Goal: Task Accomplishment & Management: Use online tool/utility

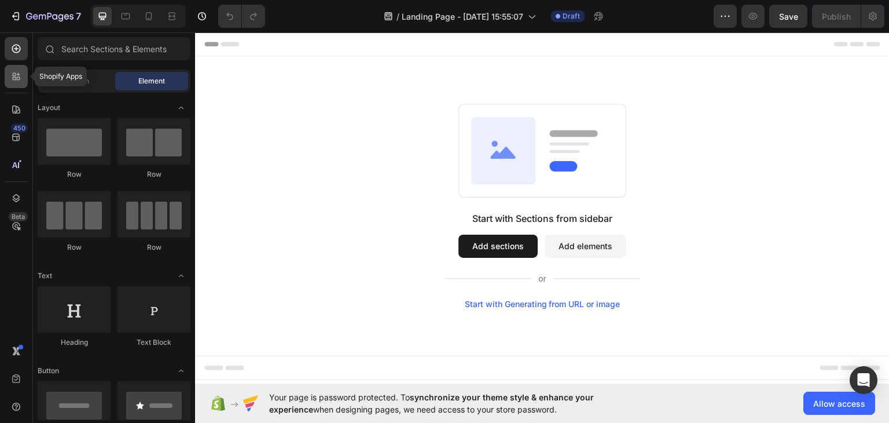
click at [12, 79] on icon at bounding box center [16, 77] width 12 height 12
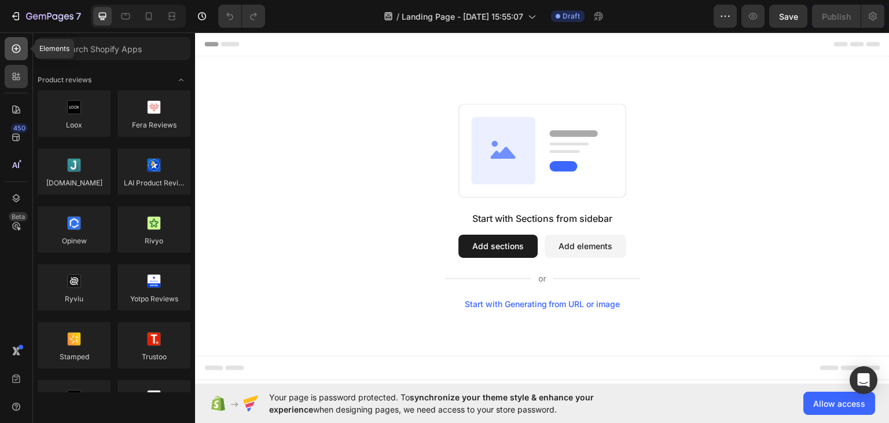
click at [23, 42] on div at bounding box center [16, 48] width 23 height 23
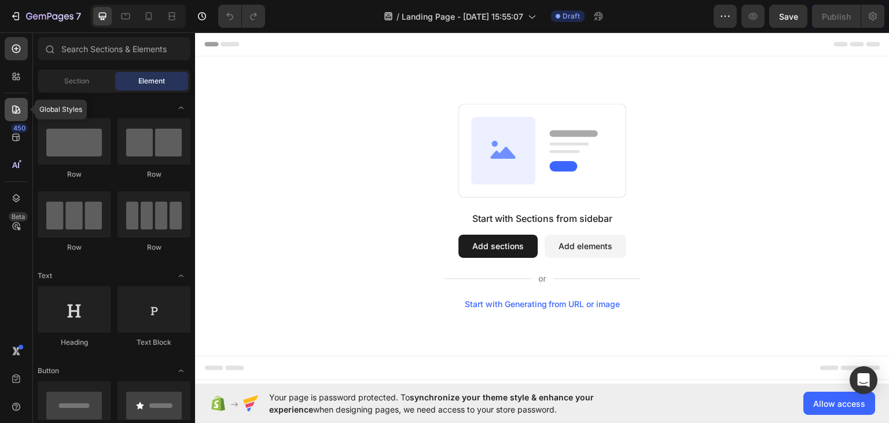
click at [19, 114] on icon at bounding box center [16, 110] width 12 height 12
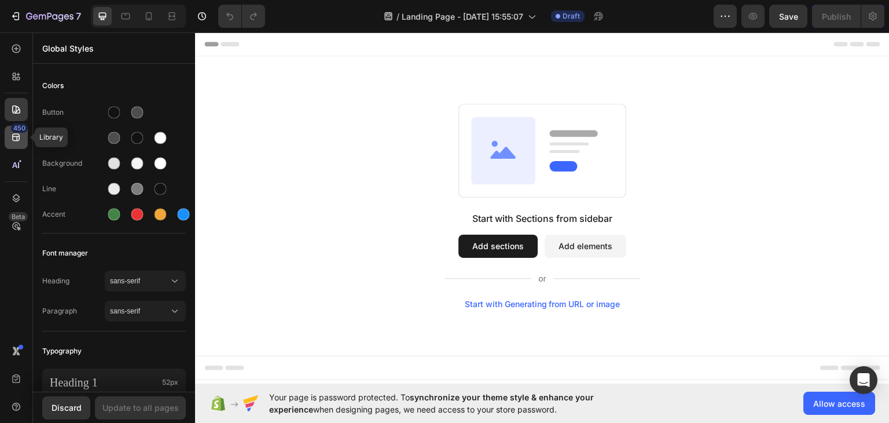
click at [14, 145] on div "450" at bounding box center [16, 137] width 23 height 23
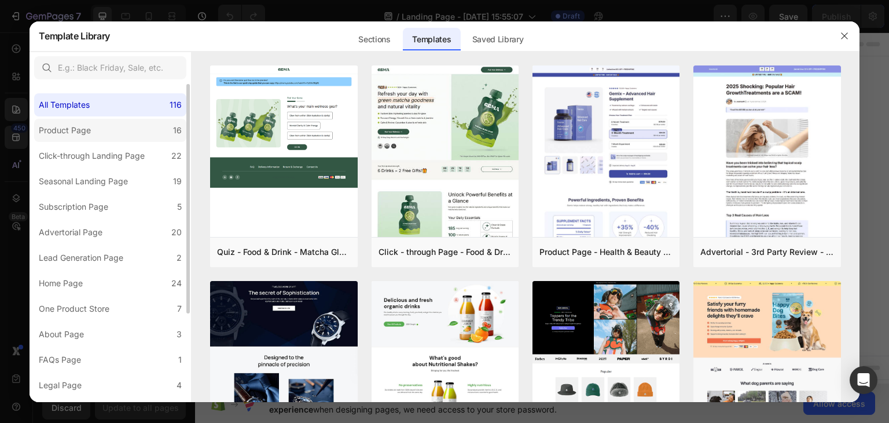
click at [132, 135] on label "Product Page 16" at bounding box center [110, 130] width 152 height 23
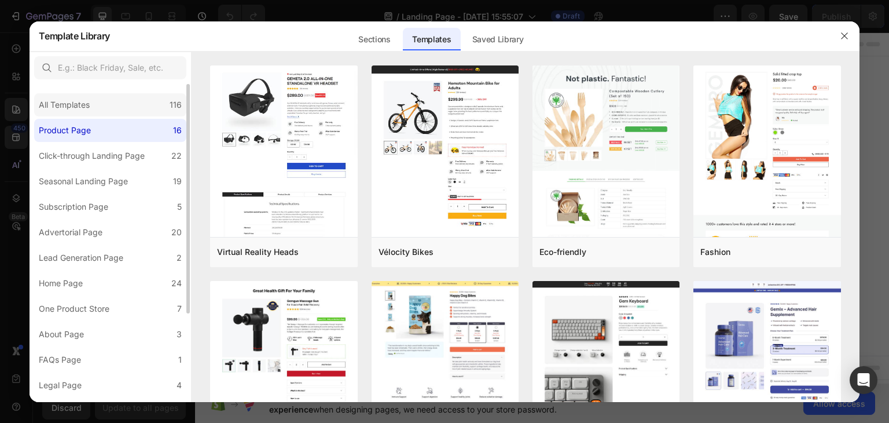
click at [139, 101] on div "All Templates 116" at bounding box center [110, 104] width 152 height 23
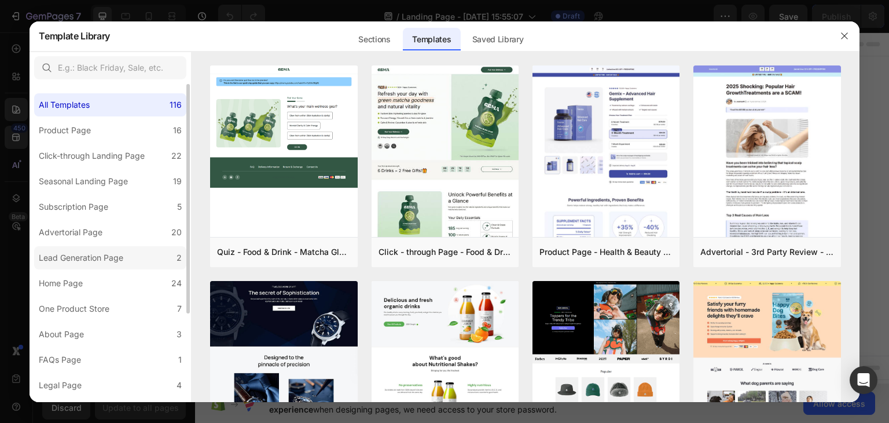
click at [108, 265] on label "Lead Generation Page 2" at bounding box center [110, 257] width 152 height 23
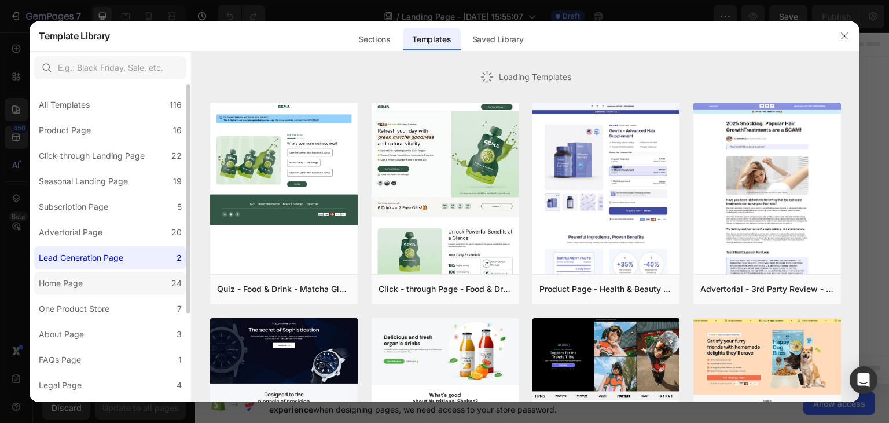
click at [108, 278] on label "Home Page 24" at bounding box center [110, 283] width 152 height 23
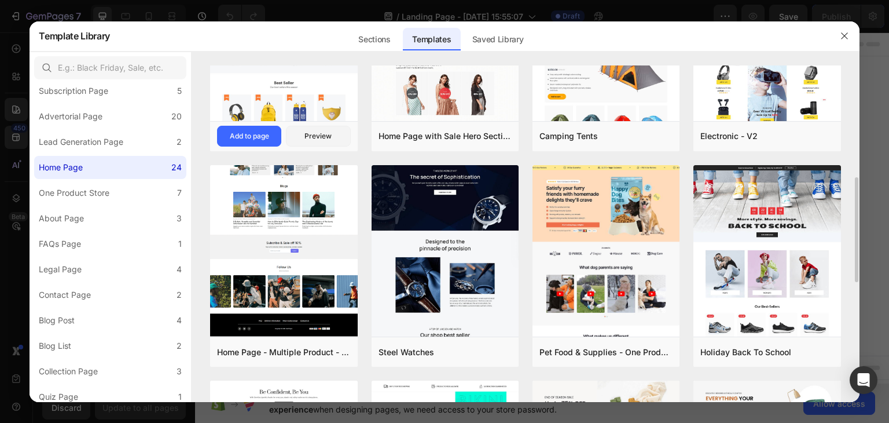
scroll to position [174, 0]
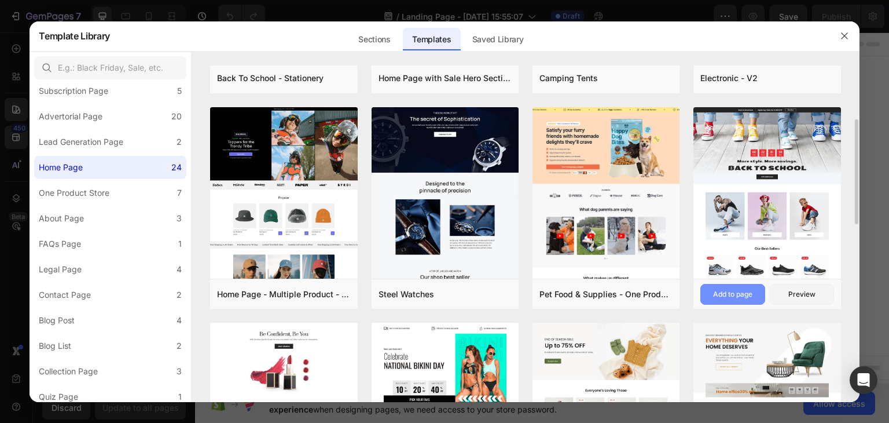
click at [733, 287] on button "Add to page" at bounding box center [732, 294] width 64 height 21
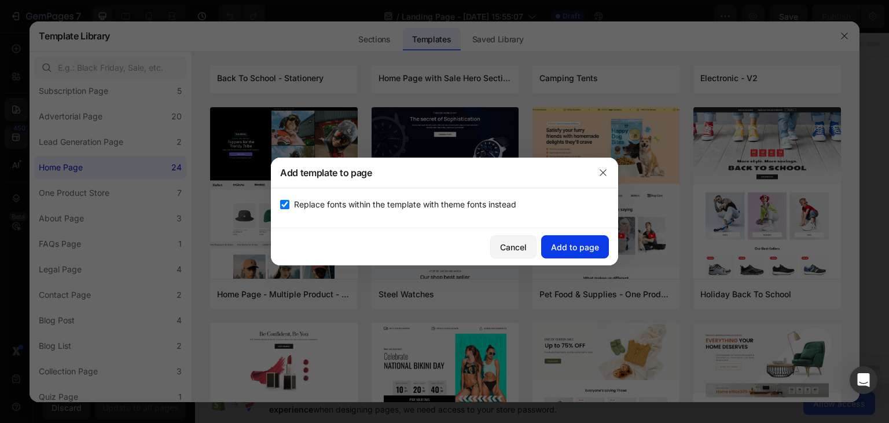
click at [565, 248] on div "Add to page" at bounding box center [575, 247] width 48 height 12
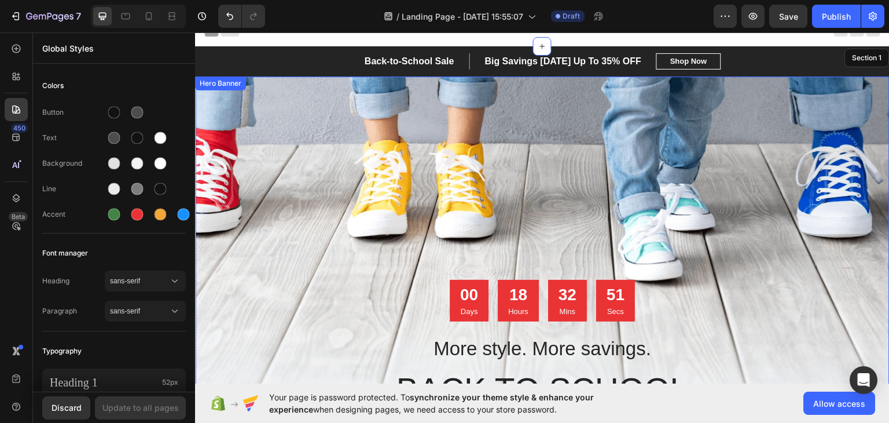
scroll to position [0, 0]
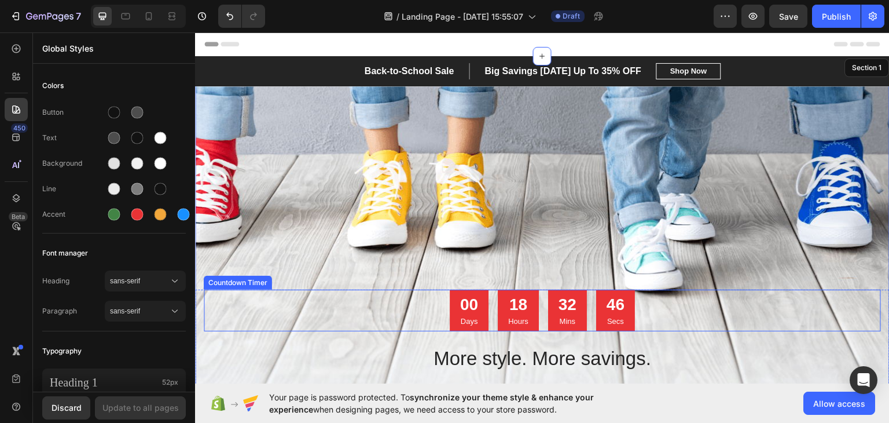
click at [490, 309] on div "00 Days 18 Hours 32 Mins 46 Secs" at bounding box center [542, 310] width 185 height 42
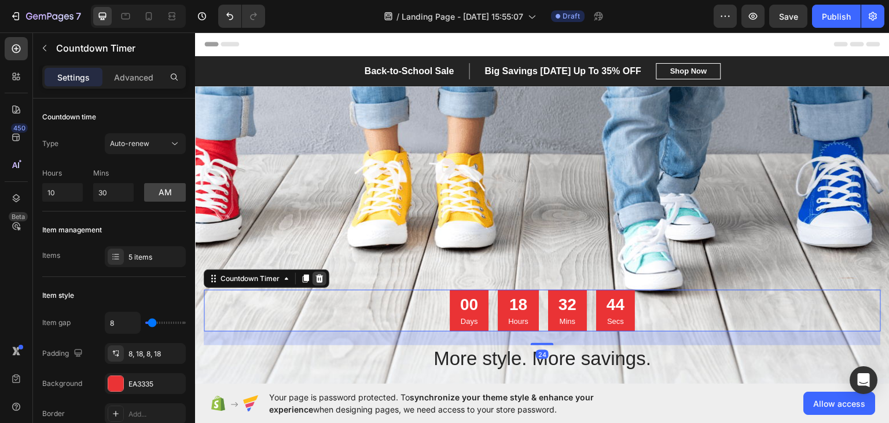
click at [324, 280] on icon at bounding box center [319, 277] width 9 height 9
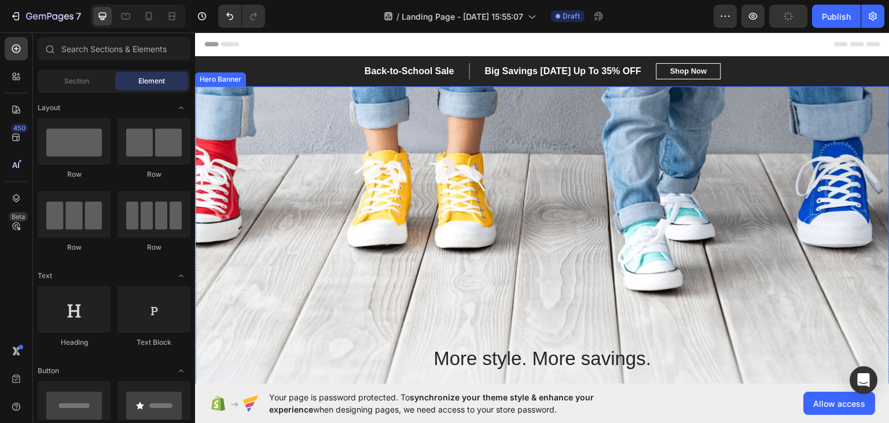
click at [376, 161] on div "Overlay" at bounding box center [542, 288] width 695 height 405
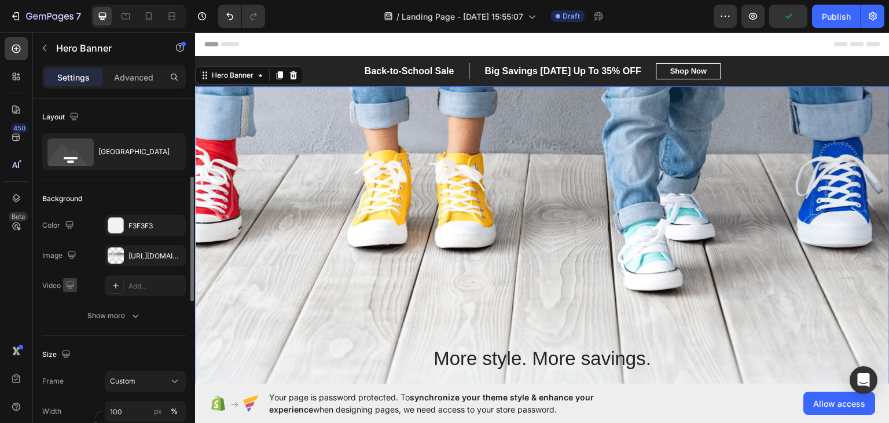
scroll to position [58, 0]
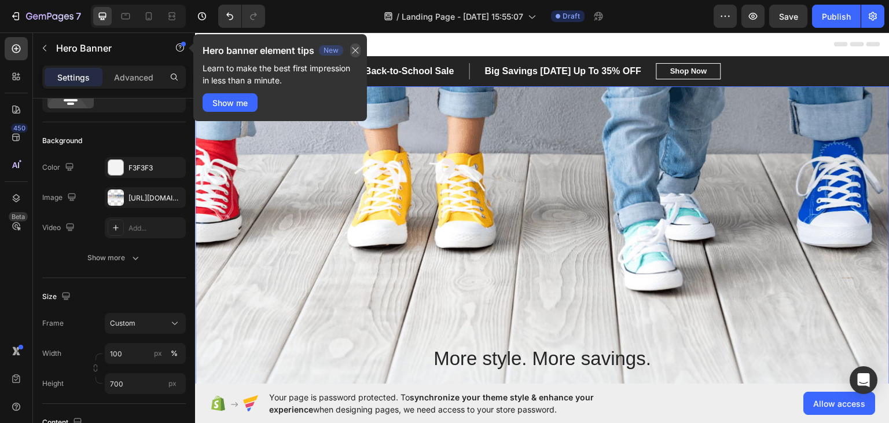
drag, startPoint x: 351, startPoint y: 48, endPoint x: 156, endPoint y: 24, distance: 196.6
click at [351, 47] on button "button" at bounding box center [355, 50] width 10 height 14
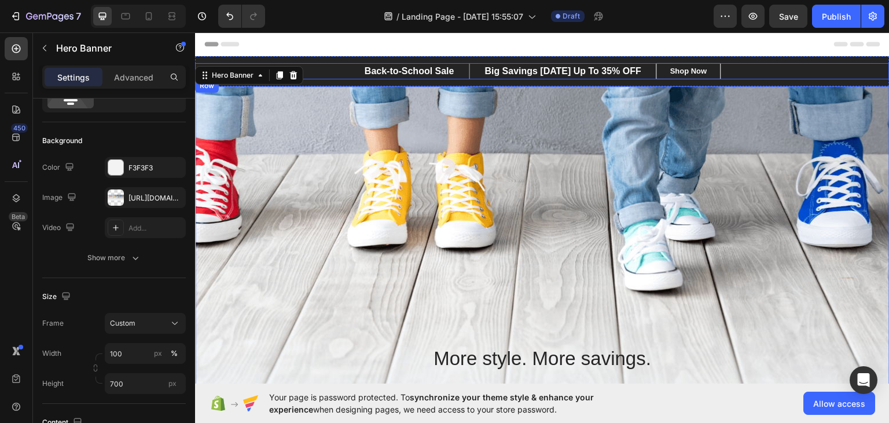
click at [318, 63] on div "Back-to-School Sale Text block Big Savings Today Up To 35% OFF Text block Row B…" at bounding box center [542, 71] width 695 height 16
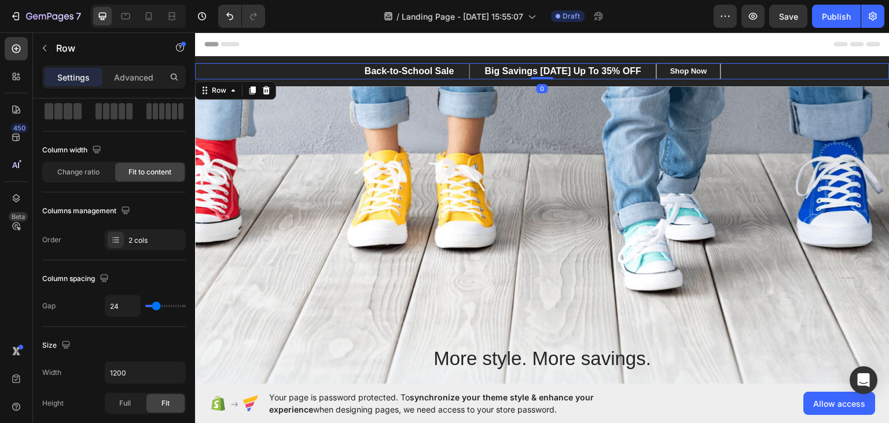
scroll to position [0, 0]
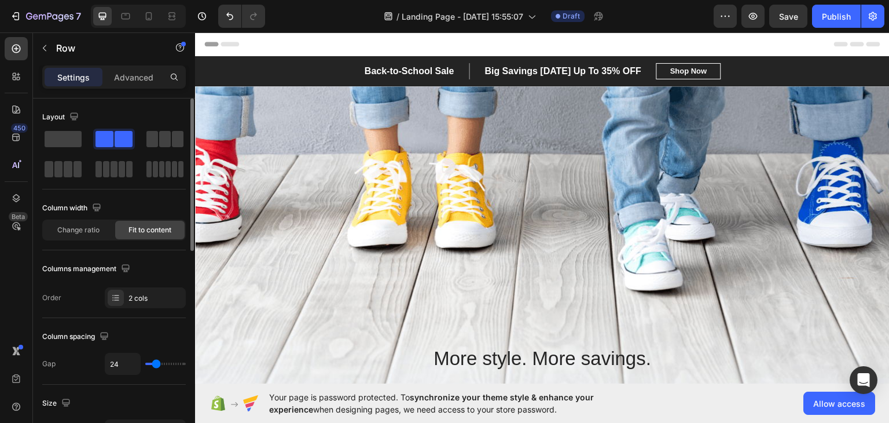
click at [317, 45] on div "Header" at bounding box center [542, 43] width 676 height 23
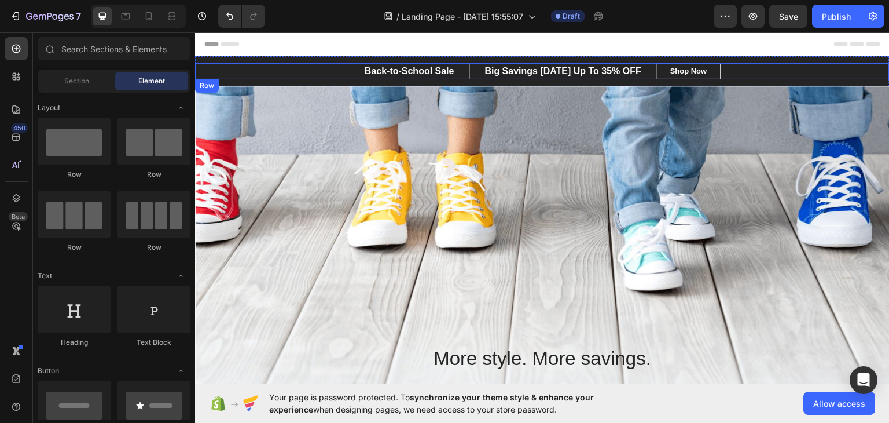
click at [266, 69] on div "Back-to-School Sale Text block Big Savings Today Up To 35% OFF Text block Row B…" at bounding box center [542, 71] width 695 height 16
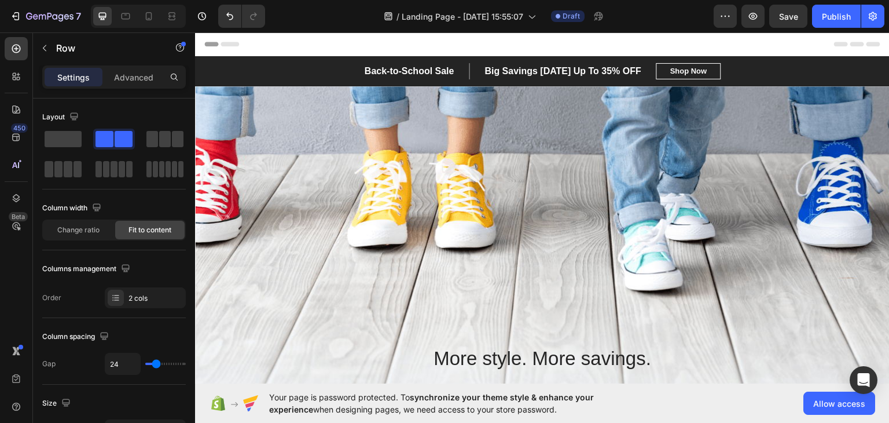
click at [282, 53] on div "Header" at bounding box center [542, 43] width 676 height 23
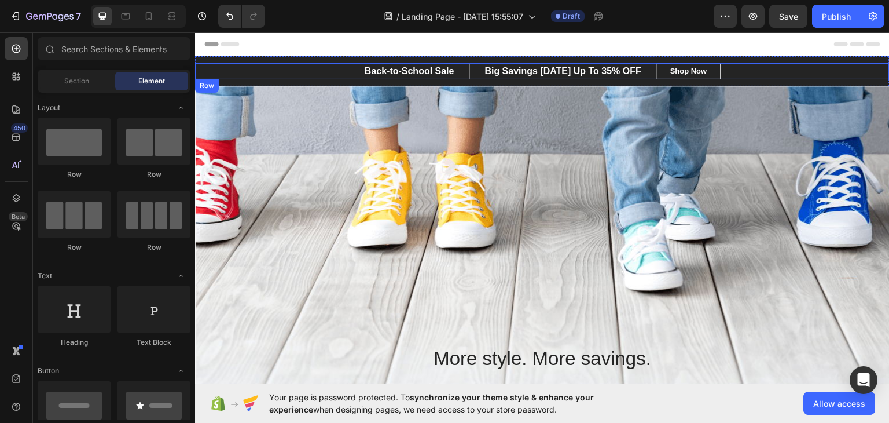
click at [265, 72] on div "Back-to-School Sale Text block Big Savings Today Up To 35% OFF Text block Row B…" at bounding box center [542, 71] width 695 height 16
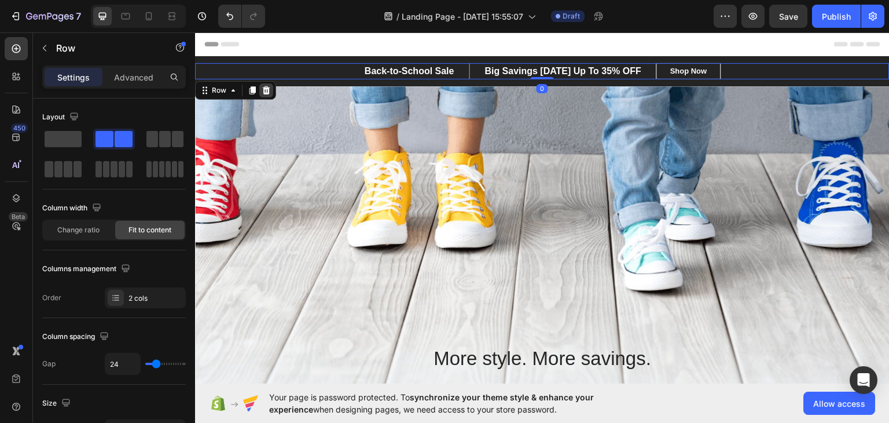
click at [260, 84] on div at bounding box center [266, 90] width 14 height 14
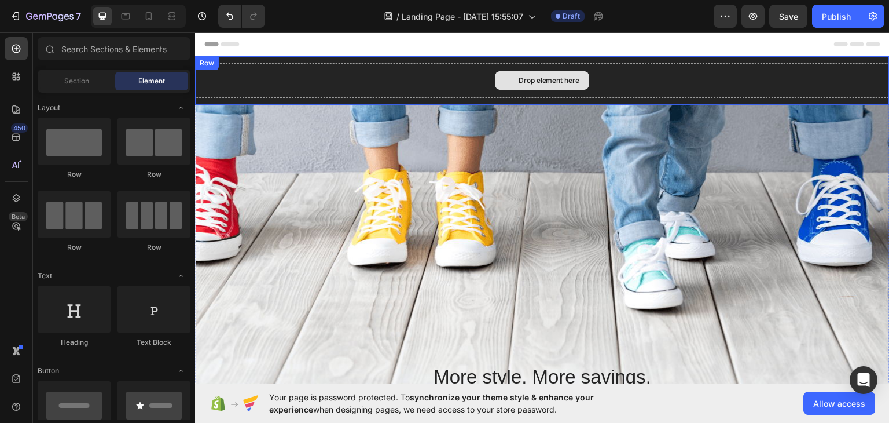
click at [278, 81] on div "Drop element here" at bounding box center [542, 80] width 695 height 35
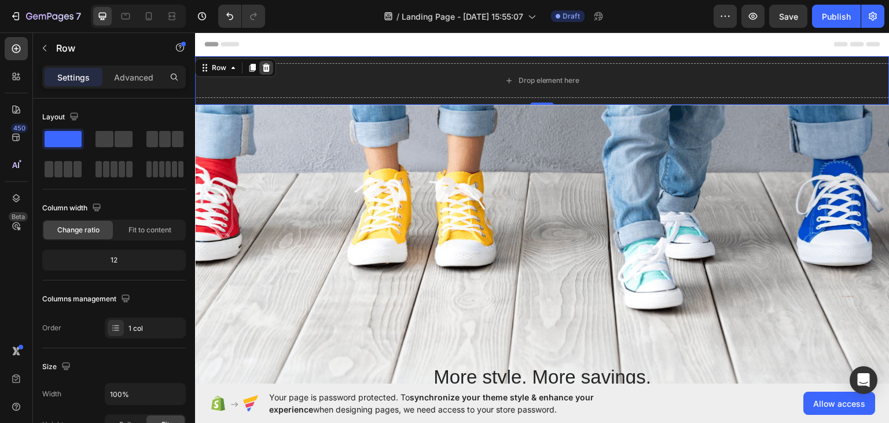
click at [267, 67] on icon at bounding box center [267, 67] width 8 height 8
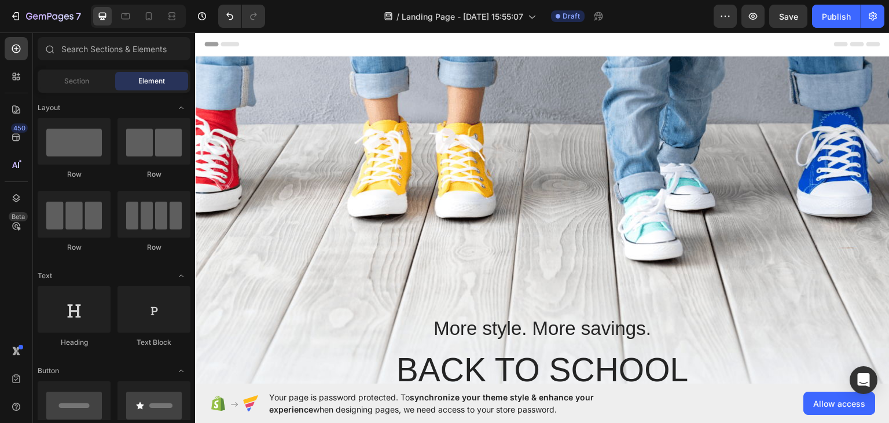
click at [362, 47] on div "Header" at bounding box center [542, 43] width 676 height 23
click at [220, 46] on span "Header" at bounding box center [229, 44] width 25 height 12
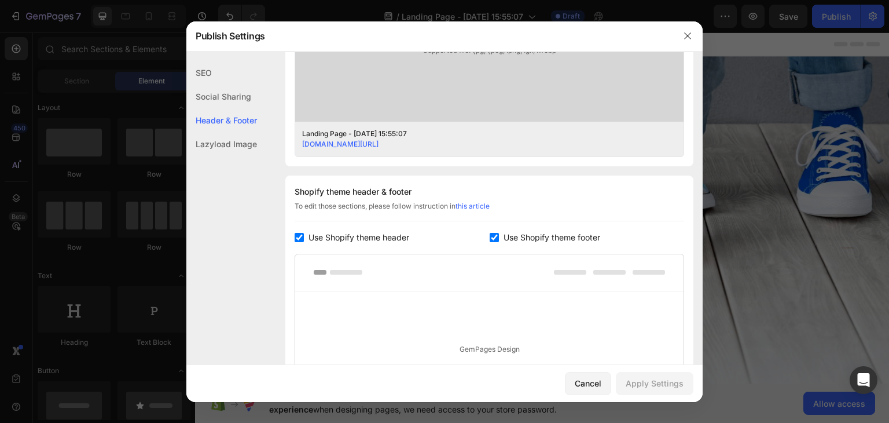
scroll to position [431, 0]
click at [689, 35] on icon "button" at bounding box center [687, 35] width 9 height 9
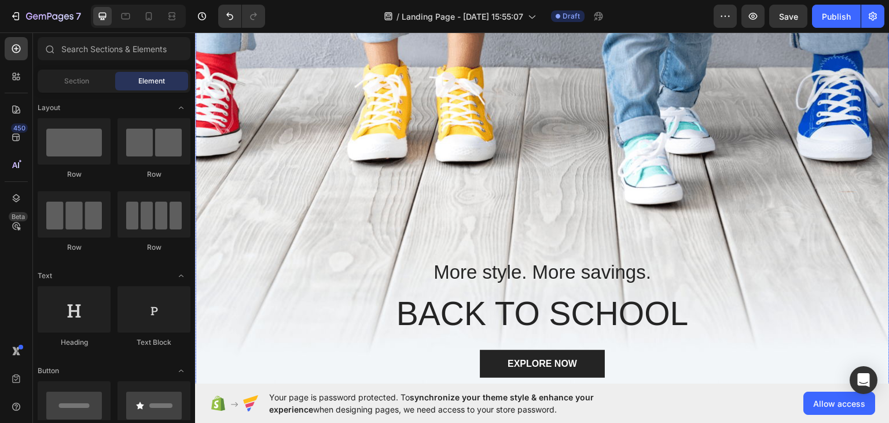
scroll to position [58, 0]
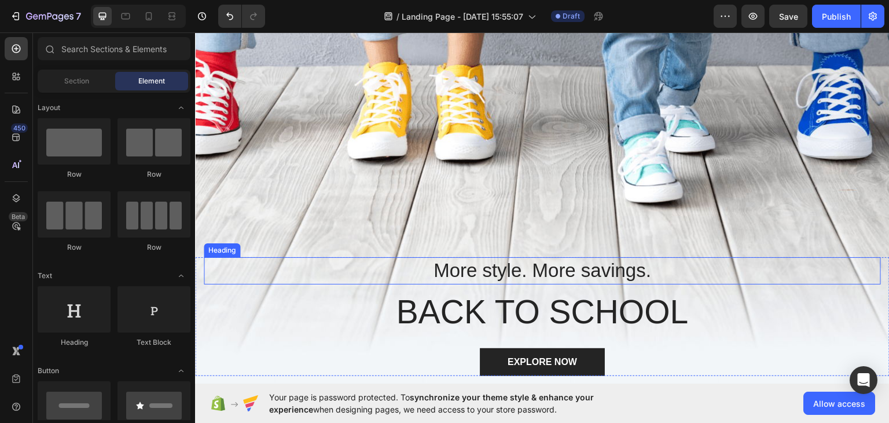
click at [513, 270] on p "More style. More savings." at bounding box center [542, 270] width 675 height 25
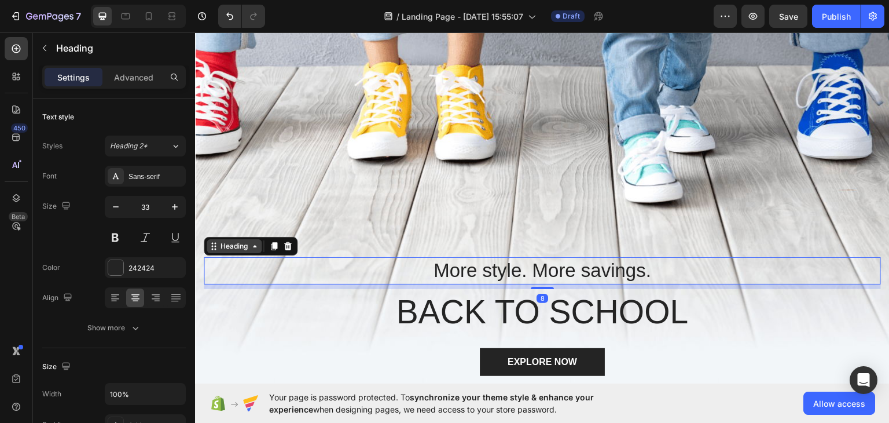
click at [258, 246] on icon at bounding box center [254, 245] width 9 height 9
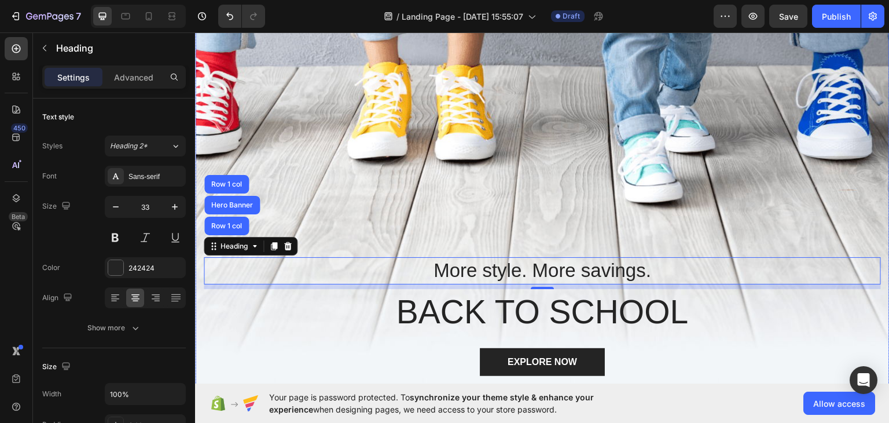
click at [397, 208] on div "Overlay" at bounding box center [542, 200] width 695 height 405
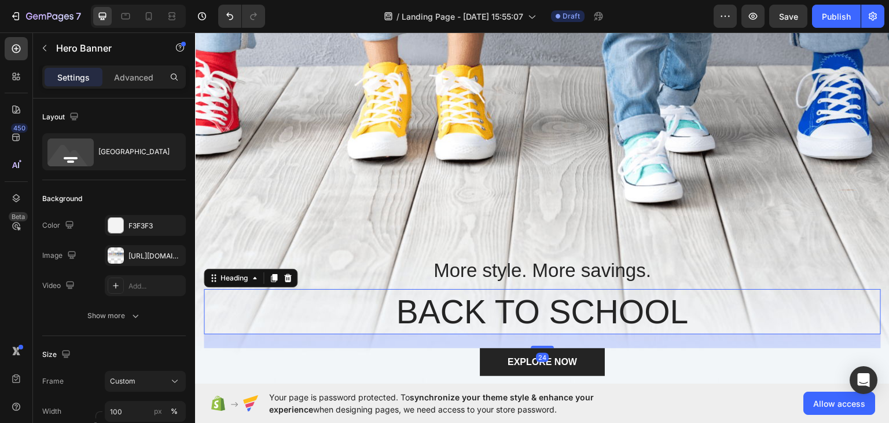
click at [498, 295] on p "BACK TO SCHOOL" at bounding box center [542, 310] width 675 height 43
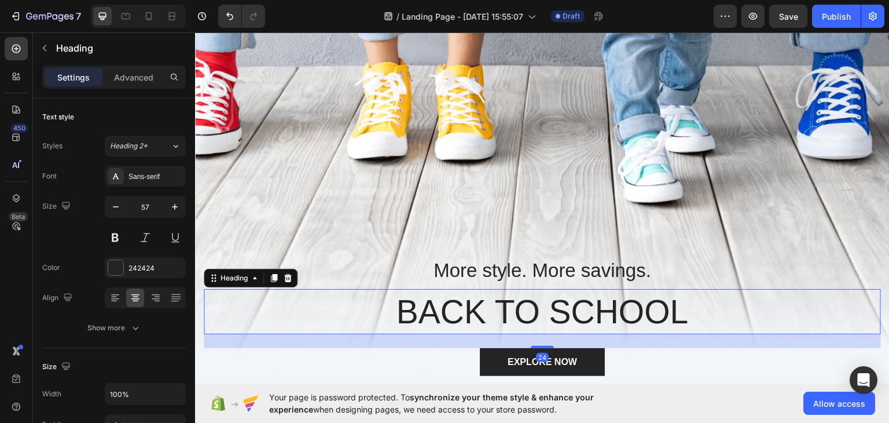
scroll to position [116, 0]
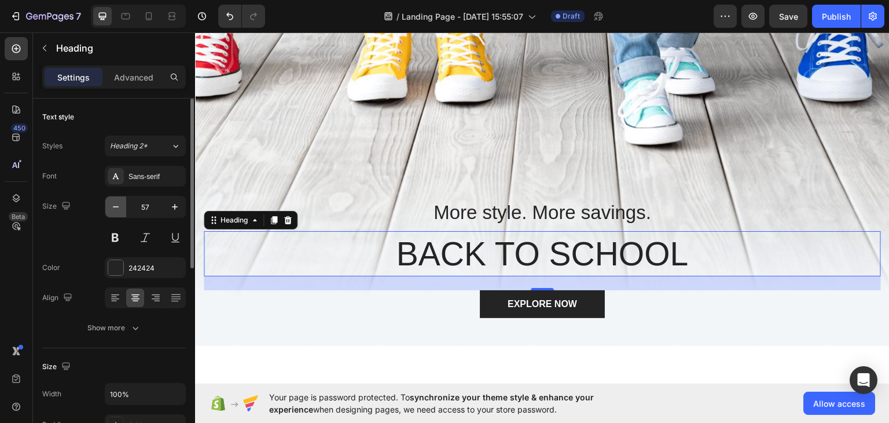
click at [116, 209] on icon "button" at bounding box center [116, 207] width 12 height 12
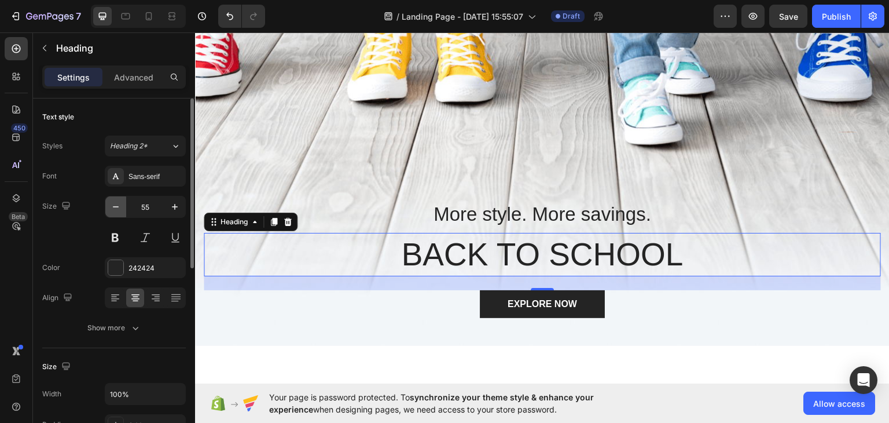
click at [116, 209] on icon "button" at bounding box center [116, 207] width 12 height 12
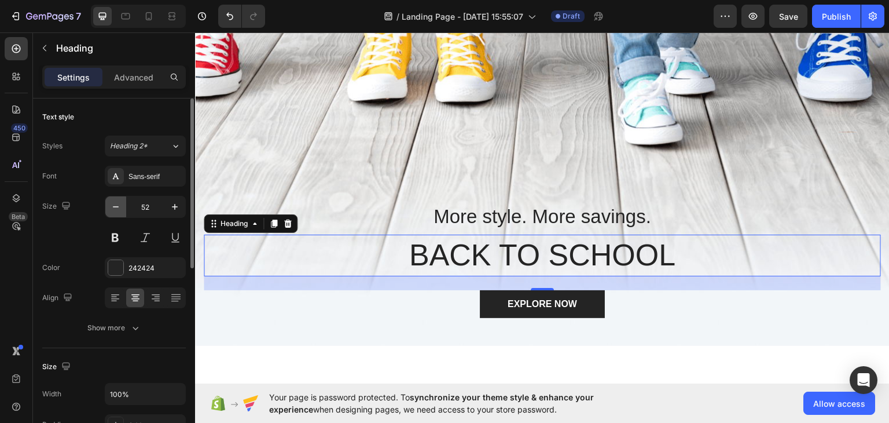
click at [116, 209] on icon "button" at bounding box center [116, 207] width 12 height 12
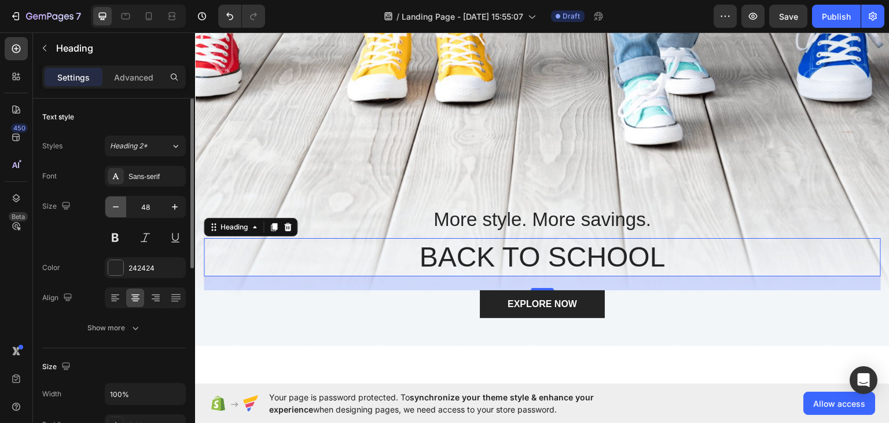
click at [116, 209] on icon "button" at bounding box center [116, 207] width 12 height 12
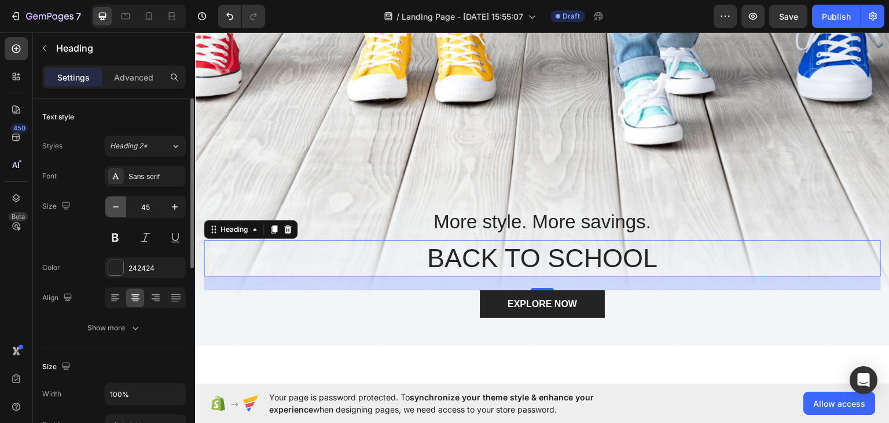
click at [116, 209] on icon "button" at bounding box center [116, 207] width 12 height 12
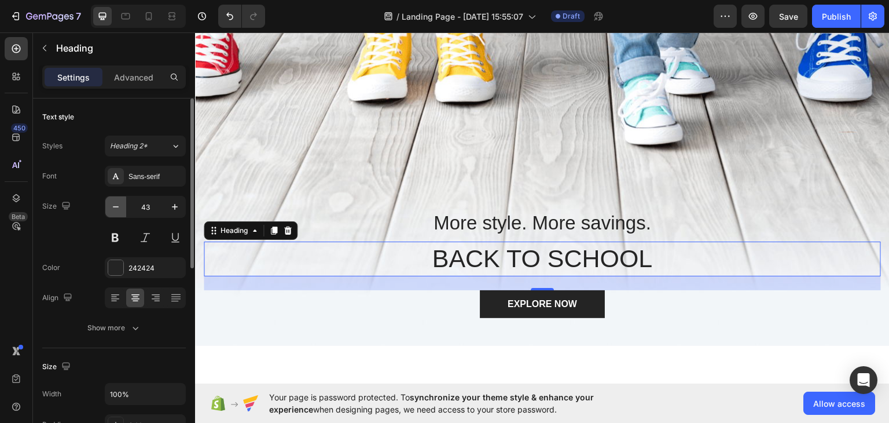
click at [116, 209] on icon "button" at bounding box center [116, 207] width 12 height 12
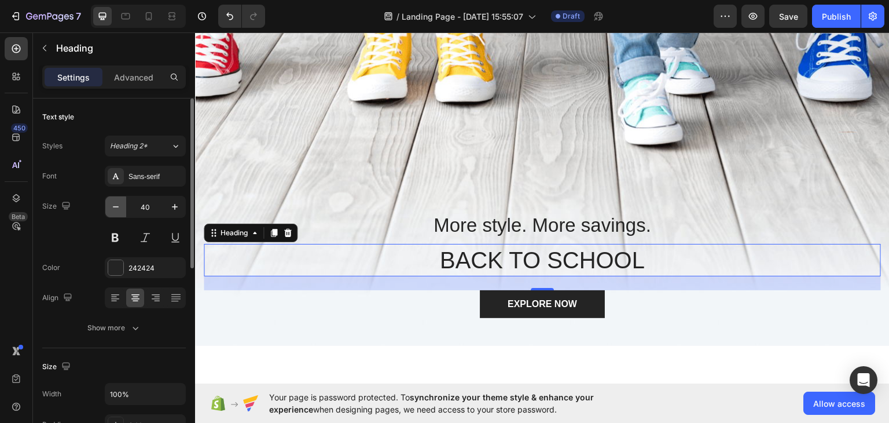
click at [116, 209] on icon "button" at bounding box center [116, 207] width 12 height 12
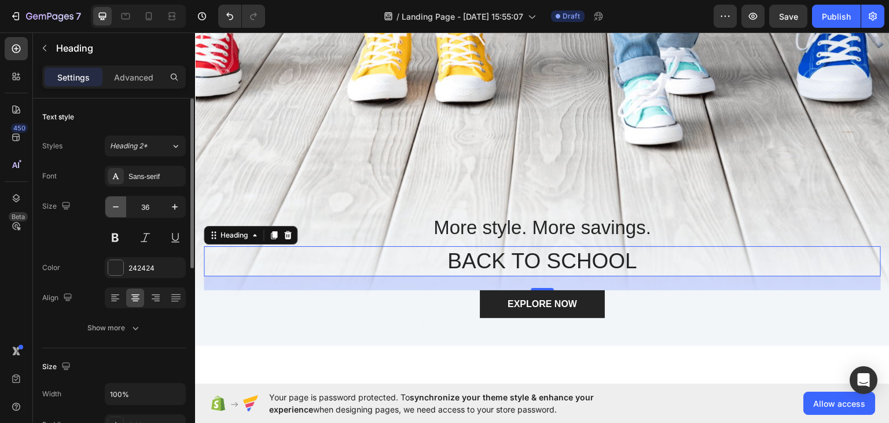
click at [116, 209] on icon "button" at bounding box center [116, 207] width 12 height 12
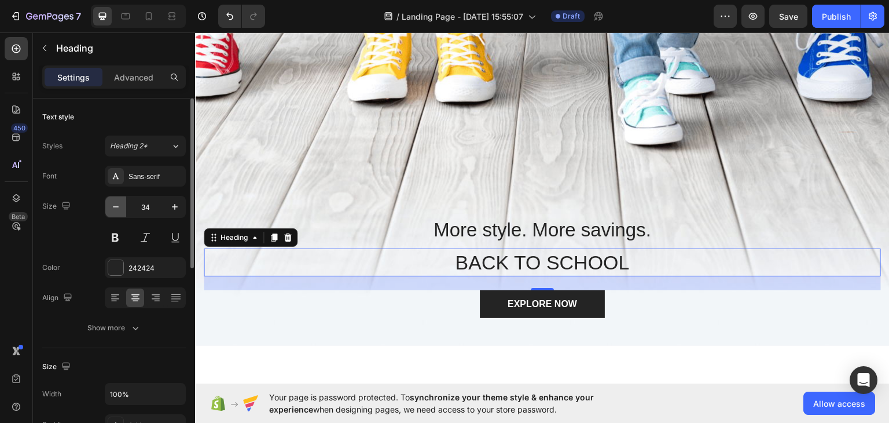
click at [116, 209] on icon "button" at bounding box center [116, 207] width 12 height 12
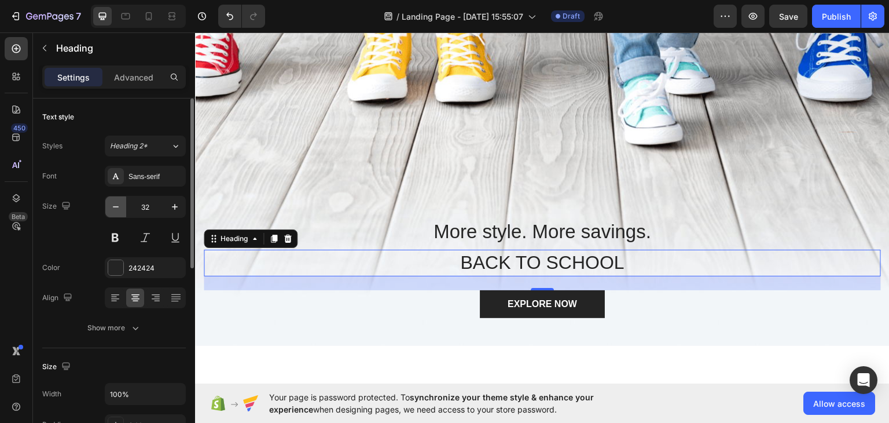
click at [116, 209] on icon "button" at bounding box center [116, 207] width 12 height 12
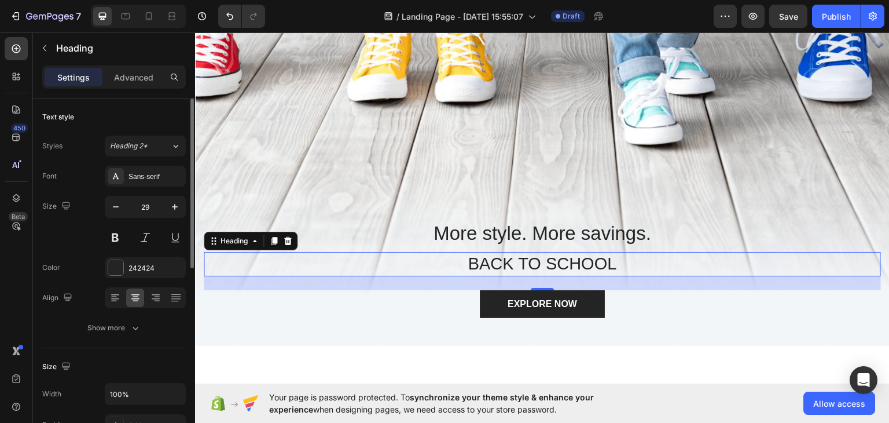
type input "28"
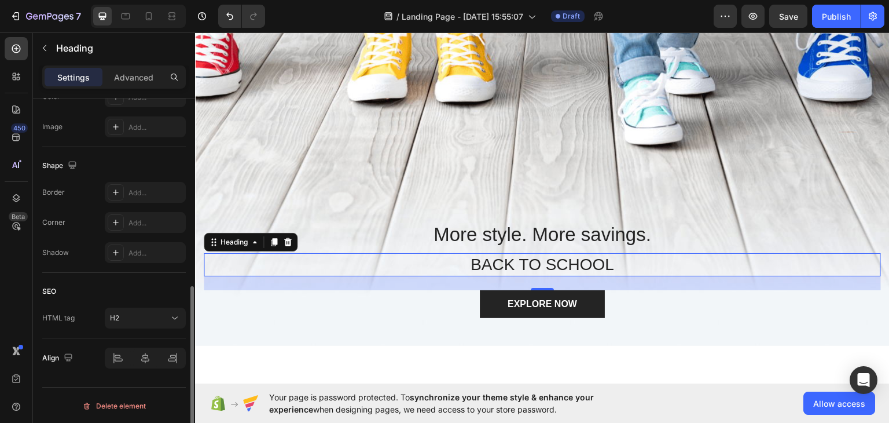
scroll to position [0, 0]
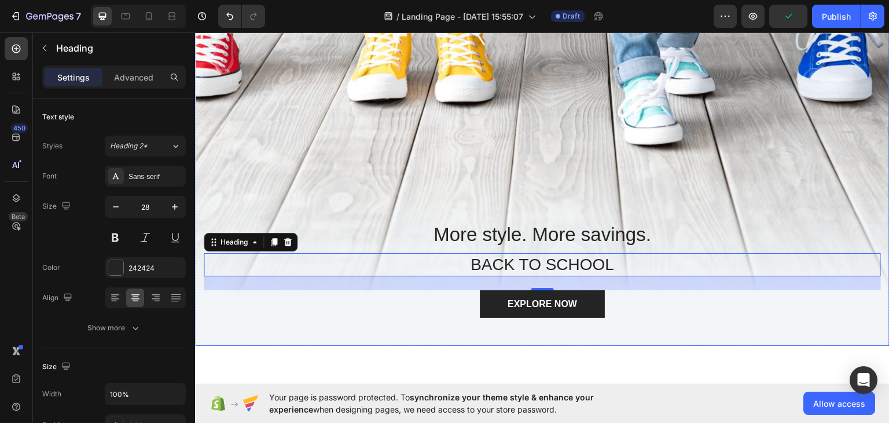
click at [522, 228] on p "More style. More savings." at bounding box center [542, 234] width 675 height 25
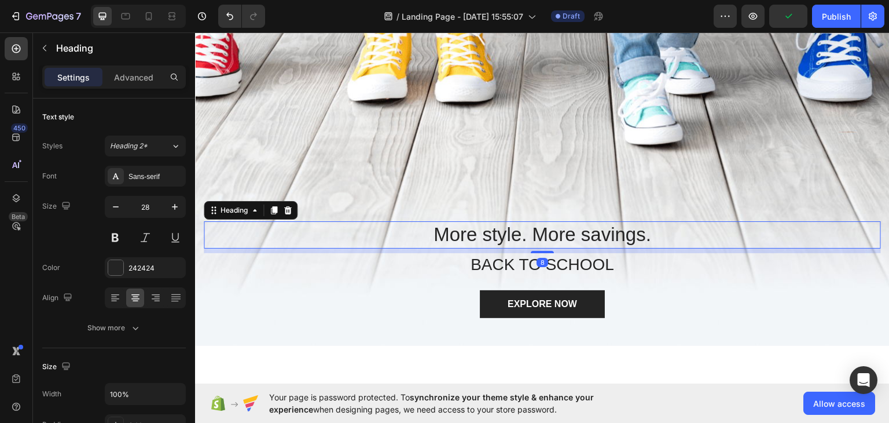
click at [525, 262] on p "BACK TO SCHOOL" at bounding box center [542, 264] width 675 height 21
click at [520, 234] on p "More style. More savings." at bounding box center [542, 234] width 675 height 25
click at [255, 211] on icon at bounding box center [254, 209] width 9 height 9
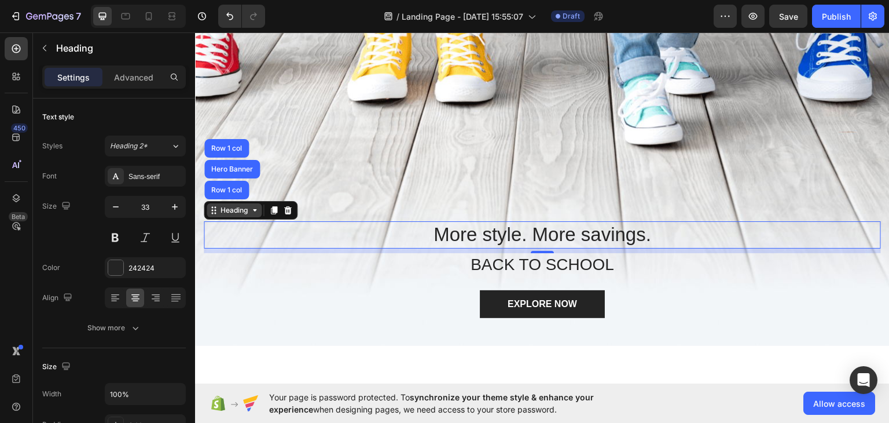
click at [255, 211] on icon at bounding box center [254, 209] width 9 height 9
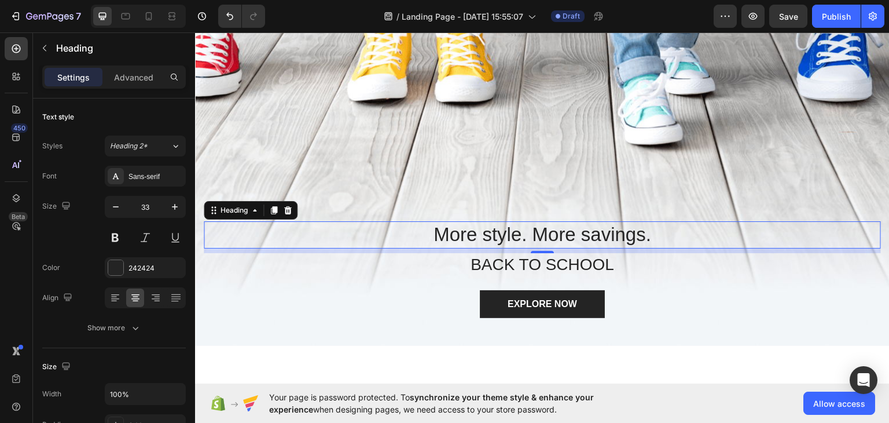
click at [484, 251] on div "8" at bounding box center [542, 250] width 677 height 5
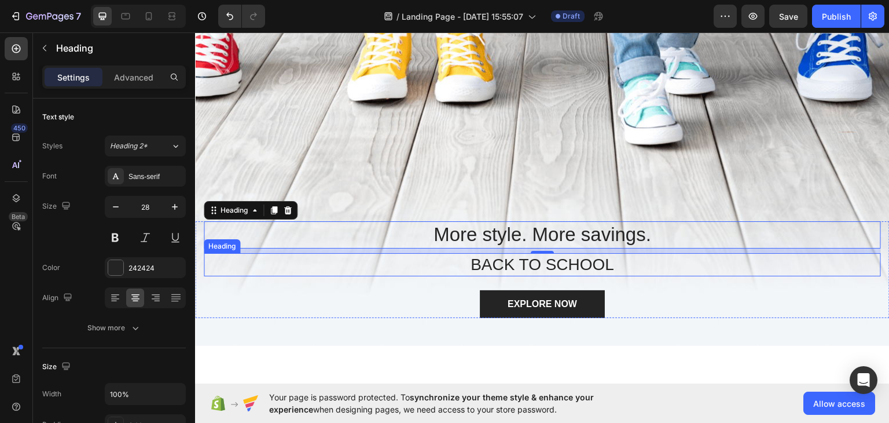
click at [487, 258] on p "BACK TO SCHOOL" at bounding box center [542, 264] width 675 height 21
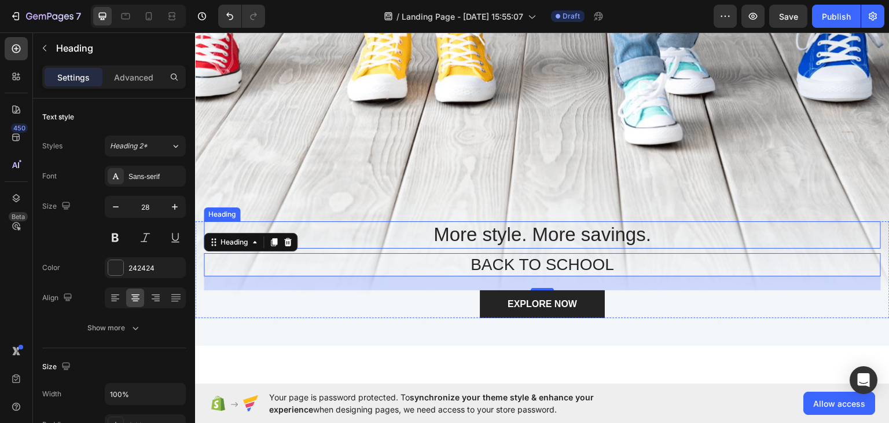
click at [586, 228] on p "More style. More savings." at bounding box center [542, 234] width 675 height 25
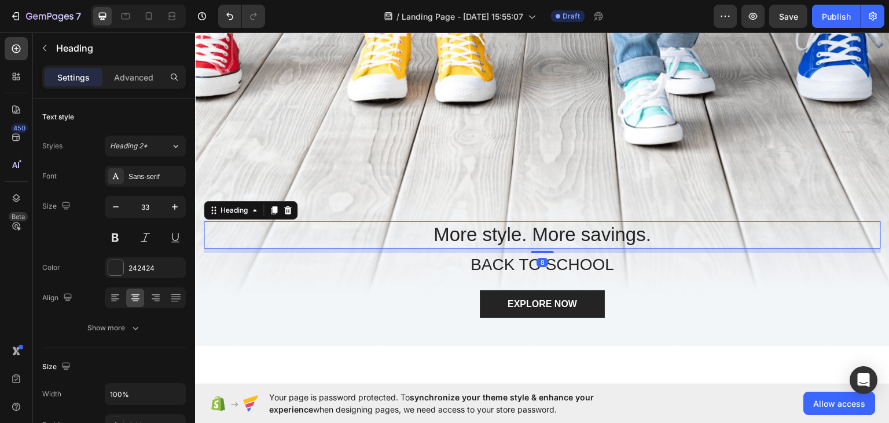
click at [562, 230] on p "More style. More savings." at bounding box center [542, 234] width 675 height 25
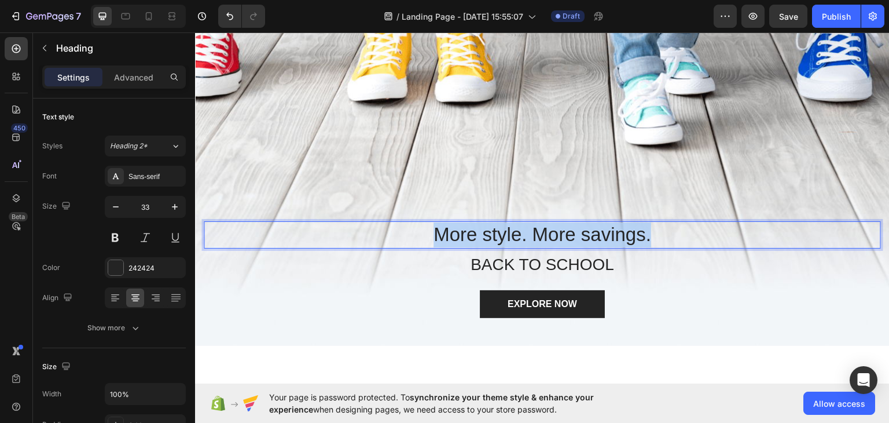
click at [562, 230] on p "More style. More savings." at bounding box center [542, 234] width 675 height 25
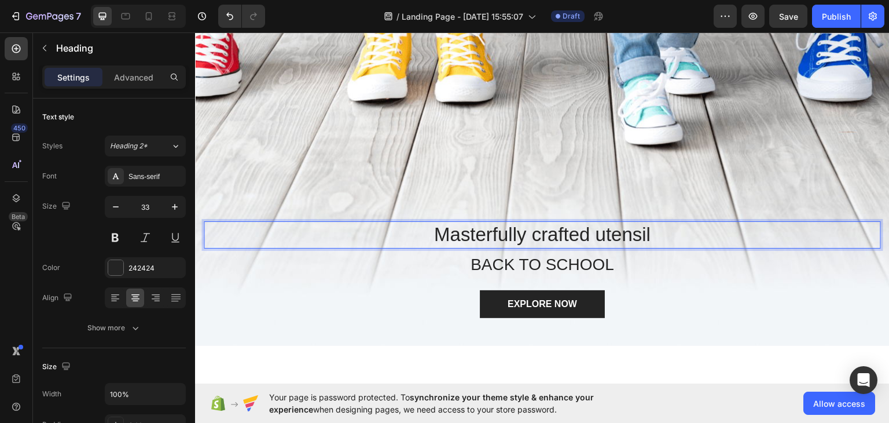
scroll to position [66, 0]
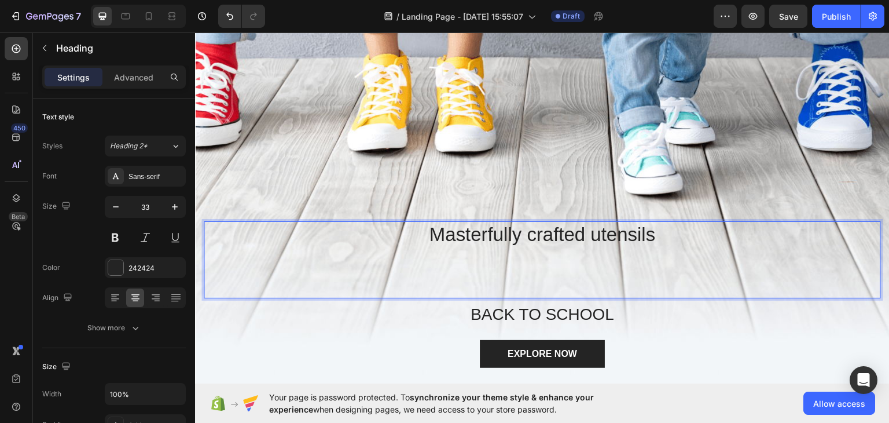
click at [529, 235] on p "Masterfully crafted utensils" at bounding box center [542, 234] width 675 height 25
click at [515, 277] on p "Rich Text Editor. Editing area: main" at bounding box center [542, 272] width 675 height 50
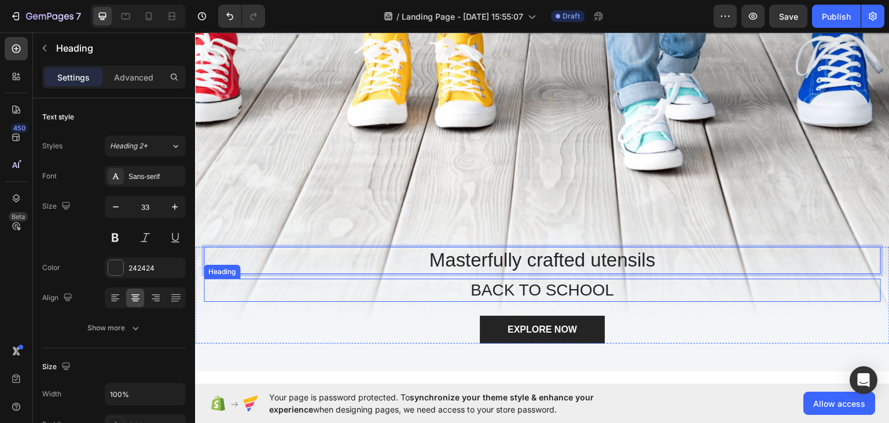
scroll to position [116, 0]
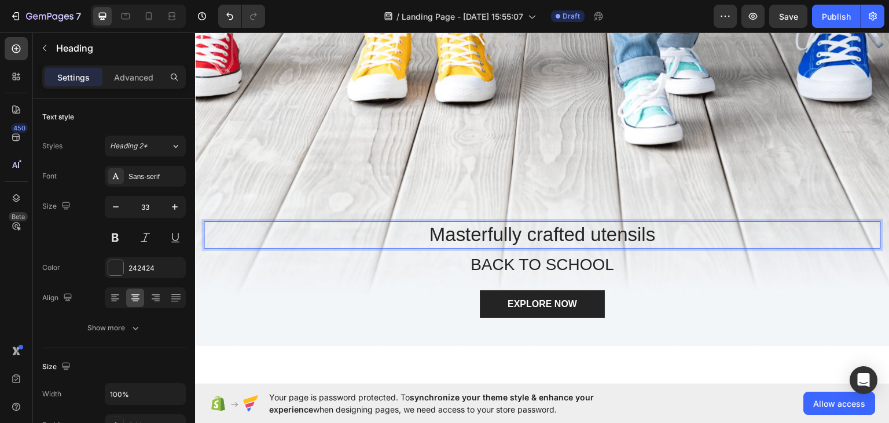
click at [487, 231] on p "Masterfully crafted utensils" at bounding box center [542, 234] width 675 height 25
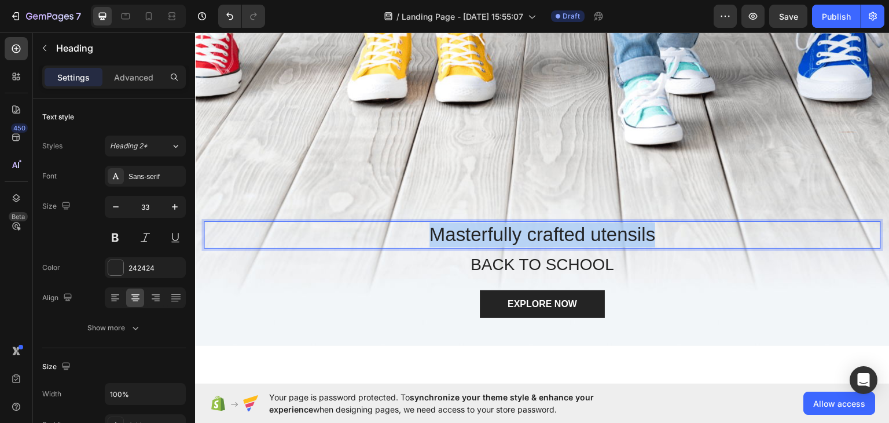
click at [487, 231] on p "Masterfully crafted utensils" at bounding box center [542, 234] width 675 height 25
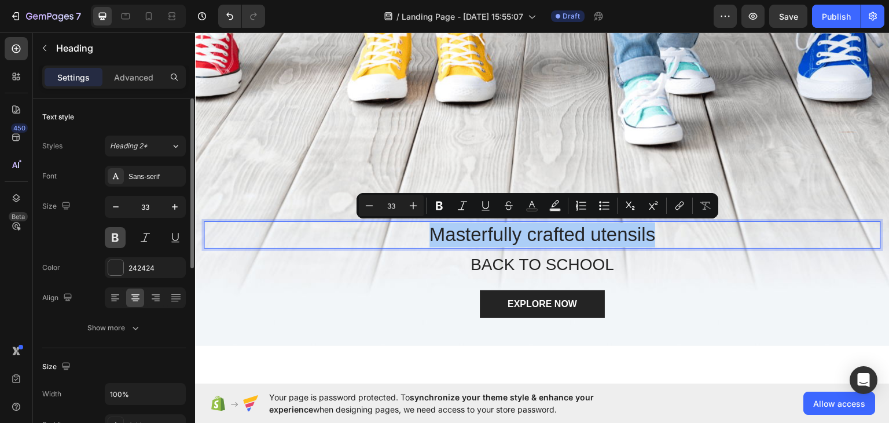
click at [119, 236] on button at bounding box center [115, 237] width 21 height 21
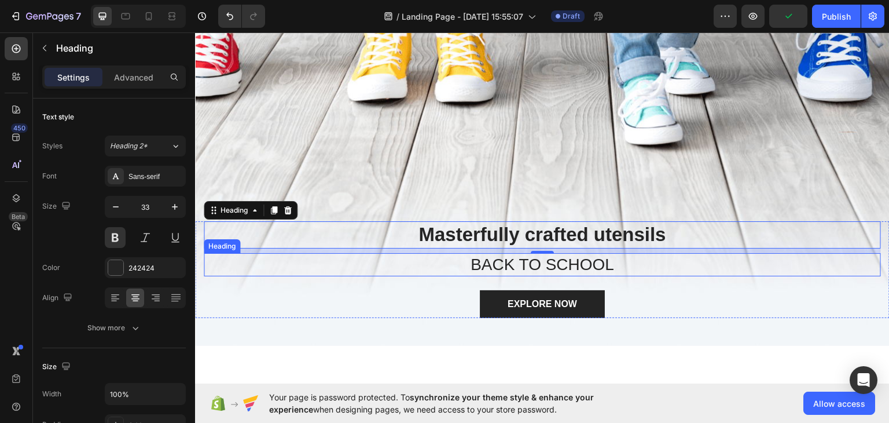
click at [530, 255] on p "BACK TO SCHOOL" at bounding box center [542, 264] width 675 height 21
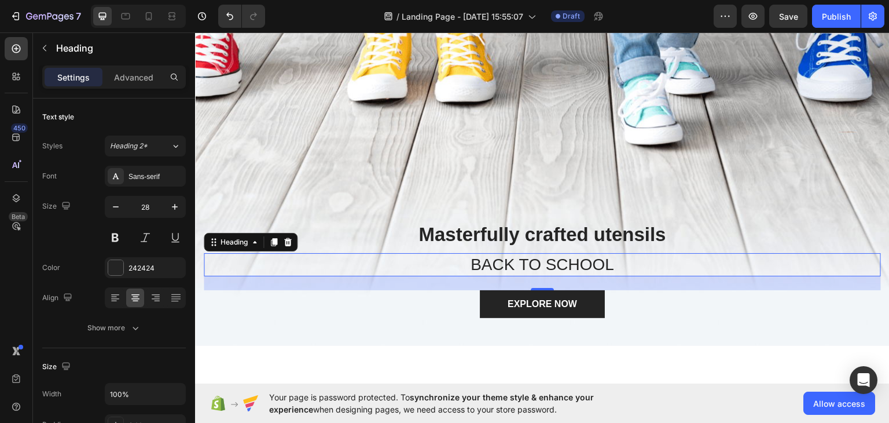
click at [472, 256] on p "BACK TO SCHOOL" at bounding box center [542, 264] width 675 height 21
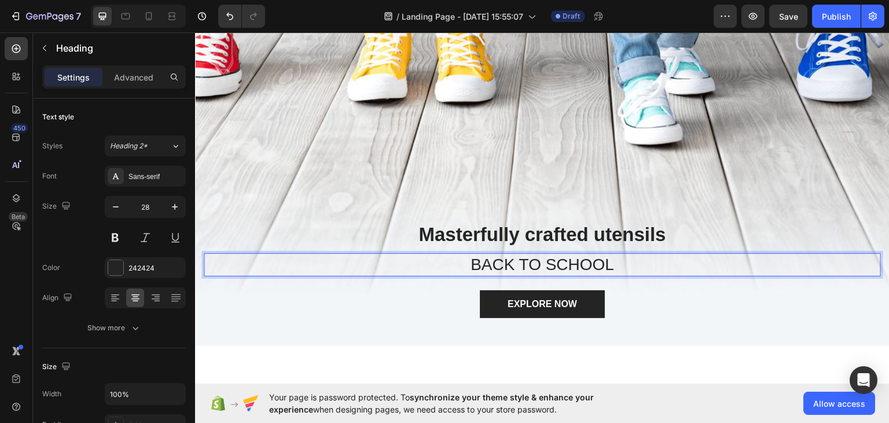
click at [481, 258] on p "BACK TO SCHOOL" at bounding box center [542, 264] width 675 height 21
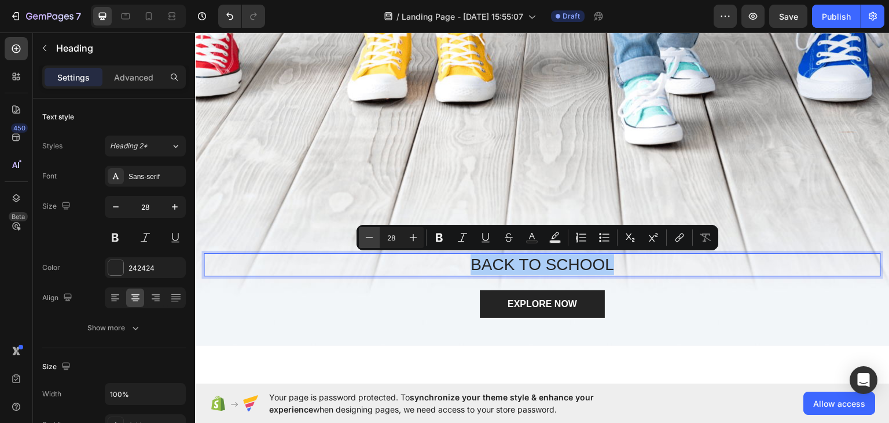
click at [370, 242] on icon "Editor contextual toolbar" at bounding box center [370, 238] width 12 height 12
click at [625, 241] on icon "Editor contextual toolbar" at bounding box center [631, 238] width 12 height 12
click at [658, 241] on icon "Editor contextual toolbar" at bounding box center [654, 238] width 12 height 12
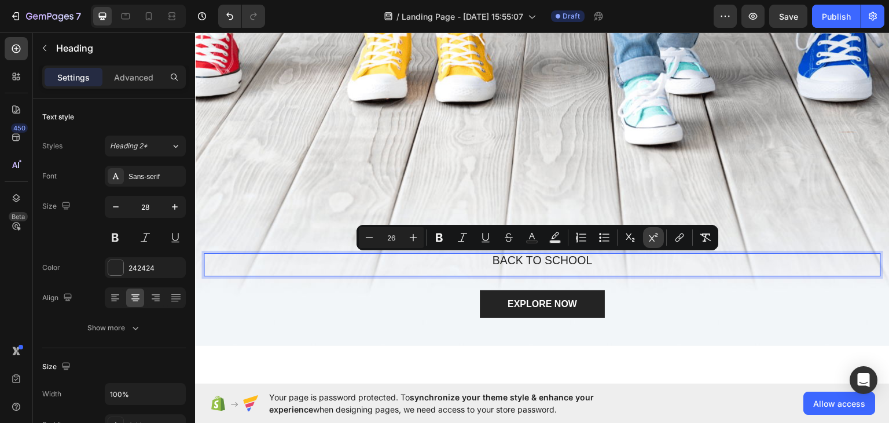
click at [658, 241] on icon "Editor contextual toolbar" at bounding box center [654, 238] width 12 height 12
click at [708, 239] on icon "Editor contextual toolbar" at bounding box center [705, 237] width 11 height 8
type input "28"
click at [750, 214] on div "Overlay" at bounding box center [542, 142] width 695 height 405
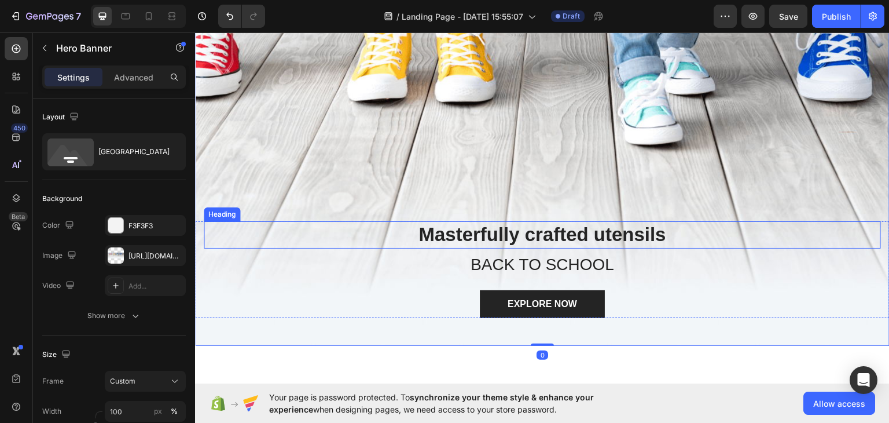
click at [566, 260] on p "BACK TO SCHOOL" at bounding box center [542, 264] width 675 height 21
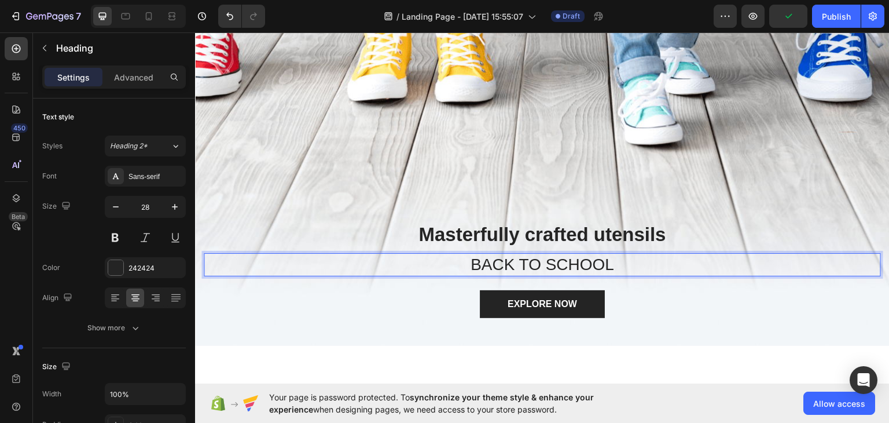
drag, startPoint x: 527, startPoint y: 262, endPoint x: 529, endPoint y: 253, distance: 8.9
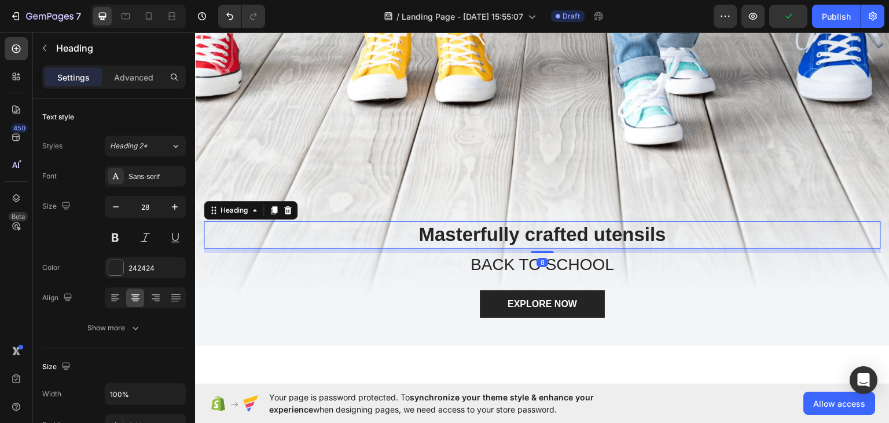
click at [529, 222] on p "Masterfully crafted utensils" at bounding box center [542, 234] width 675 height 25
click at [538, 250] on div at bounding box center [542, 250] width 23 height 3
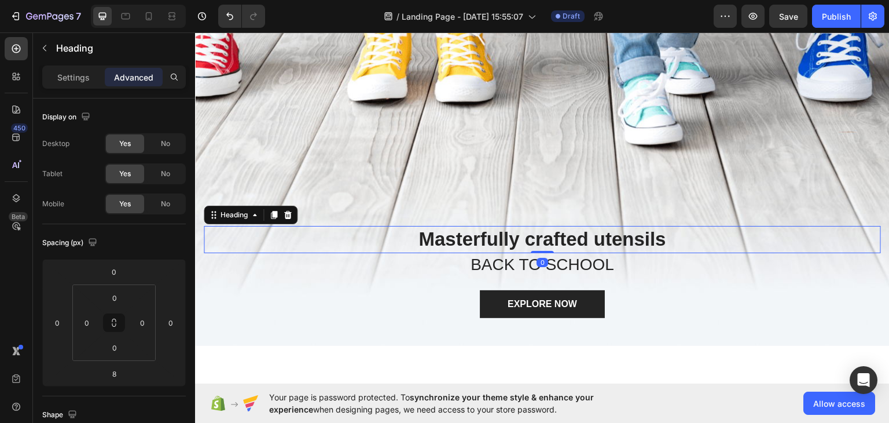
drag, startPoint x: 538, startPoint y: 251, endPoint x: 541, endPoint y: 230, distance: 21.0
click at [541, 230] on div "Masterfully crafted utensils Heading 0" at bounding box center [542, 238] width 677 height 27
type input "0"
click at [541, 258] on p "BACK TO SCHOOL" at bounding box center [542, 264] width 675 height 21
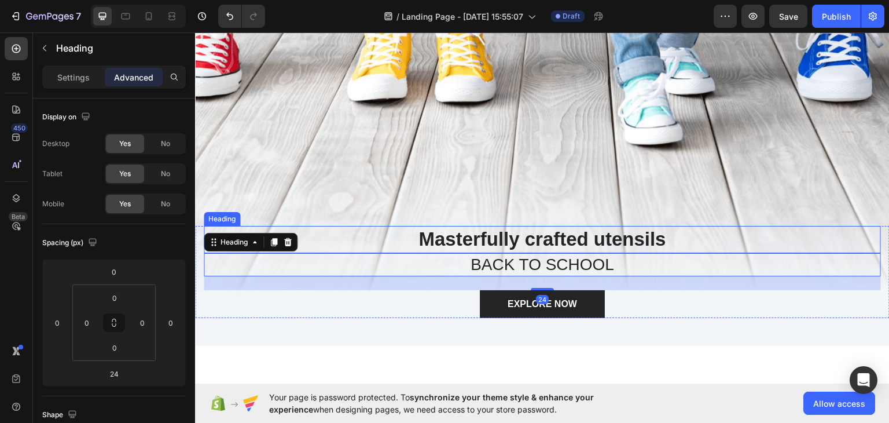
click at [541, 251] on h2 "Masterfully crafted utensils" at bounding box center [542, 238] width 677 height 27
click at [541, 251] on div "Masterfully crafted utensils Heading BACK TO SCHOOL Heading 24 EXPLORE NOW Butt…" at bounding box center [542, 271] width 677 height 92
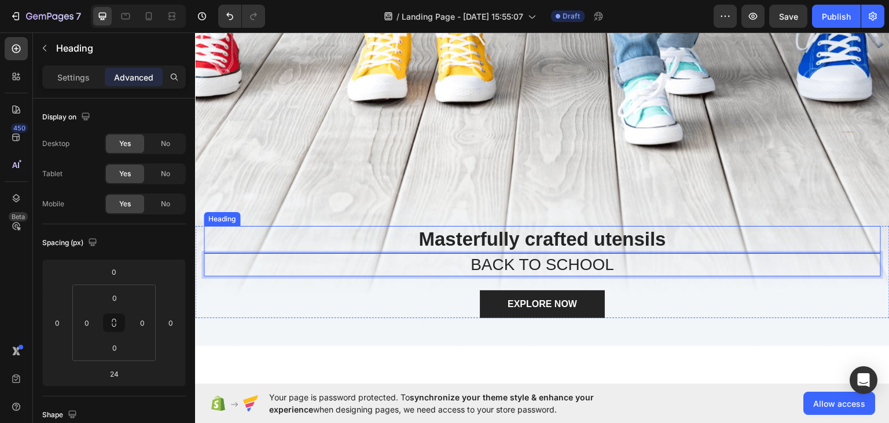
click at [541, 250] on div "Masterfully crafted utensils Heading" at bounding box center [542, 238] width 677 height 27
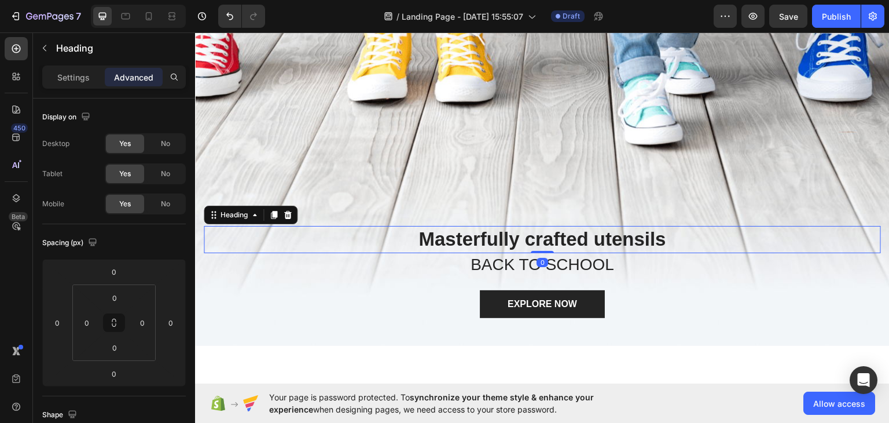
drag, startPoint x: 540, startPoint y: 250, endPoint x: 545, endPoint y: 205, distance: 44.9
click at [543, 207] on div "Masterfully crafted utensils Heading 0 BACK TO SCHOOL Heading EXPLORE NOW Butto…" at bounding box center [542, 142] width 695 height 405
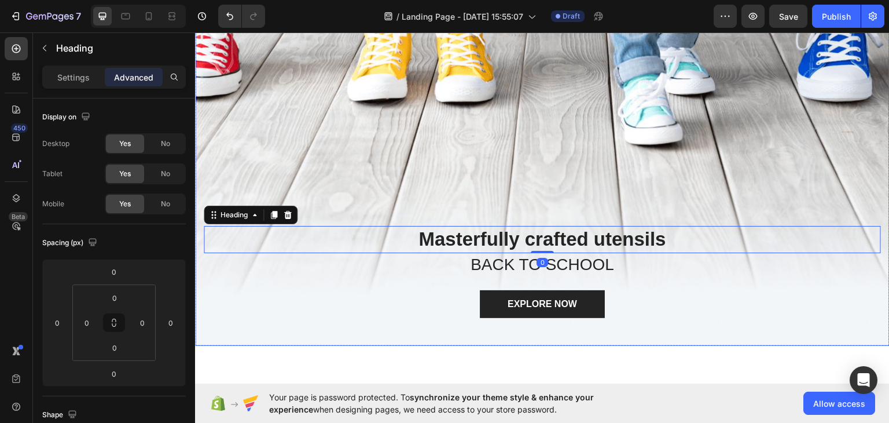
drag, startPoint x: 550, startPoint y: 197, endPoint x: 548, endPoint y: 206, distance: 9.0
click at [550, 197] on div "Overlay" at bounding box center [542, 142] width 695 height 405
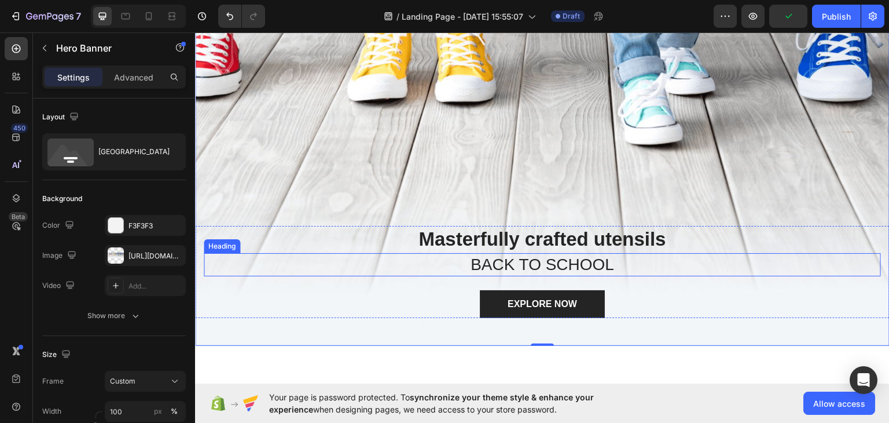
click at [526, 260] on p "BACK TO SCHOOL" at bounding box center [542, 264] width 675 height 21
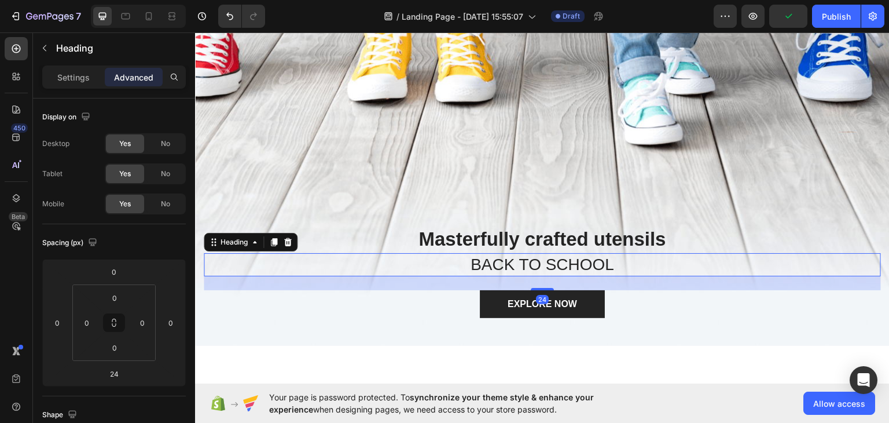
click at [520, 251] on p "Masterfully crafted utensils" at bounding box center [542, 238] width 675 height 25
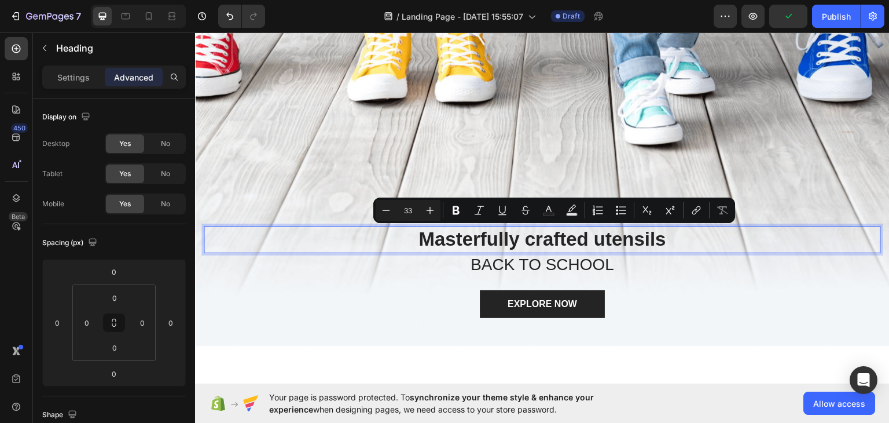
click at [518, 260] on p "BACK TO SCHOOL" at bounding box center [542, 264] width 675 height 21
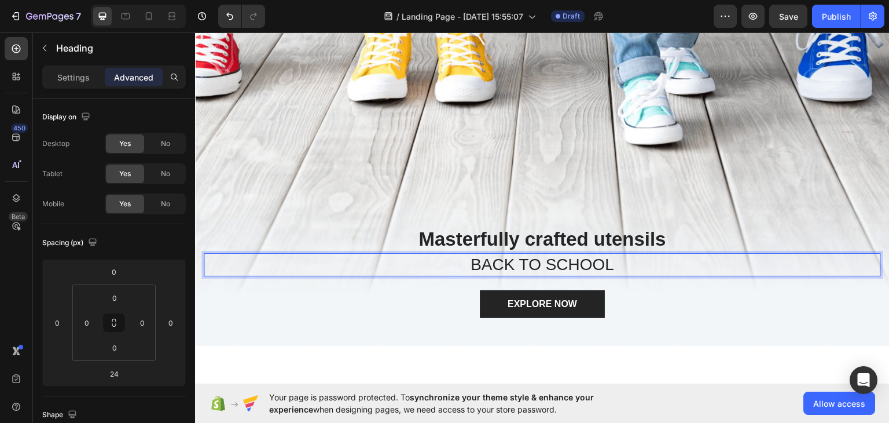
click at [518, 260] on p "BACK TO SCHOOL" at bounding box center [542, 264] width 675 height 21
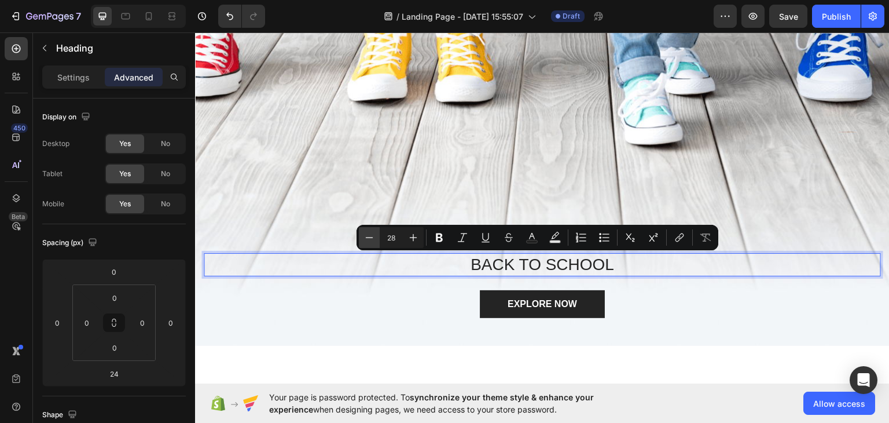
click at [365, 236] on icon "Editor contextual toolbar" at bounding box center [370, 238] width 12 height 12
type input "27"
drag, startPoint x: 560, startPoint y: 268, endPoint x: 366, endPoint y: 236, distance: 197.2
click at [366, 236] on p "Masterfully crafted utensils" at bounding box center [542, 238] width 675 height 25
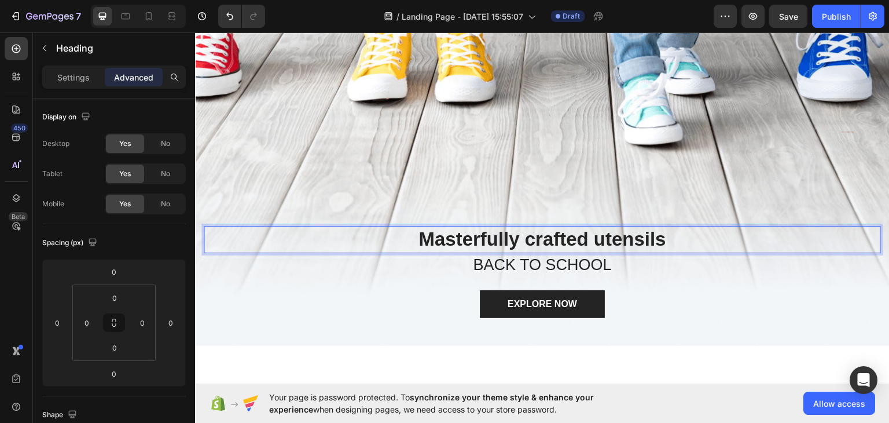
click at [366, 236] on p "Masterfully crafted utensils" at bounding box center [542, 238] width 675 height 25
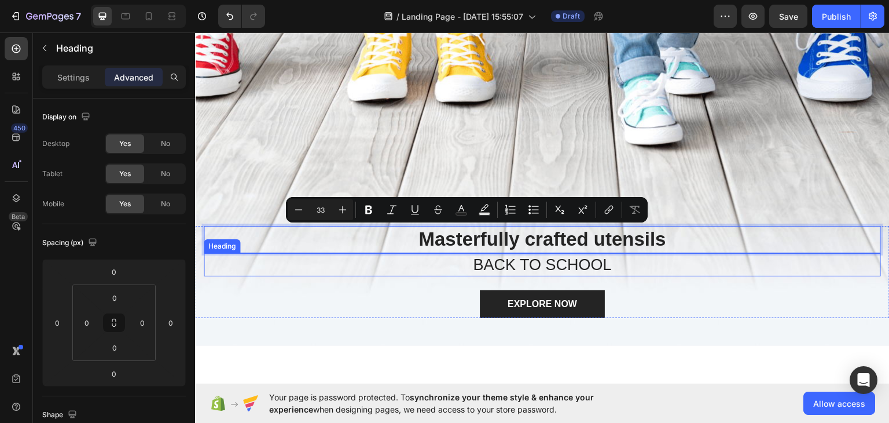
click at [441, 260] on p "⁠⁠⁠⁠⁠⁠⁠ BACK TO SCHOOL" at bounding box center [542, 264] width 675 height 21
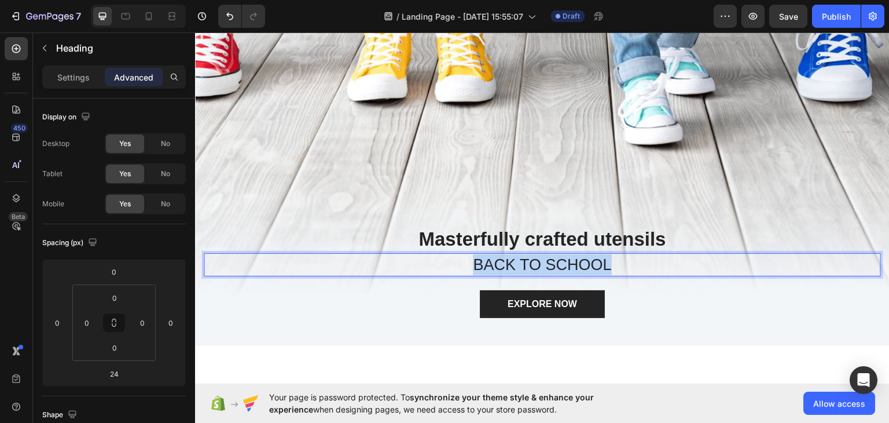
click at [442, 260] on p "BACK TO SCHOOL" at bounding box center [542, 264] width 675 height 21
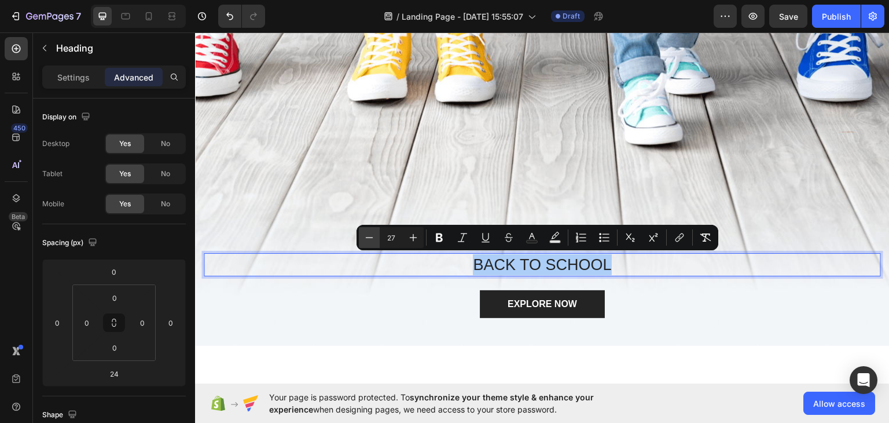
click at [365, 234] on icon "Editor contextual toolbar" at bounding box center [370, 238] width 12 height 12
click at [365, 235] on icon "Editor contextual toolbar" at bounding box center [370, 238] width 12 height 12
type input "23"
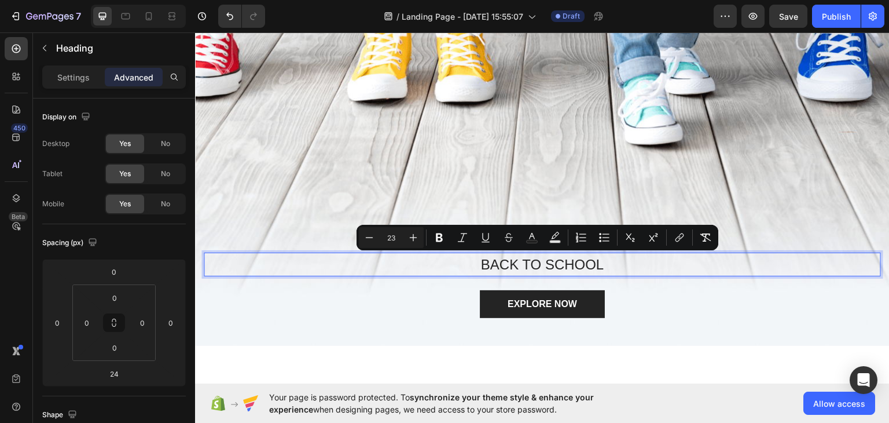
click at [494, 192] on div "Overlay" at bounding box center [542, 142] width 695 height 405
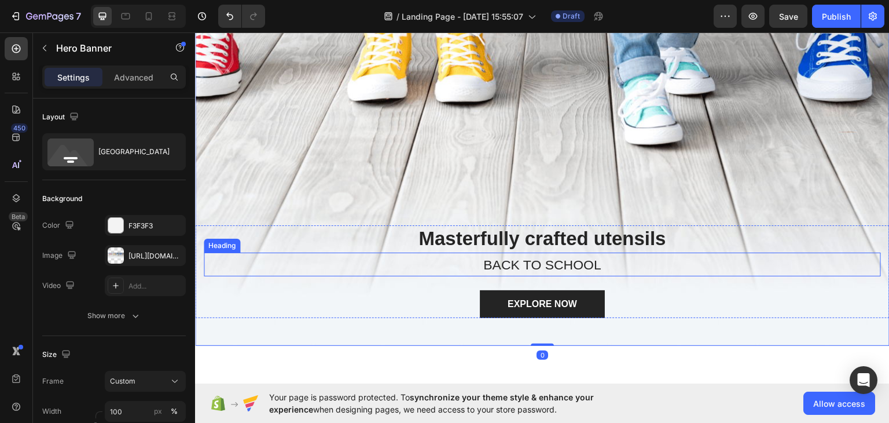
click at [550, 256] on span "BACK TO SCHOOL" at bounding box center [542, 263] width 118 height 15
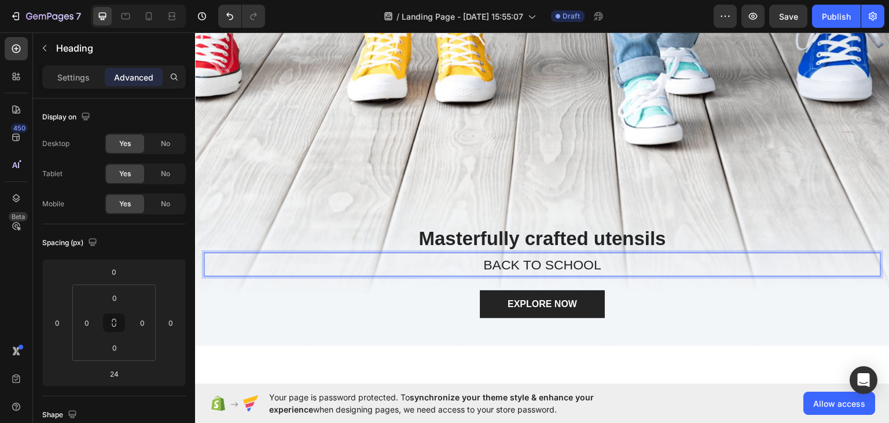
click at [536, 259] on span "BACK TO SCHOOL" at bounding box center [542, 263] width 118 height 15
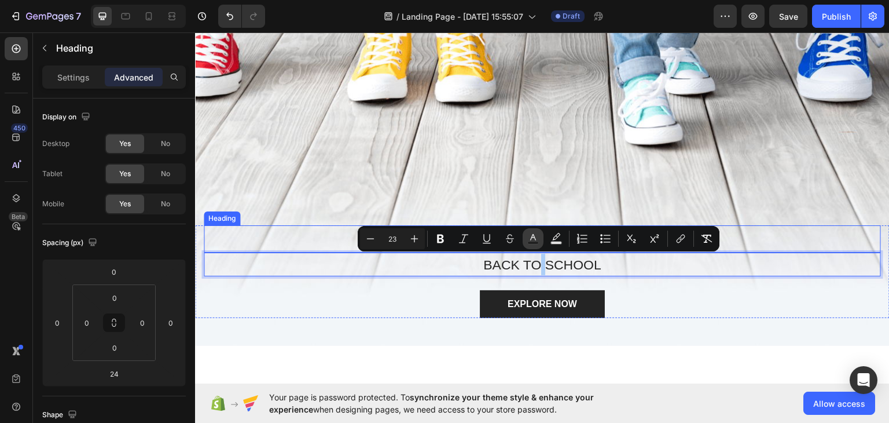
click at [534, 235] on icon "Editor contextual toolbar" at bounding box center [533, 237] width 6 height 6
type input "242424"
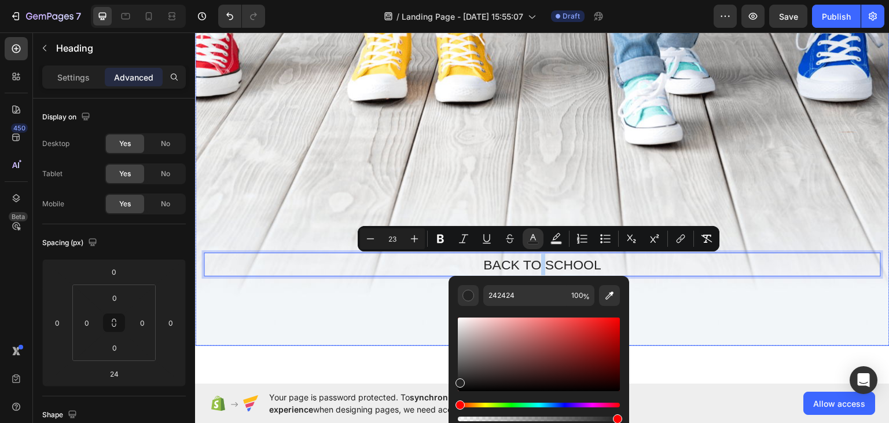
click at [541, 197] on div "Overlay" at bounding box center [542, 142] width 695 height 405
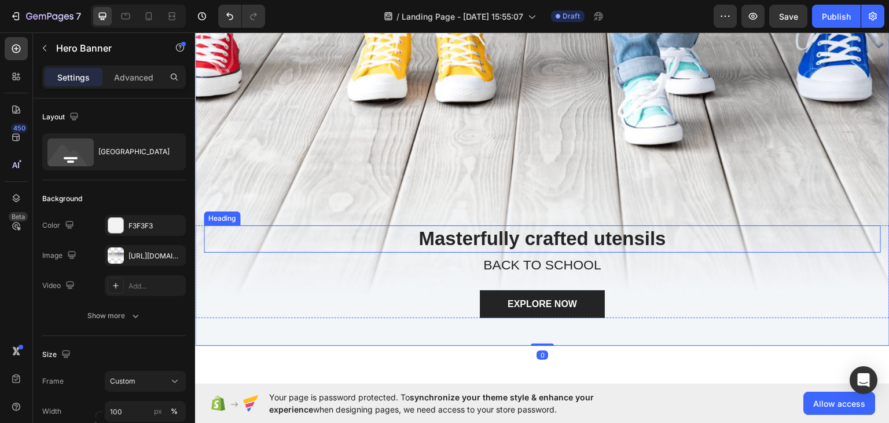
click at [531, 228] on p "Masterfully crafted utensils" at bounding box center [542, 238] width 675 height 25
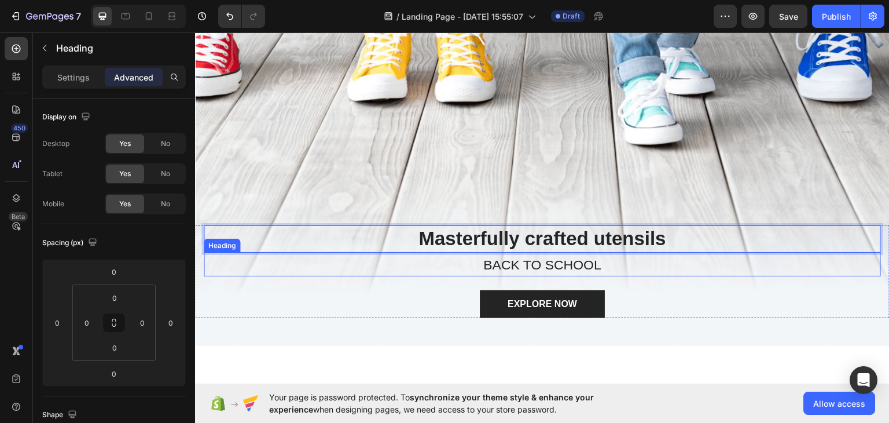
click at [531, 255] on p "⁠⁠⁠⁠⁠⁠⁠ BACK TO SCHOOL" at bounding box center [542, 263] width 675 height 21
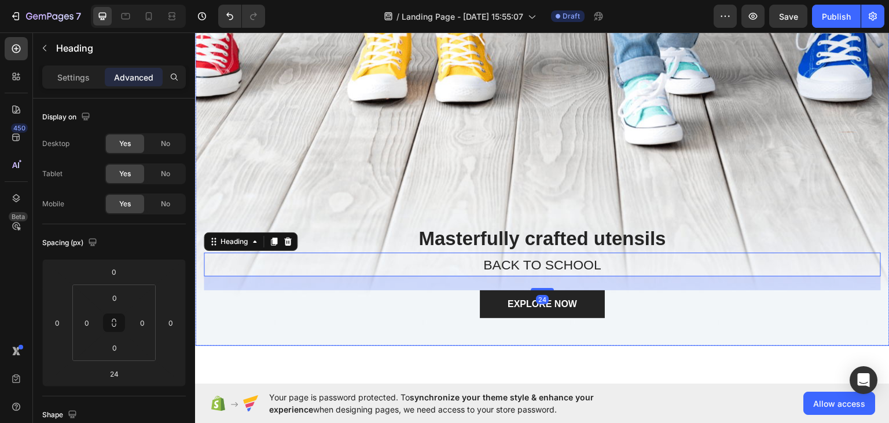
click at [531, 228] on p "Masterfully crafted utensils" at bounding box center [542, 238] width 675 height 25
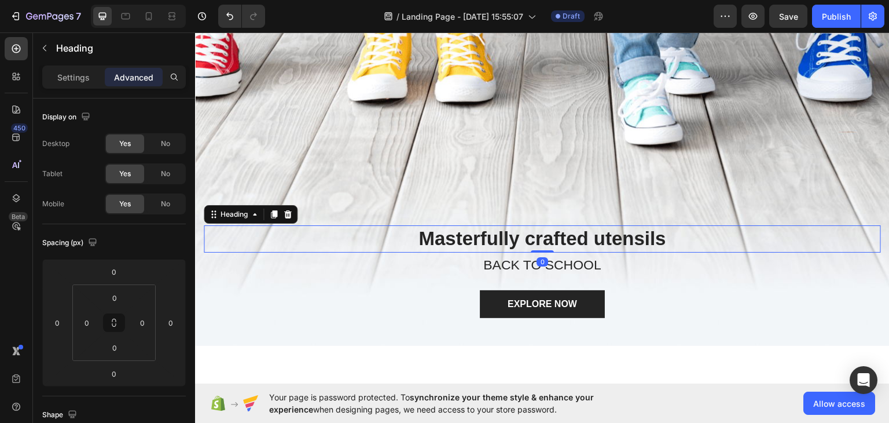
click at [398, 258] on p "⁠⁠⁠⁠⁠⁠⁠ BACK TO SCHOOL" at bounding box center [542, 263] width 675 height 21
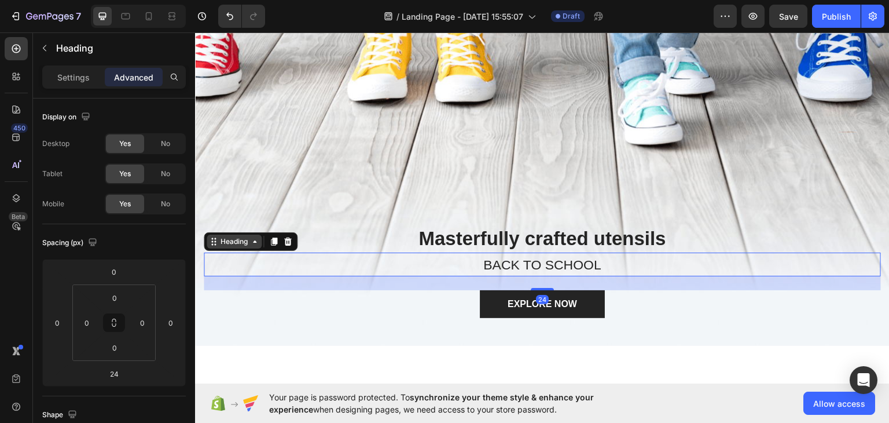
click at [255, 244] on icon at bounding box center [254, 240] width 9 height 9
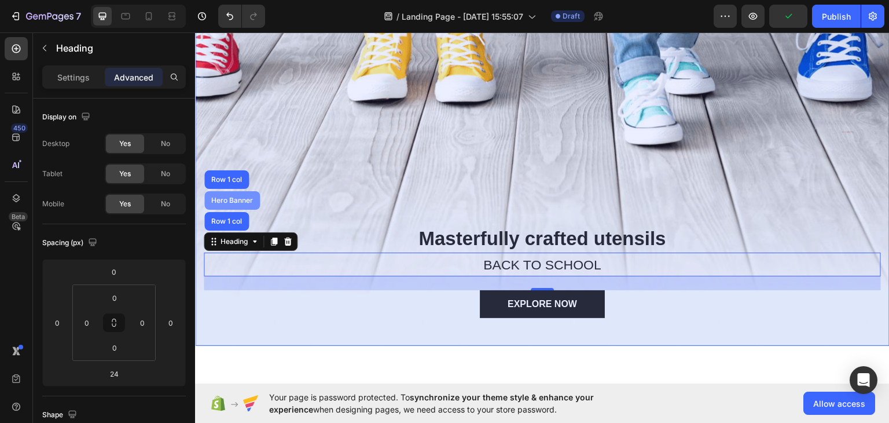
click at [232, 200] on div "Hero Banner" at bounding box center [232, 199] width 46 height 7
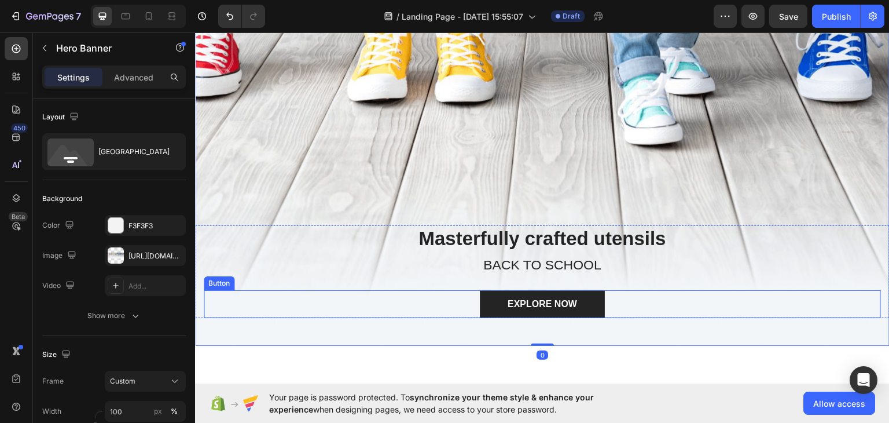
click at [533, 270] on span "BACK TO SCHOOL" at bounding box center [542, 263] width 118 height 15
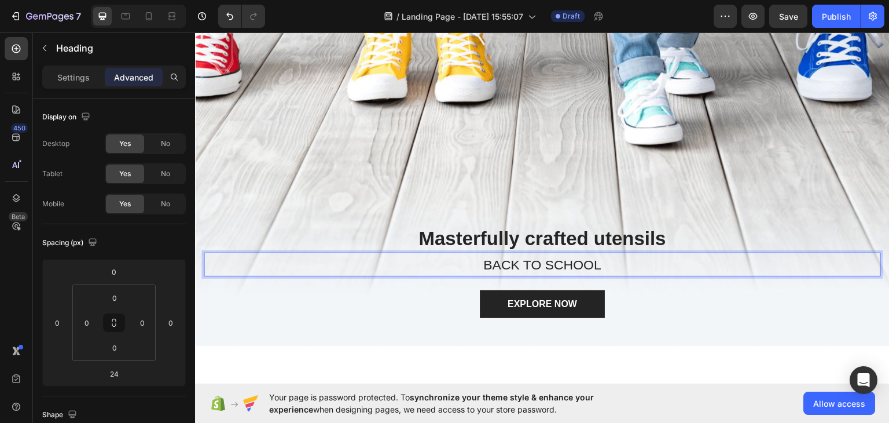
click at [534, 263] on span "BACK TO SCHOOL" at bounding box center [542, 263] width 118 height 15
click at [401, 204] on div "Overlay" at bounding box center [542, 142] width 695 height 405
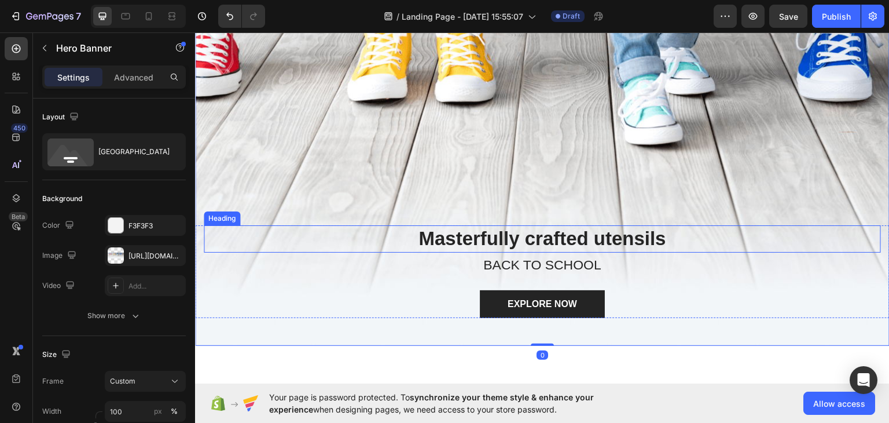
click at [522, 270] on span "BACK TO SCHOOL" at bounding box center [542, 263] width 118 height 15
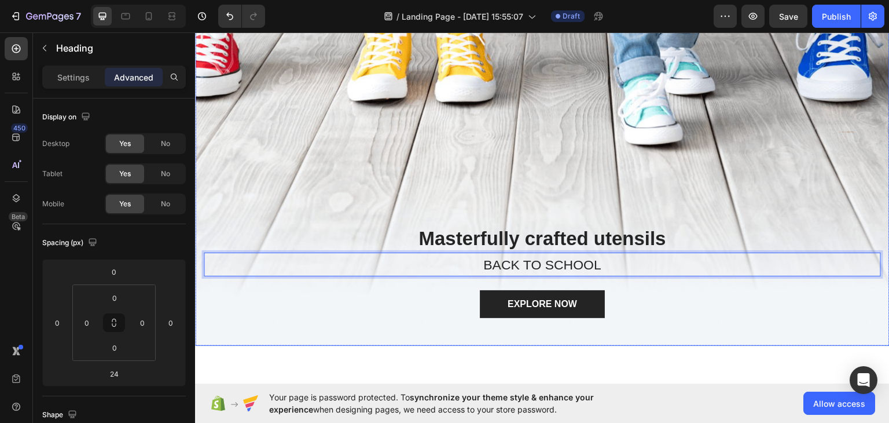
click at [360, 188] on div "Overlay" at bounding box center [542, 142] width 695 height 405
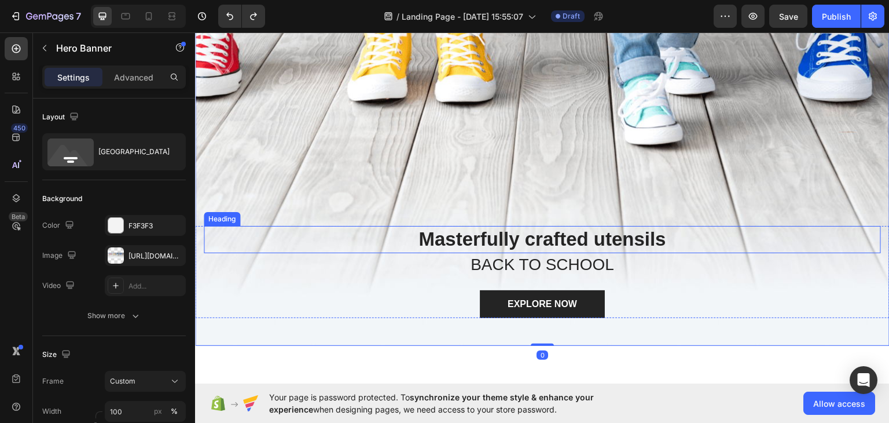
click at [531, 248] on p "Masterfully crafted utensils" at bounding box center [542, 238] width 675 height 25
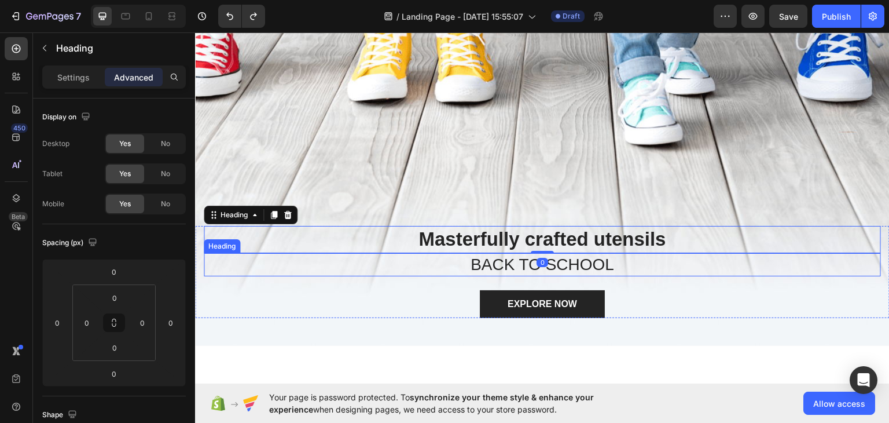
click at [533, 255] on h2 "BACK TO SCHOOL" at bounding box center [542, 263] width 677 height 23
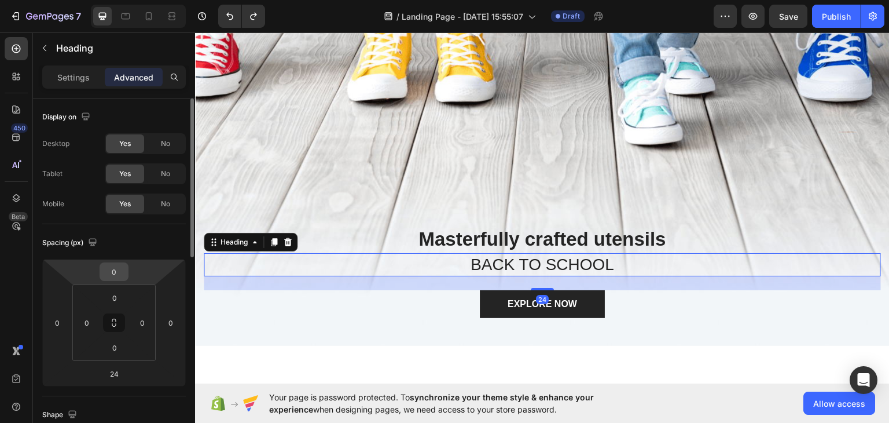
click at [119, 269] on input "0" at bounding box center [113, 271] width 23 height 17
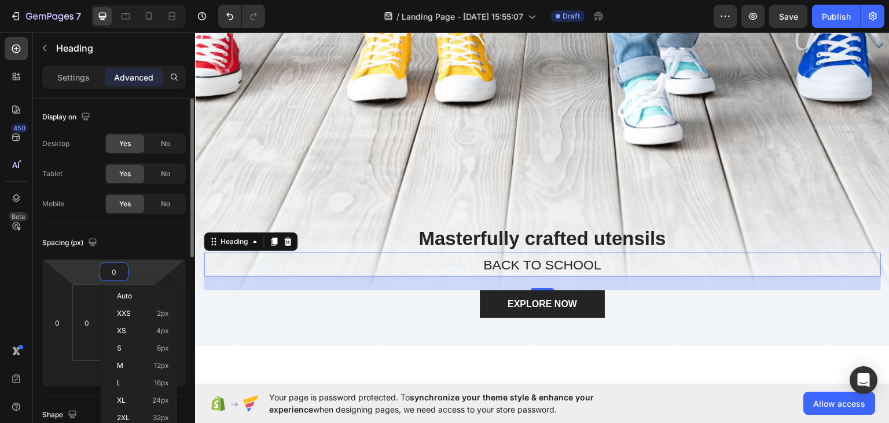
click at [138, 0] on html "7 / Landing Page - Aug 28, 15:55:07 Draft Preview Save Publish 450 Beta Section…" at bounding box center [444, 0] width 889 height 0
click at [126, 273] on div "0" at bounding box center [114, 271] width 29 height 19
click at [133, 307] on div "XXS 2px" at bounding box center [139, 313] width 72 height 17
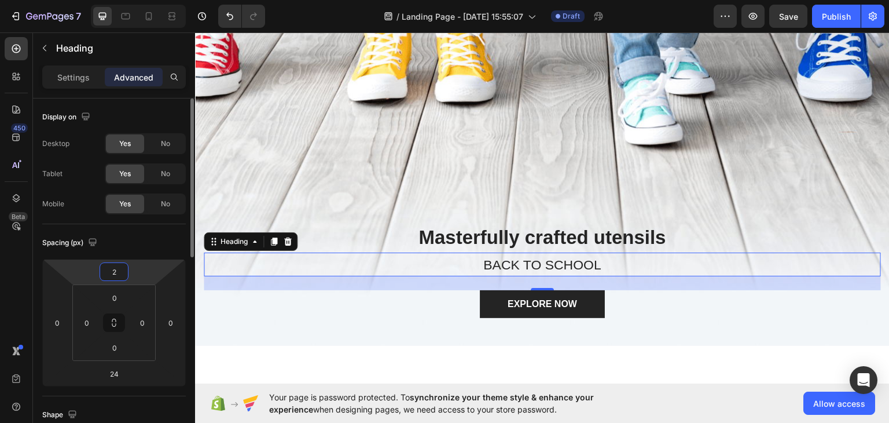
click at [129, 0] on html "7 / Landing Page - Aug 28, 15:55:07 Draft Preview Save Publish 450 Beta Section…" at bounding box center [444, 0] width 889 height 0
type input "0"
click at [0, 0] on div "Spacing (px) 0 0 24 0 0 0 0 0" at bounding box center [0, 0] width 0 height 0
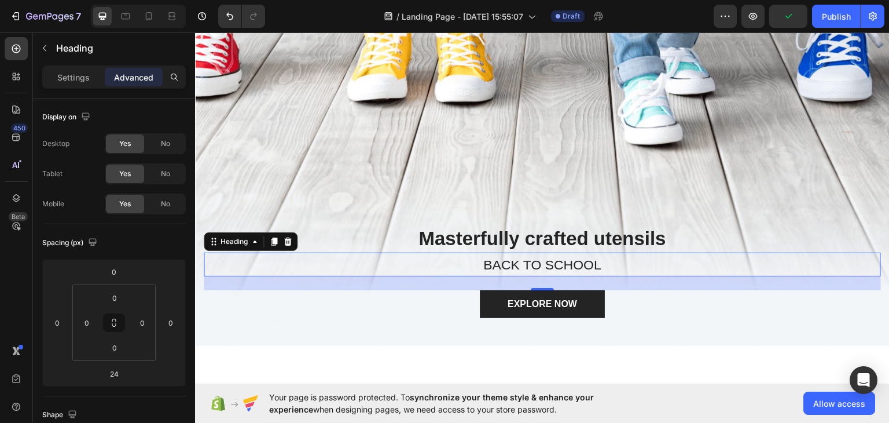
click at [511, 237] on p "Masterfully crafted utensils" at bounding box center [542, 238] width 675 height 25
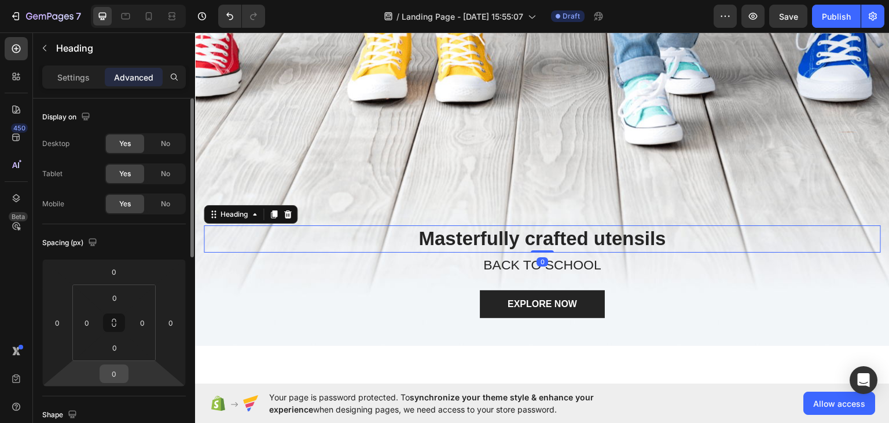
click at [125, 367] on input "0" at bounding box center [113, 373] width 23 height 17
click at [124, 367] on input "0" at bounding box center [113, 373] width 23 height 17
type input "2"
type input "-2"
type input "0"
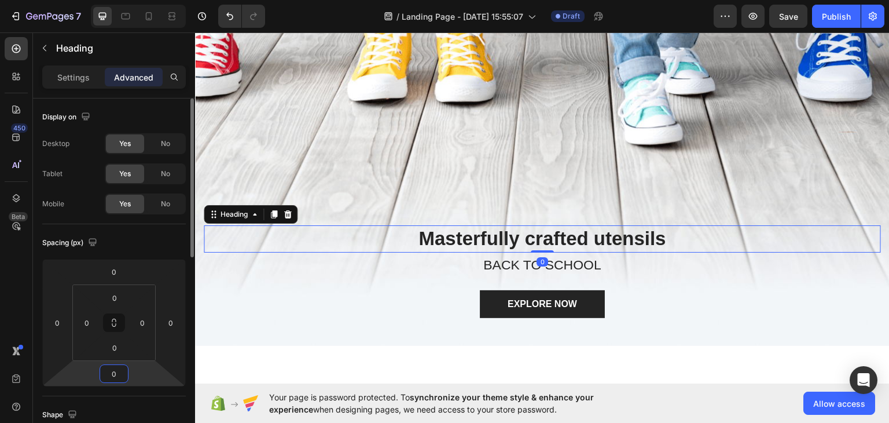
click at [0, 0] on div "Spacing (px) 0 0 0 0 0 0 0 0" at bounding box center [0, 0] width 0 height 0
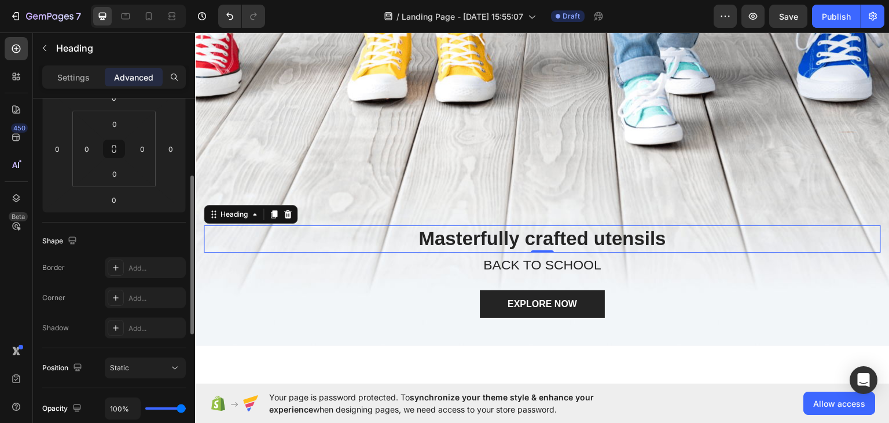
scroll to position [232, 0]
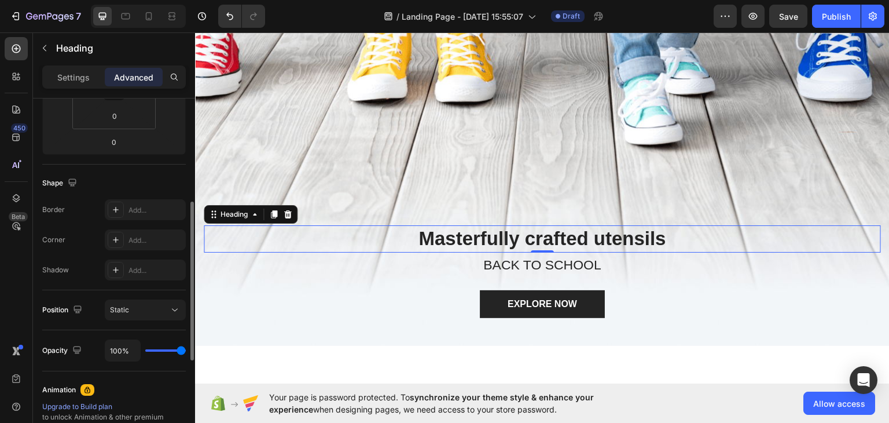
type input "79%"
type input "79"
type input "77%"
type input "77"
type input "71%"
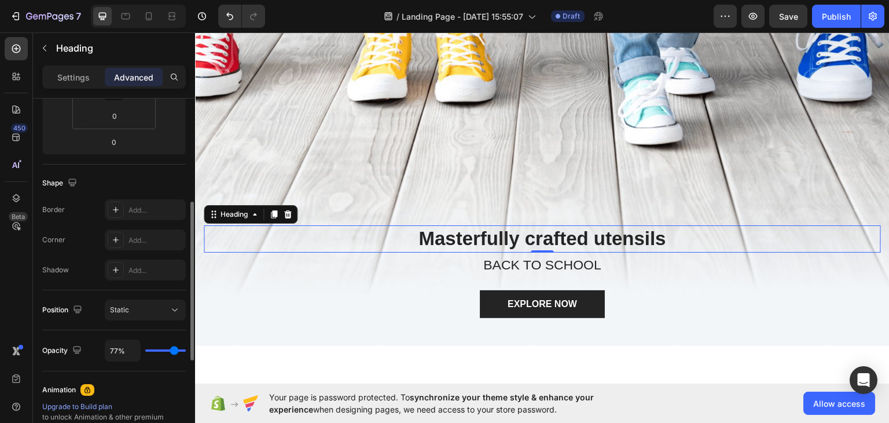
type input "71"
type input "60%"
type input "60"
type input "52%"
type input "52"
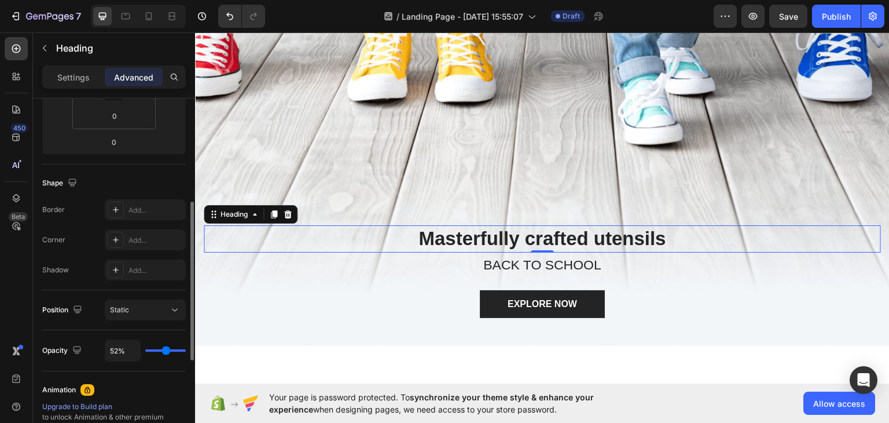
type input "48%"
type input "48"
type input "42%"
type input "42"
type input "37%"
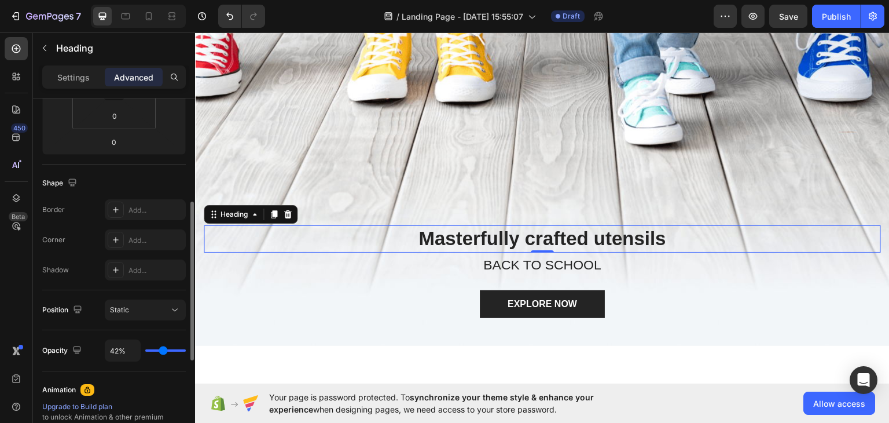
type input "37"
type input "30%"
type input "30"
type input "26%"
type input "26"
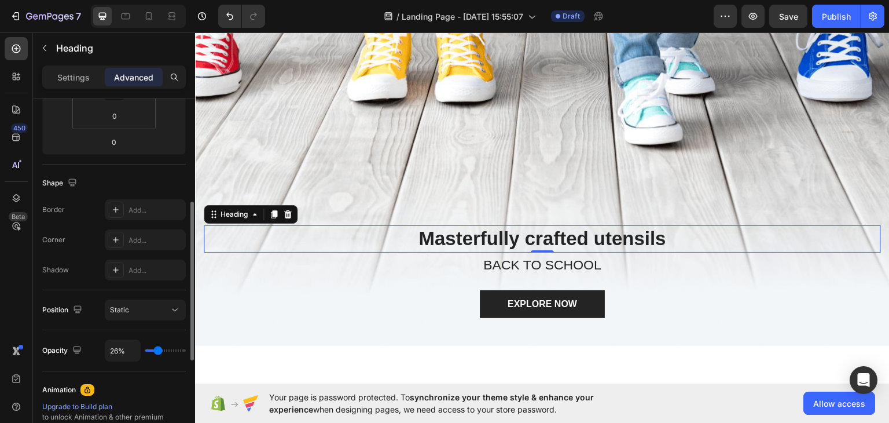
type input "23%"
type input "23"
type input "21%"
type input "21"
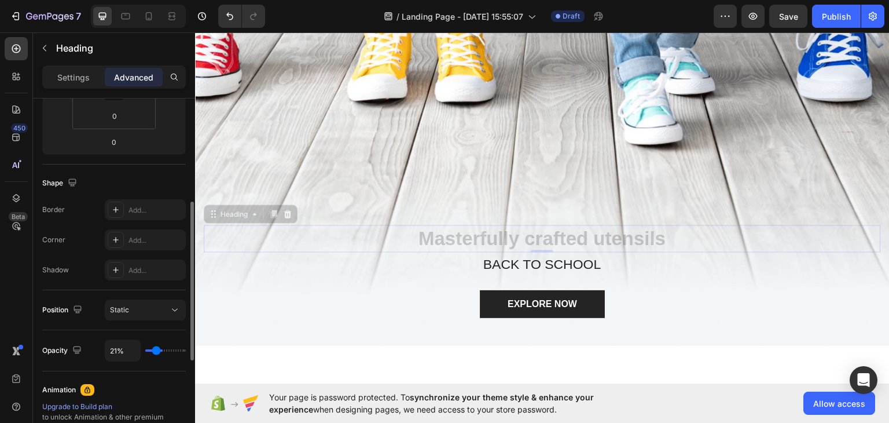
type input "23%"
type input "23"
type input "24%"
type input "24"
type input "26%"
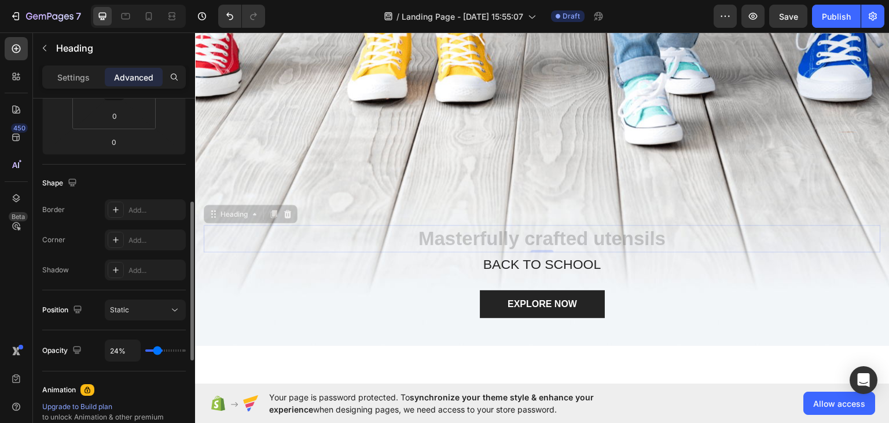
type input "26"
type input "29%"
type input "29"
type input "37%"
type input "37"
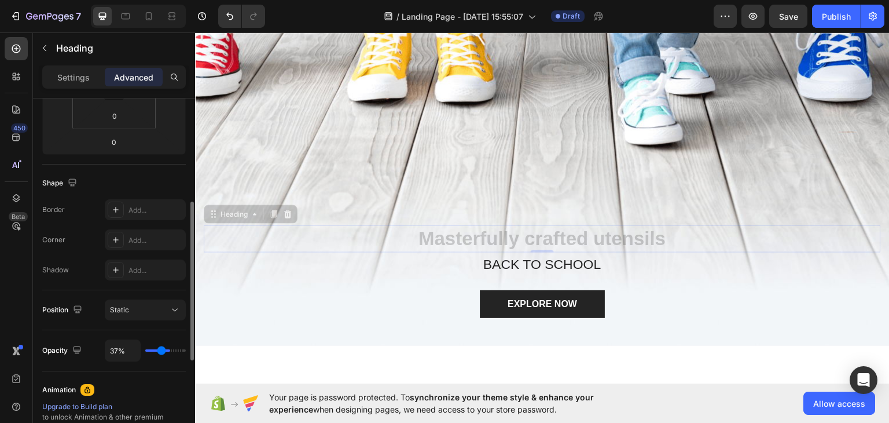
type input "57%"
type input "57"
type input "74%"
type input "74"
type input "85%"
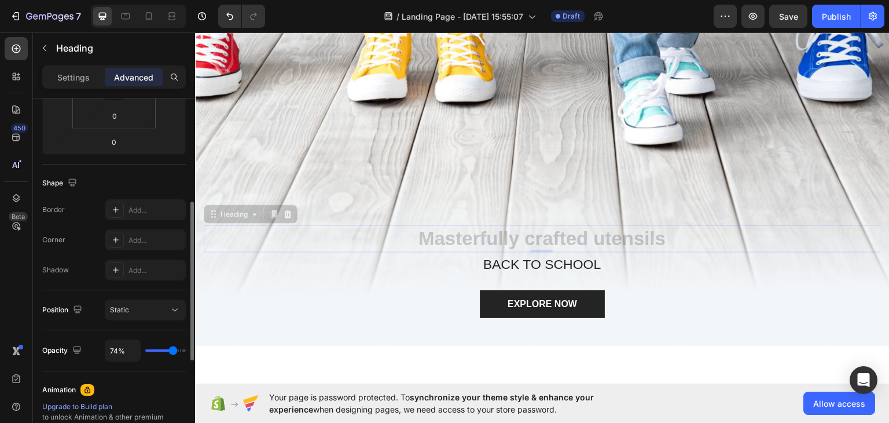
type input "85"
type input "98%"
type input "98"
type input "100%"
type input "100"
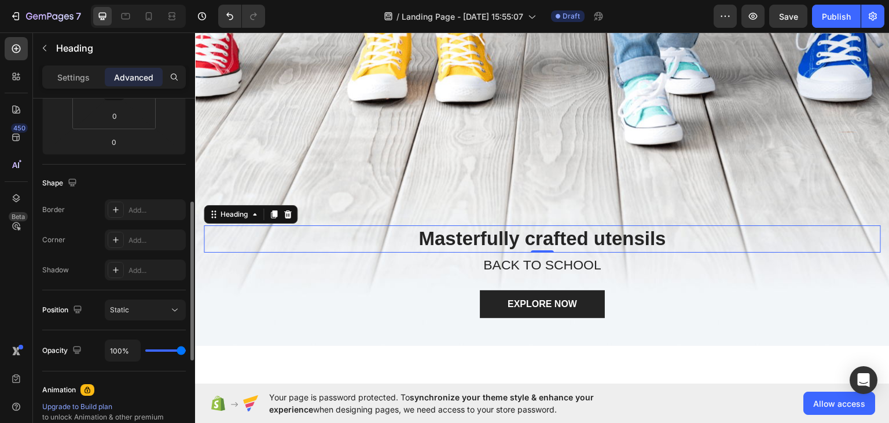
type input "98%"
type input "98"
type input "88%"
type input "88"
type input "86%"
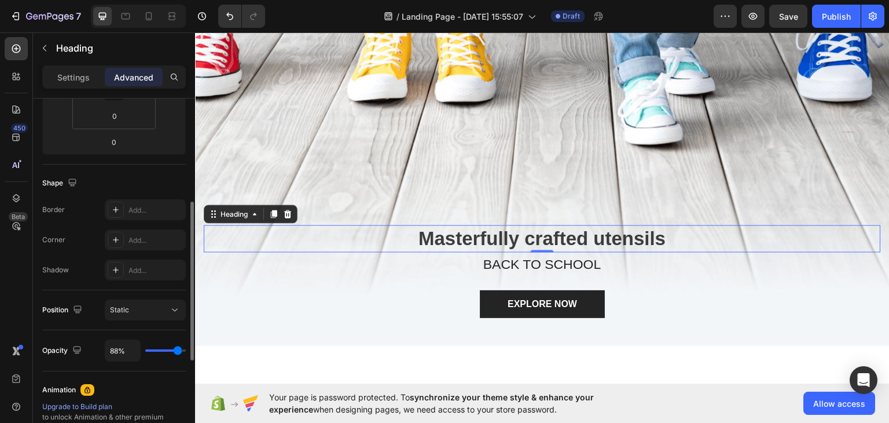
type input "86"
type input "76%"
type input "76"
type input "18%"
type input "18"
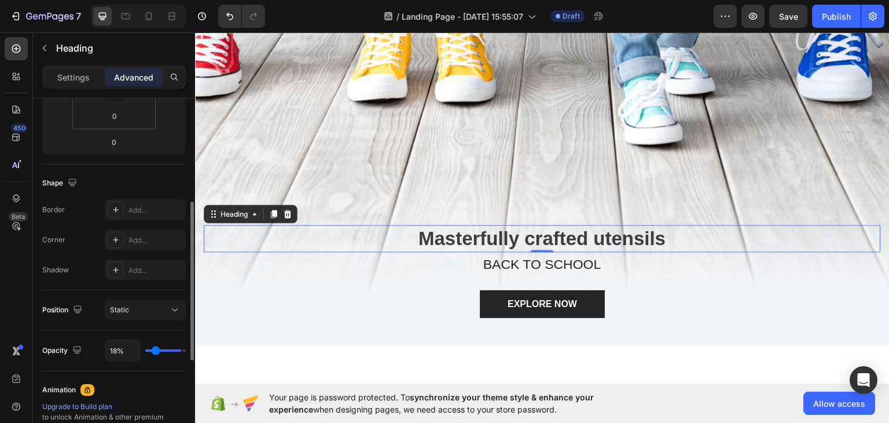
type input "3%"
type input "3"
type input "0%"
type input "0"
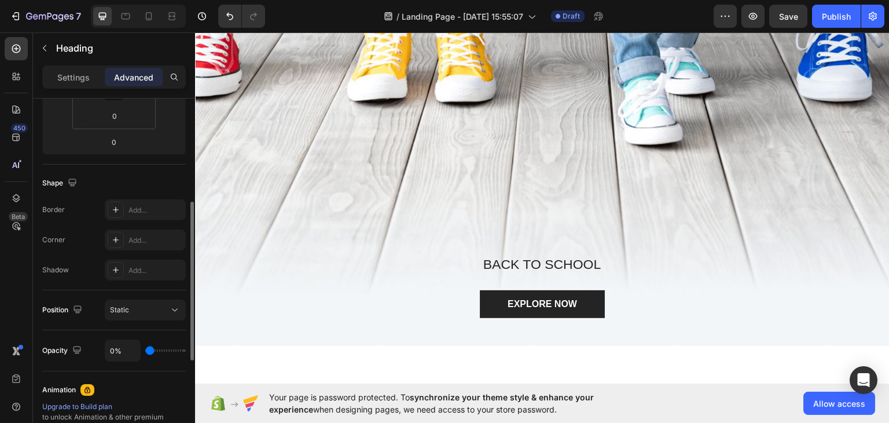
type input "2%"
type input "2"
type input "24%"
type input "24"
type input "100%"
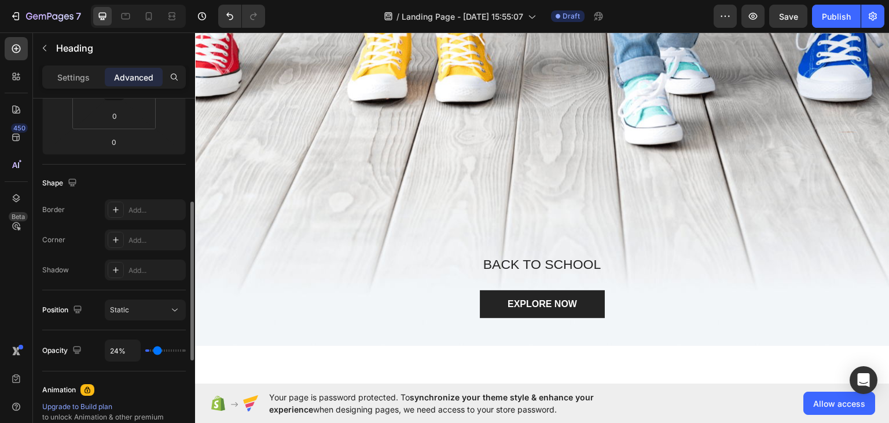
type input "100"
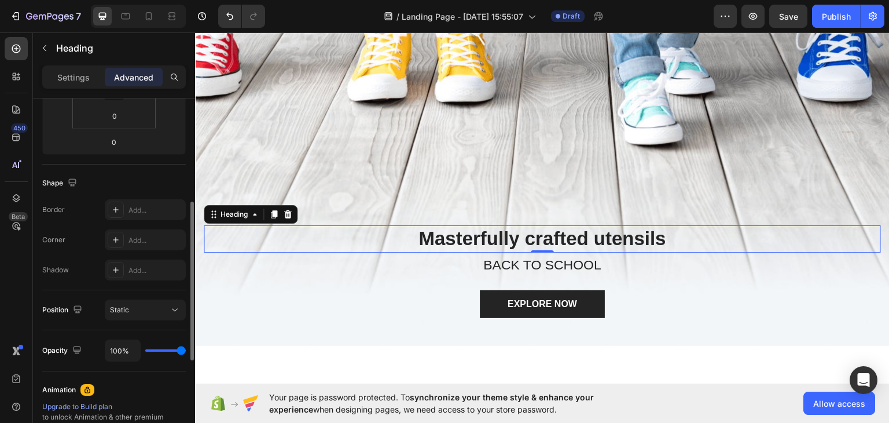
drag, startPoint x: 174, startPoint y: 349, endPoint x: 227, endPoint y: 345, distance: 52.8
click at [186, 349] on input "range" at bounding box center [165, 350] width 41 height 2
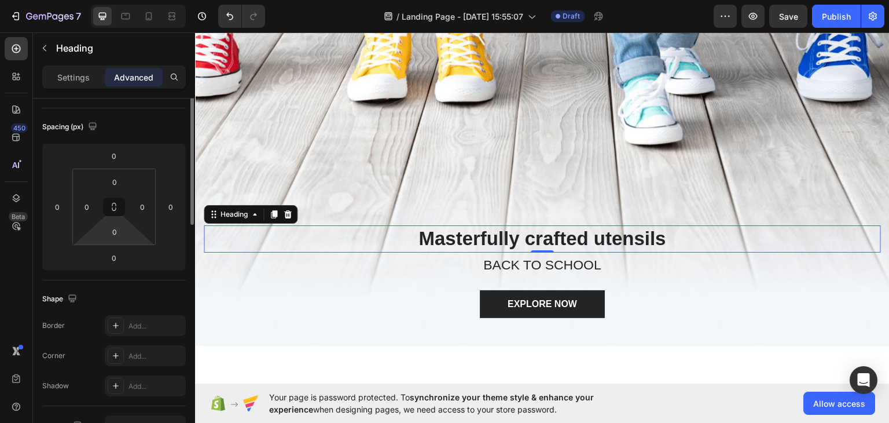
scroll to position [0, 0]
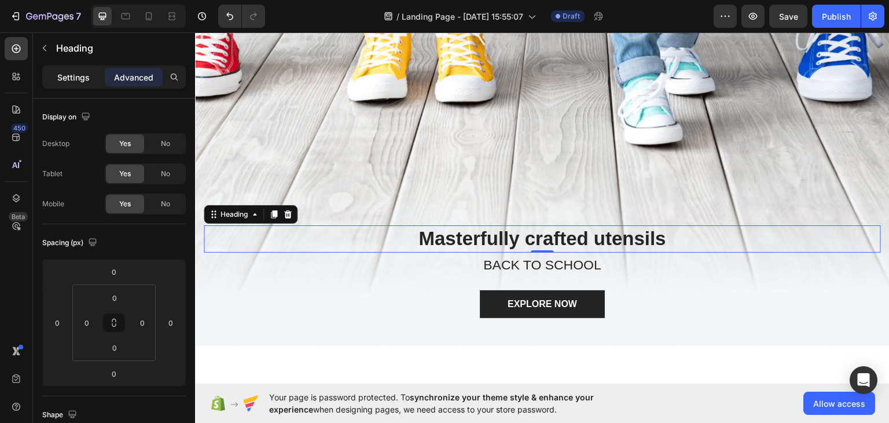
click at [81, 75] on p "Settings" at bounding box center [73, 77] width 32 height 12
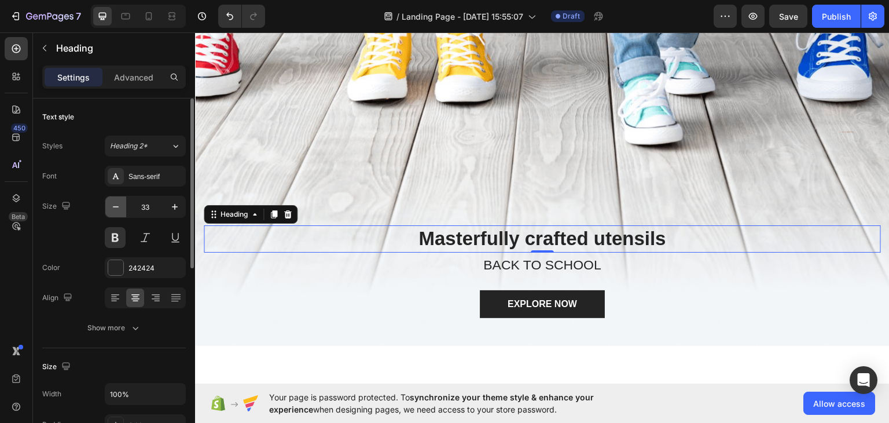
click at [120, 208] on icon "button" at bounding box center [116, 207] width 12 height 12
type input "30"
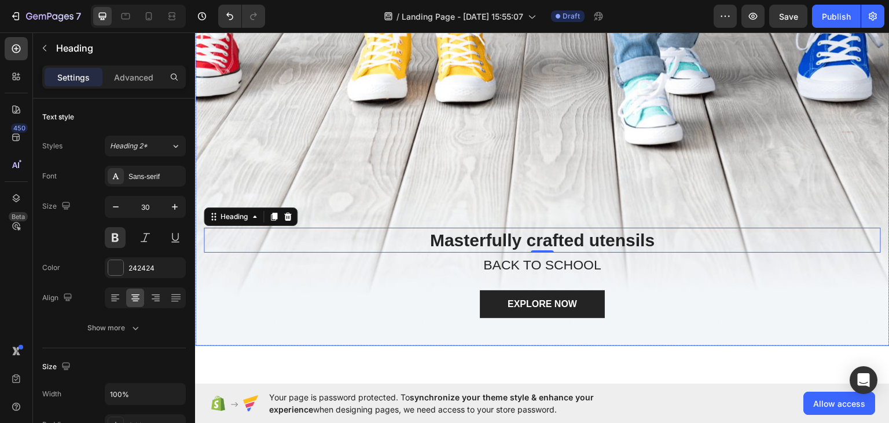
click at [617, 174] on div "Overlay" at bounding box center [542, 142] width 695 height 405
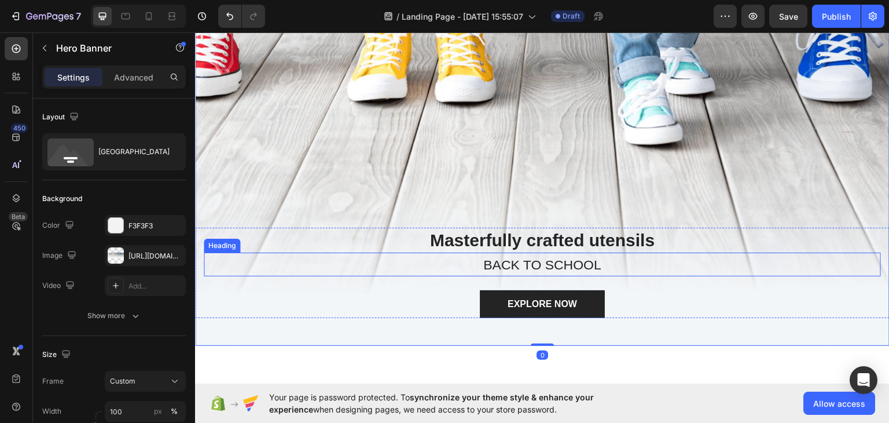
click at [568, 257] on span "BACK TO SCHOOL" at bounding box center [542, 263] width 118 height 15
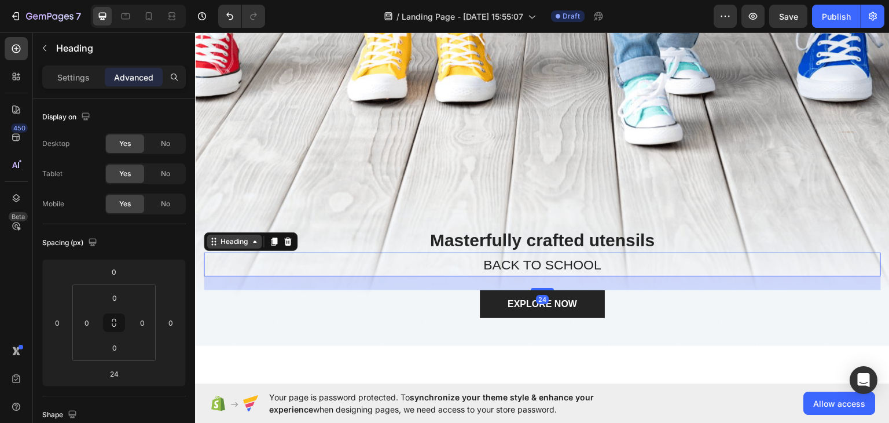
click at [256, 237] on icon at bounding box center [254, 240] width 9 height 9
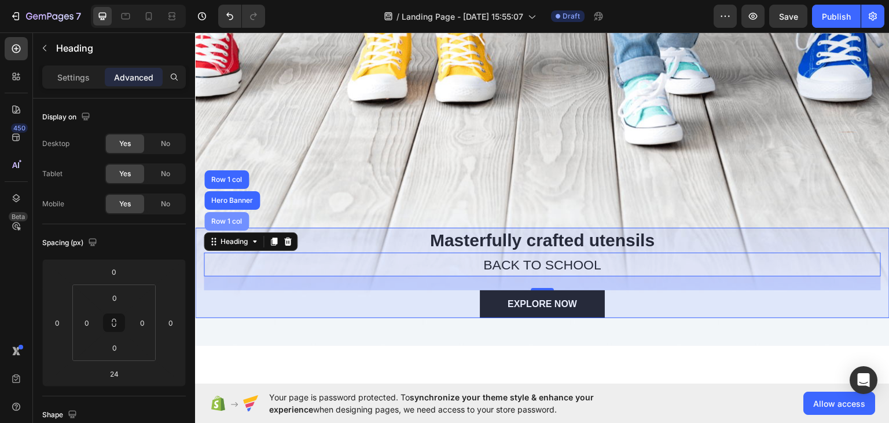
click at [241, 226] on div "Row 1 col" at bounding box center [226, 220] width 45 height 19
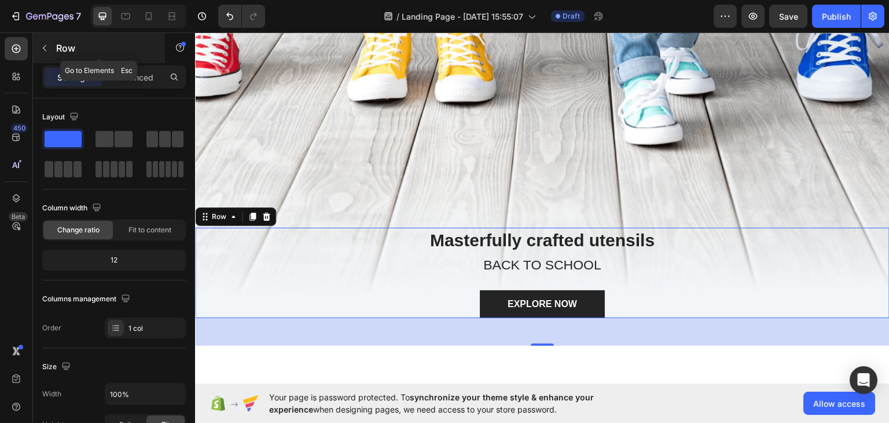
click at [42, 43] on icon "button" at bounding box center [44, 47] width 9 height 9
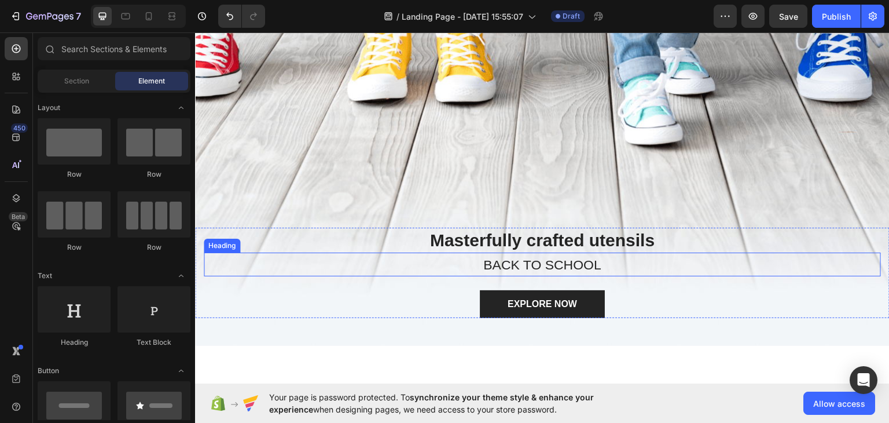
click at [493, 263] on span "BACK TO SCHOOL" at bounding box center [542, 263] width 118 height 15
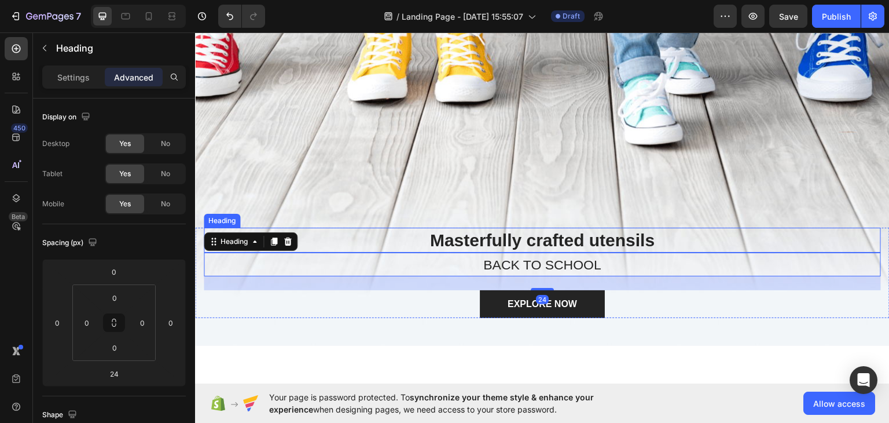
click at [502, 243] on p "Masterfully crafted utensils" at bounding box center [542, 239] width 675 height 23
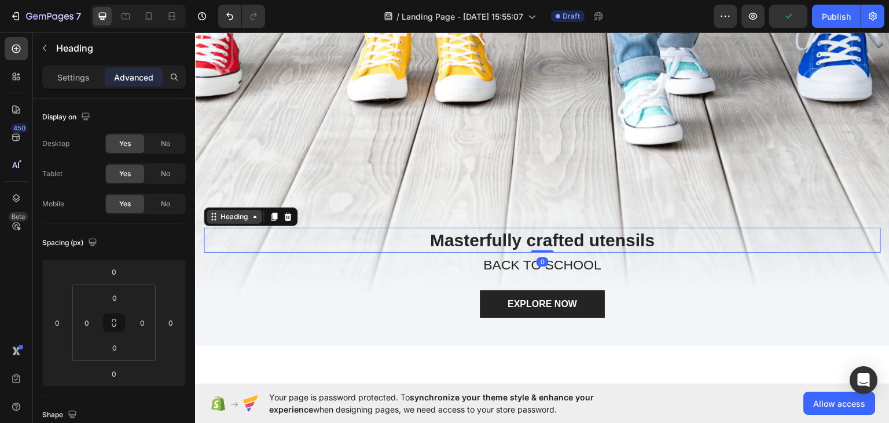
click at [234, 211] on div "Heading" at bounding box center [234, 216] width 32 height 10
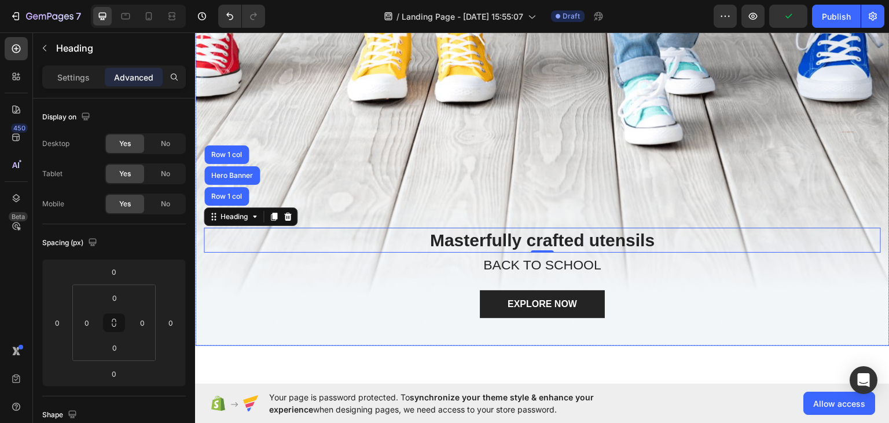
click at [478, 183] on div "Overlay" at bounding box center [542, 142] width 695 height 405
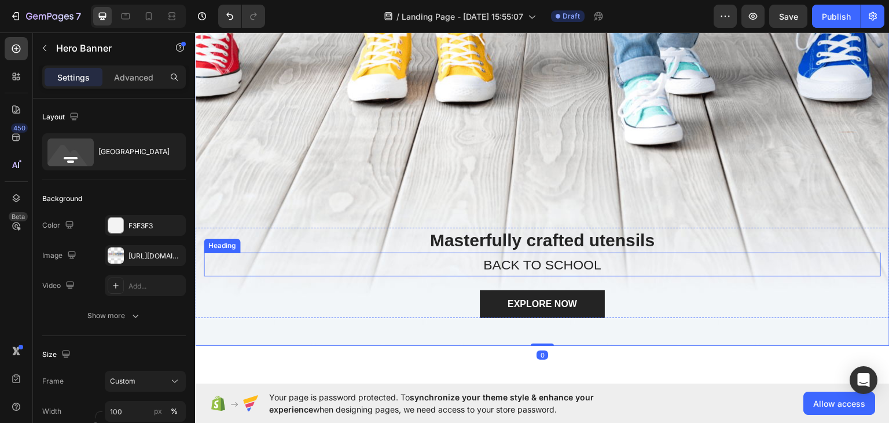
click at [518, 234] on p "Masterfully crafted utensils" at bounding box center [542, 239] width 675 height 23
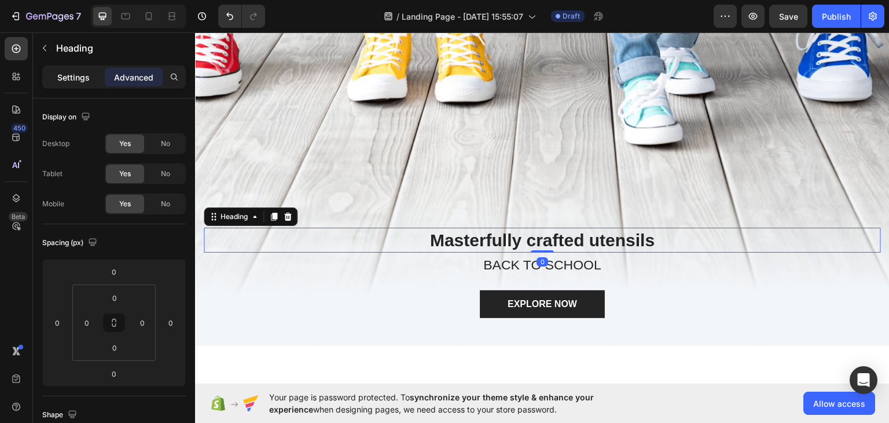
click at [81, 80] on p "Settings" at bounding box center [73, 77] width 32 height 12
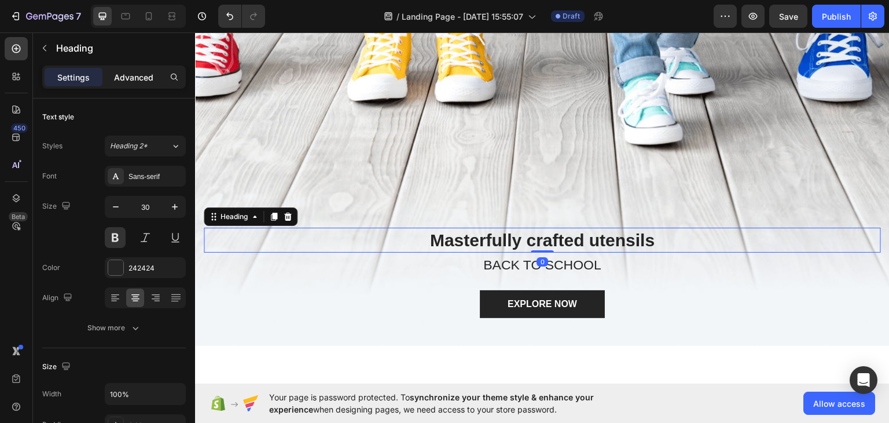
click at [116, 71] on p "Advanced" at bounding box center [133, 77] width 39 height 12
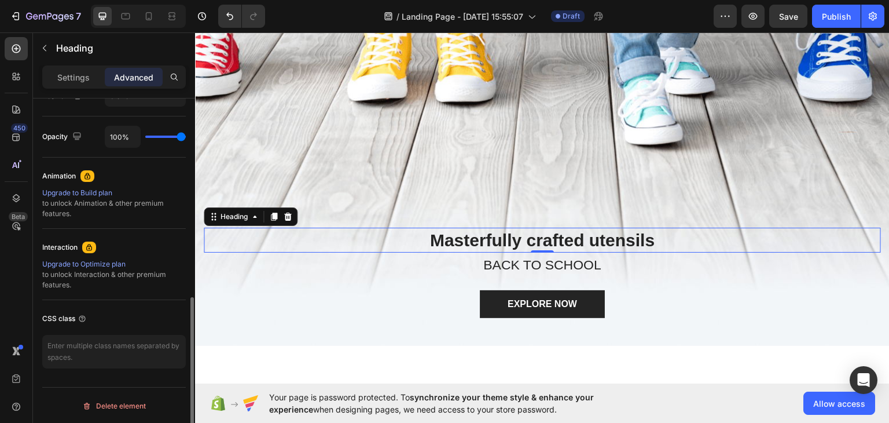
scroll to position [387, 0]
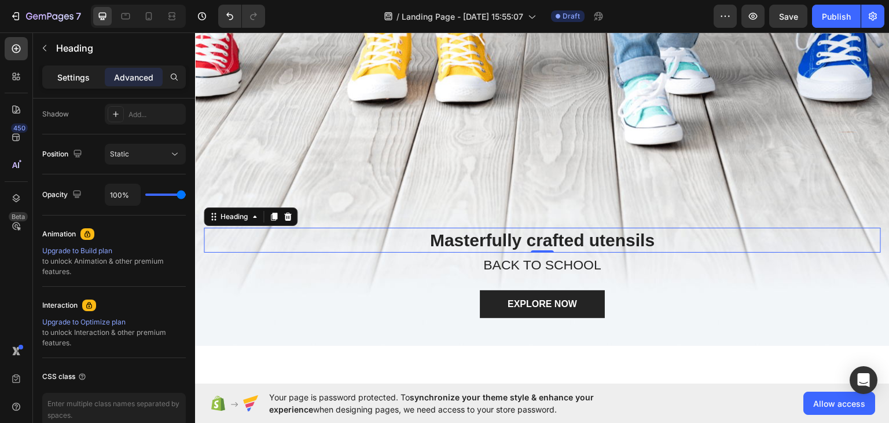
click at [91, 79] on div "Settings" at bounding box center [74, 77] width 58 height 19
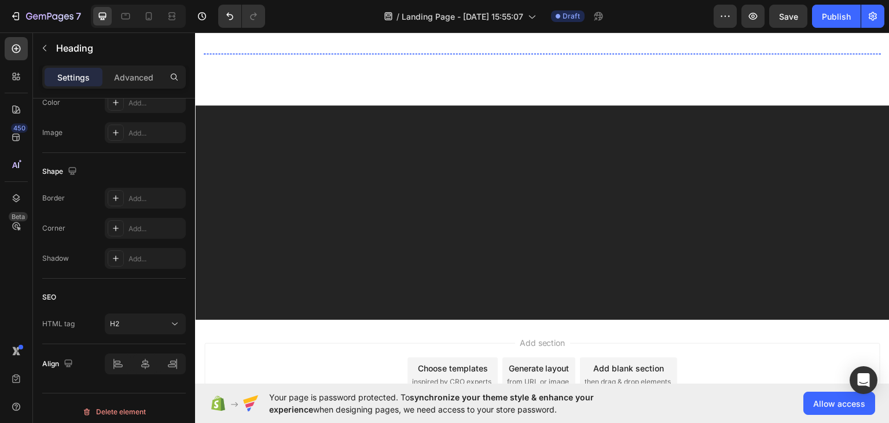
scroll to position [1968, 0]
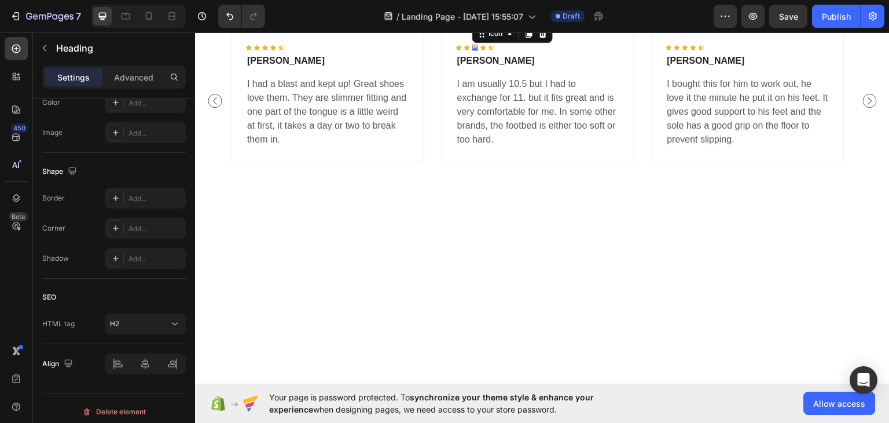
click at [475, 50] on div "Icon 0" at bounding box center [475, 47] width 6 height 6
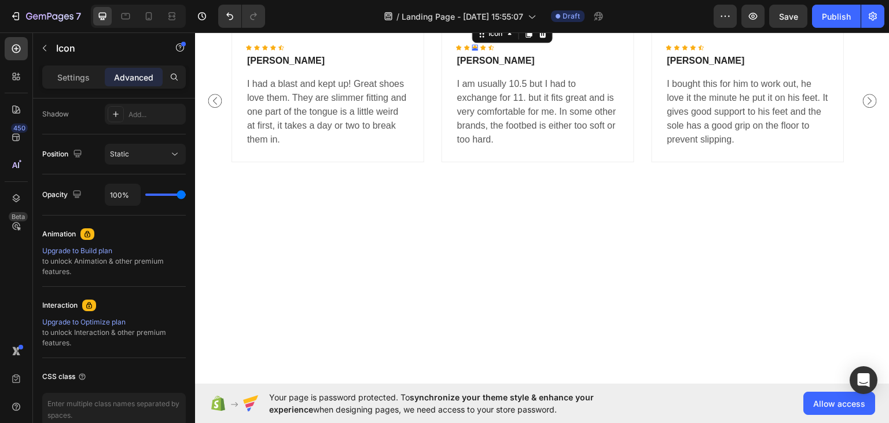
scroll to position [0, 0]
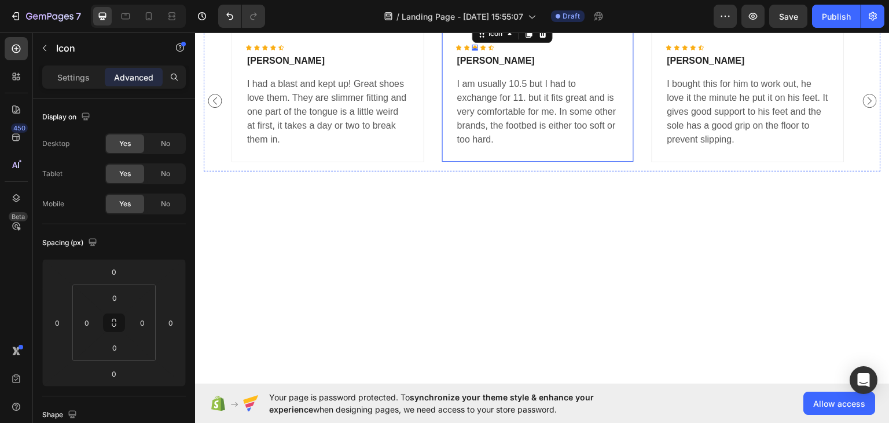
click at [552, 162] on div "Icon Icon Icon 0 Icon Icon Icon List Hoz Jennifer Deery Text block I am usually…" at bounding box center [538, 96] width 193 height 132
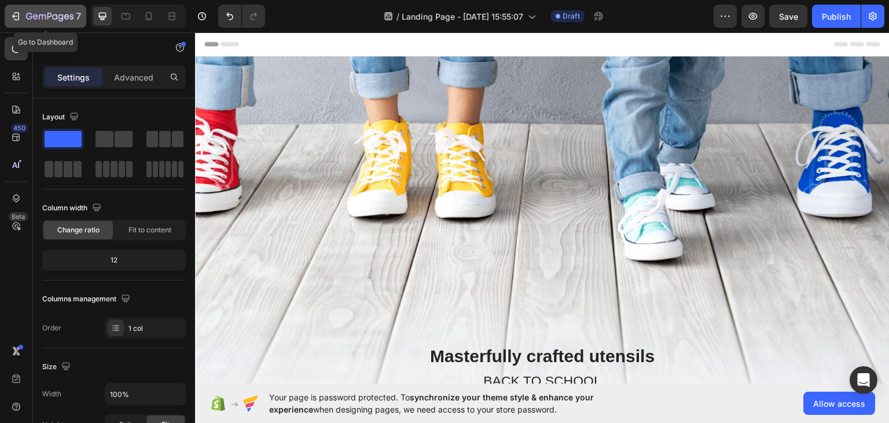
click at [23, 16] on div "7" at bounding box center [45, 16] width 71 height 14
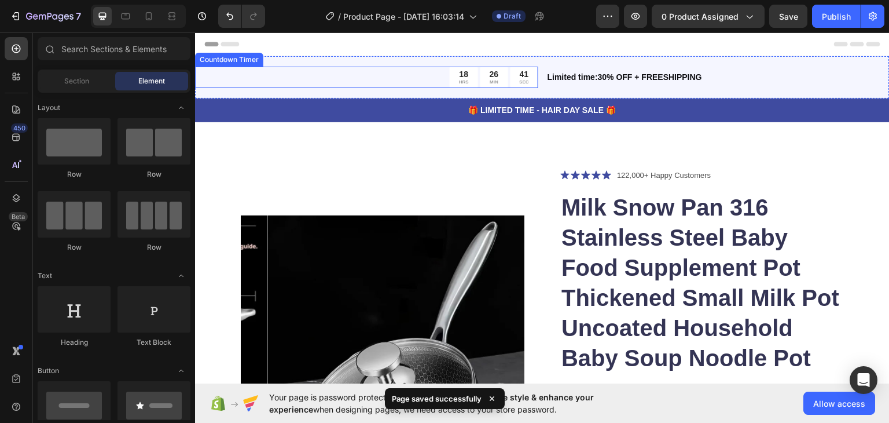
click at [260, 76] on div "18 HRS 26 MIN 41 SEC" at bounding box center [366, 76] width 343 height 21
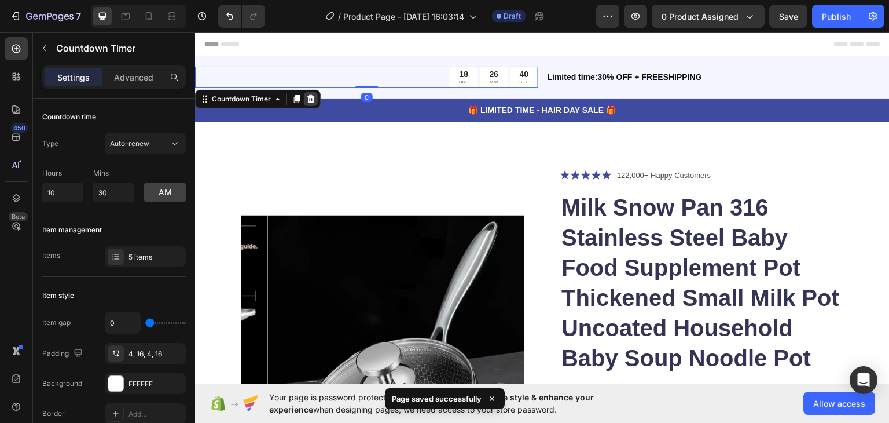
click at [308, 94] on icon at bounding box center [310, 98] width 9 height 9
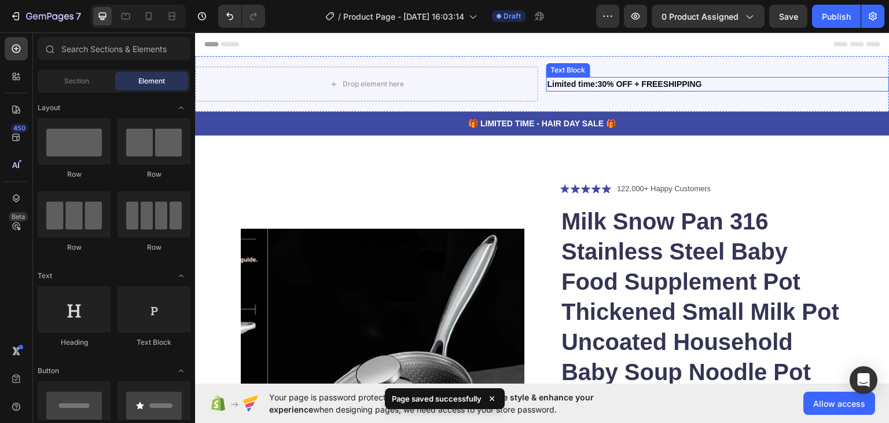
click at [556, 83] on p "Limited time:30% OFF + FREESHIPPING" at bounding box center [718, 84] width 341 height 12
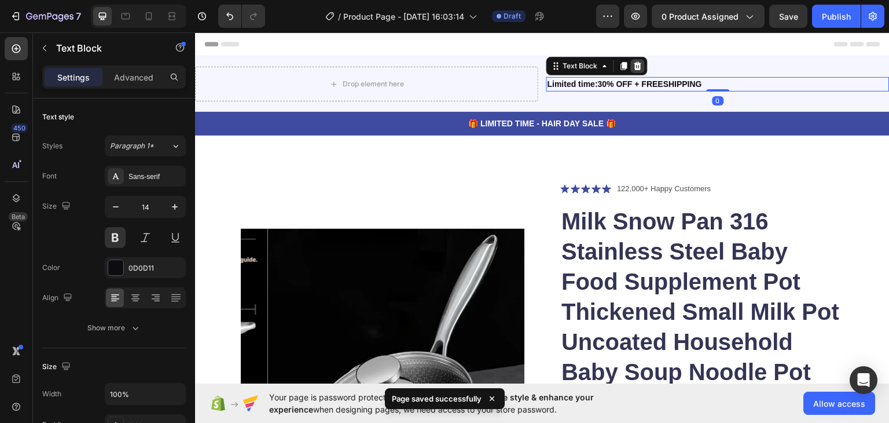
click at [633, 65] on icon at bounding box center [637, 65] width 9 height 9
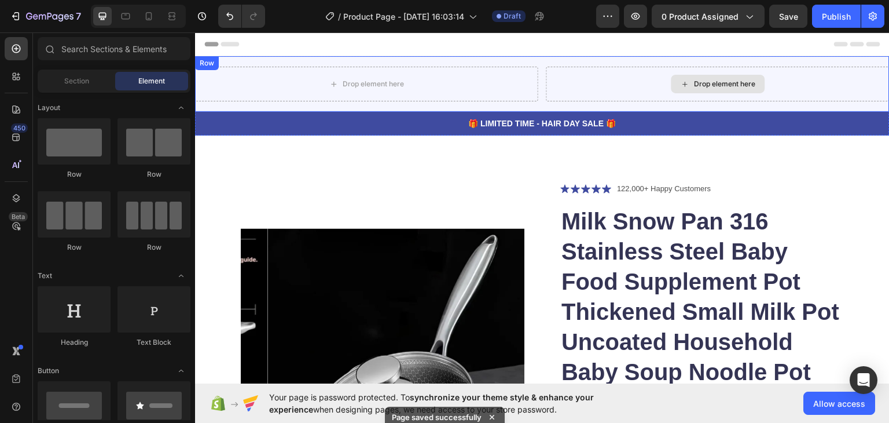
click at [634, 86] on div "Drop element here" at bounding box center [717, 83] width 343 height 35
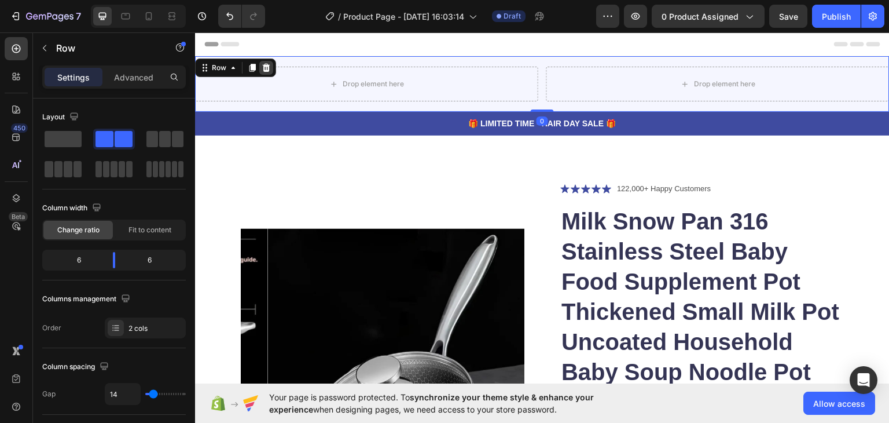
click at [271, 67] on div at bounding box center [266, 67] width 14 height 14
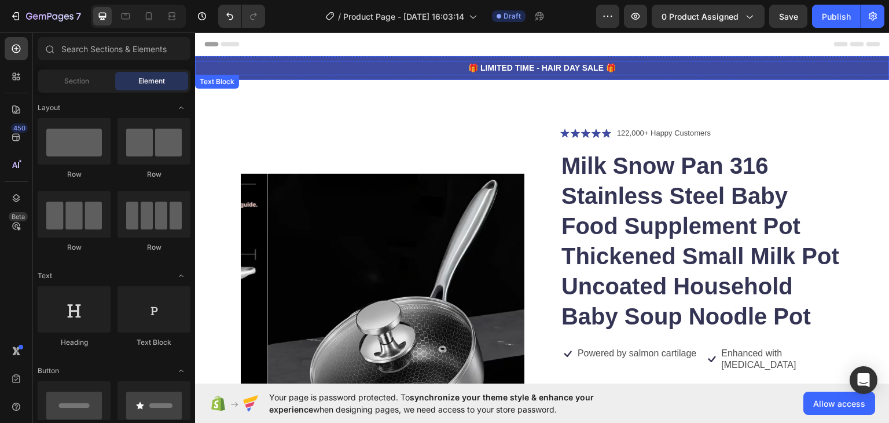
click at [308, 70] on p "🎁 LIMITED TIME - HAIR DAY SALE 🎁" at bounding box center [542, 67] width 692 height 12
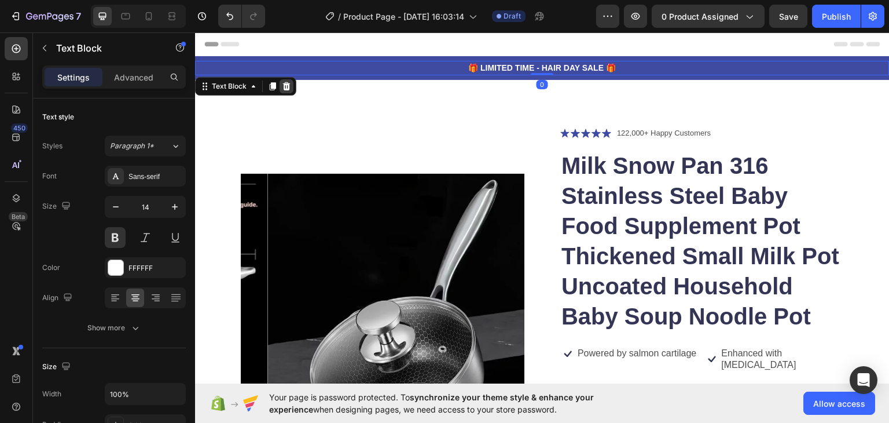
click at [283, 86] on icon at bounding box center [286, 85] width 9 height 9
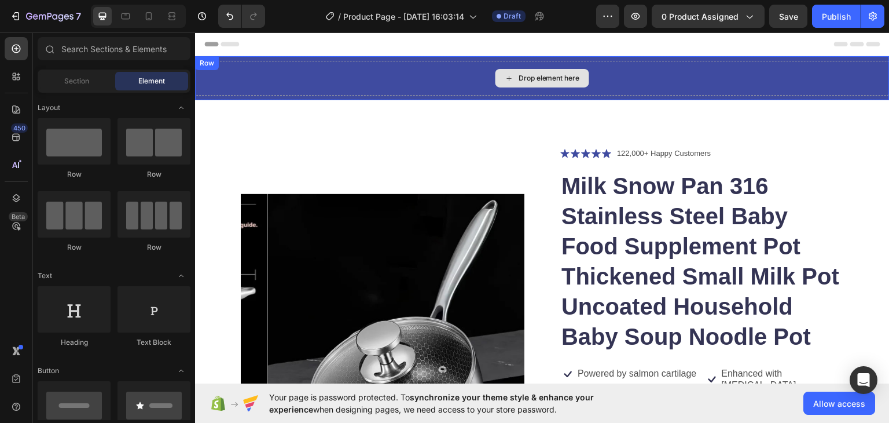
click at [284, 72] on div "Drop element here" at bounding box center [542, 77] width 695 height 35
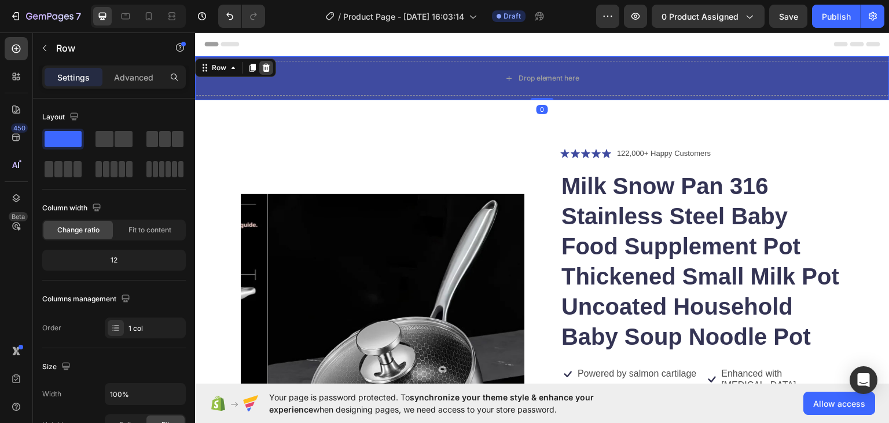
click at [266, 70] on icon at bounding box center [267, 67] width 8 height 8
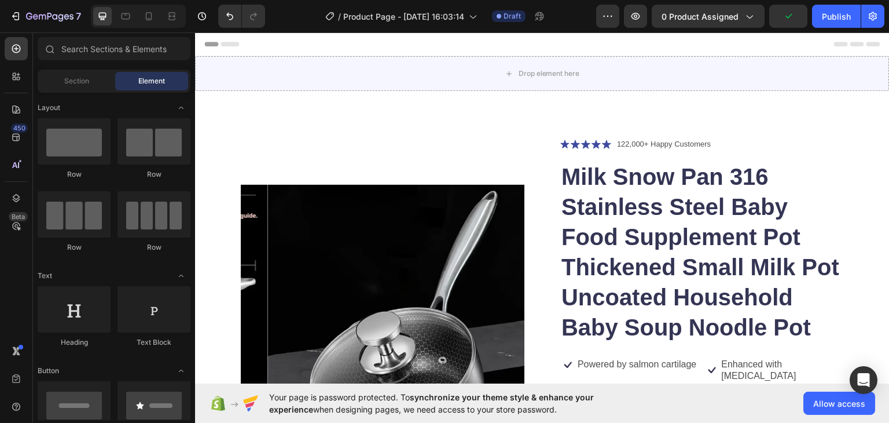
click at [496, 47] on div "Header" at bounding box center [542, 43] width 676 height 23
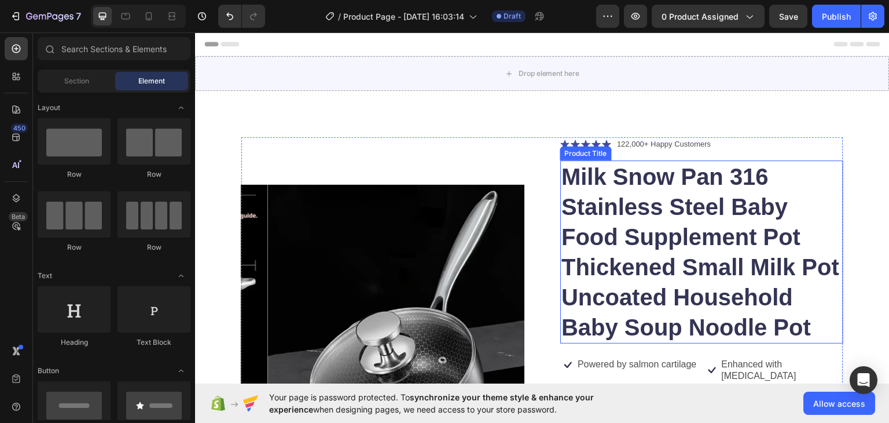
click at [662, 170] on h1 "Milk Snow Pan 316 Stainless Steel Baby Food Supplement Pot Thickened Small Milk…" at bounding box center [701, 251] width 283 height 183
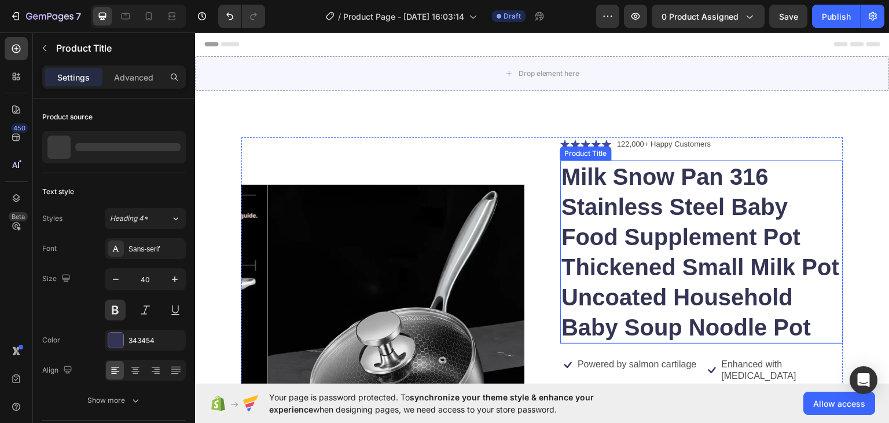
click at [662, 170] on h1 "Milk Snow Pan 316 Stainless Steel Baby Food Supplement Pot Thickened Small Milk…" at bounding box center [701, 251] width 283 height 183
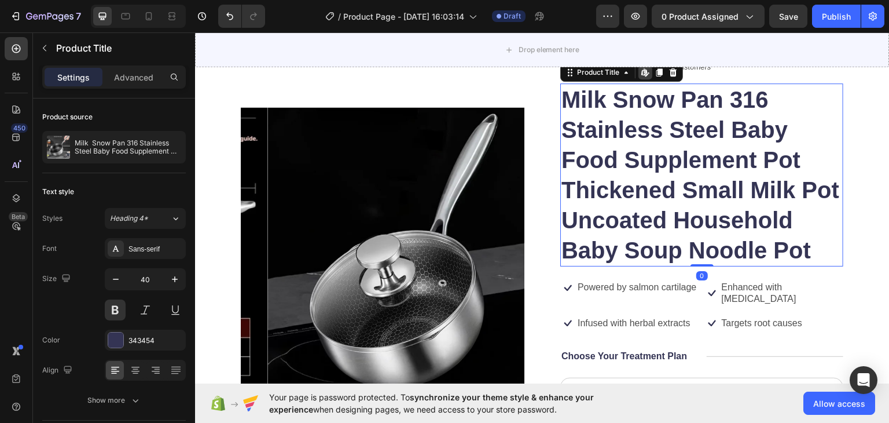
scroll to position [174, 0]
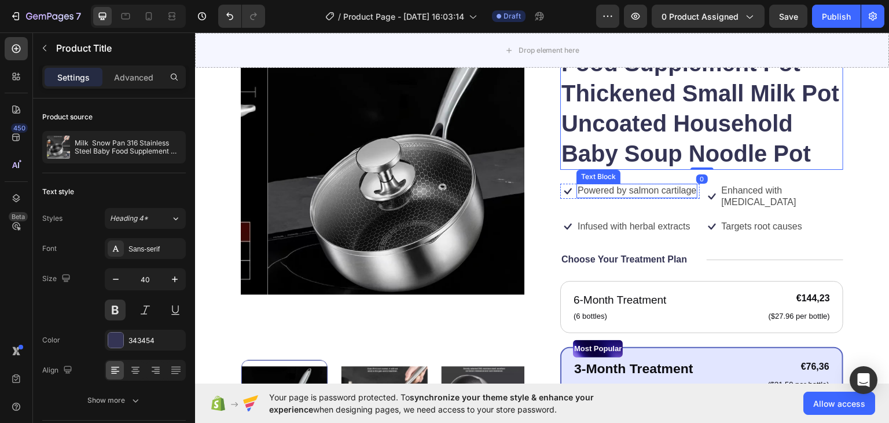
click at [426, 169] on img at bounding box center [409, 151] width 283 height 377
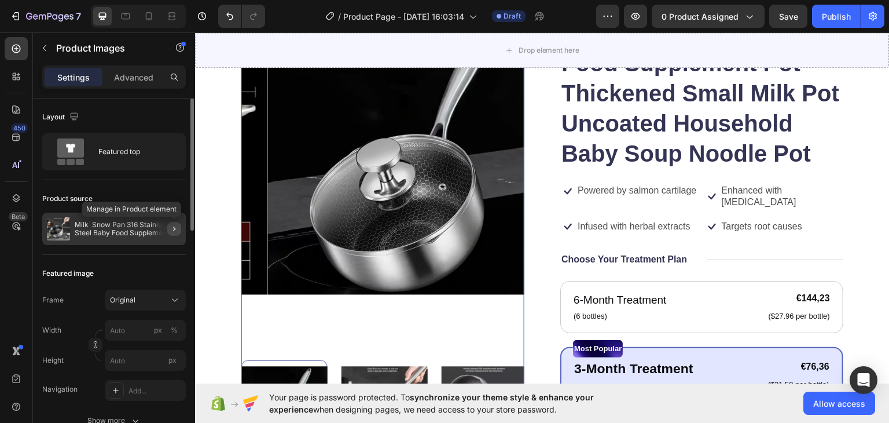
click at [170, 230] on icon "button" at bounding box center [174, 228] width 9 height 9
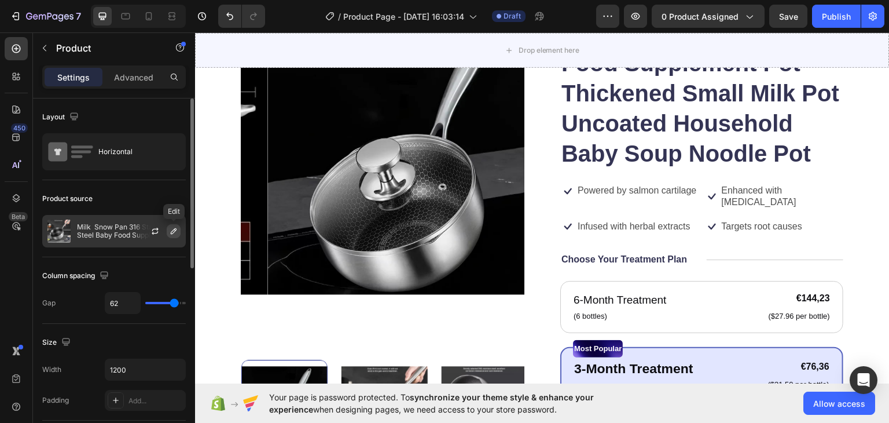
click at [177, 232] on icon "button" at bounding box center [173, 230] width 9 height 9
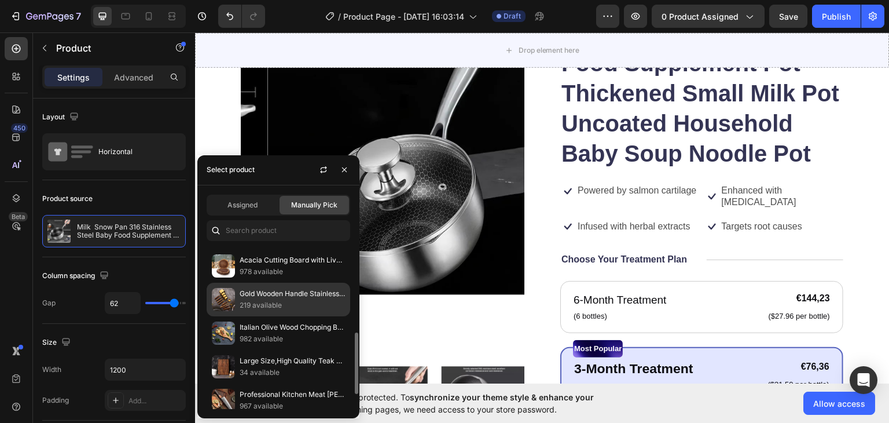
scroll to position [270, 0]
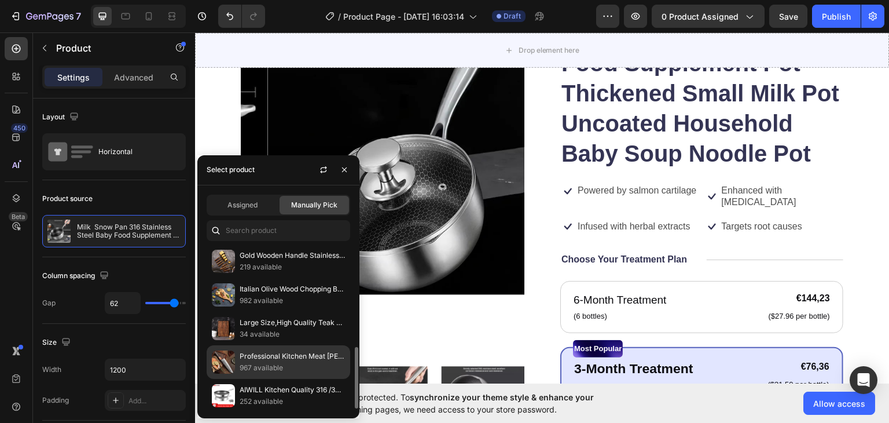
click at [287, 379] on div "Professional Kitchen Meat Cleaver Stainless Steel Kitchen High Hardness Japanes…" at bounding box center [279, 396] width 144 height 34
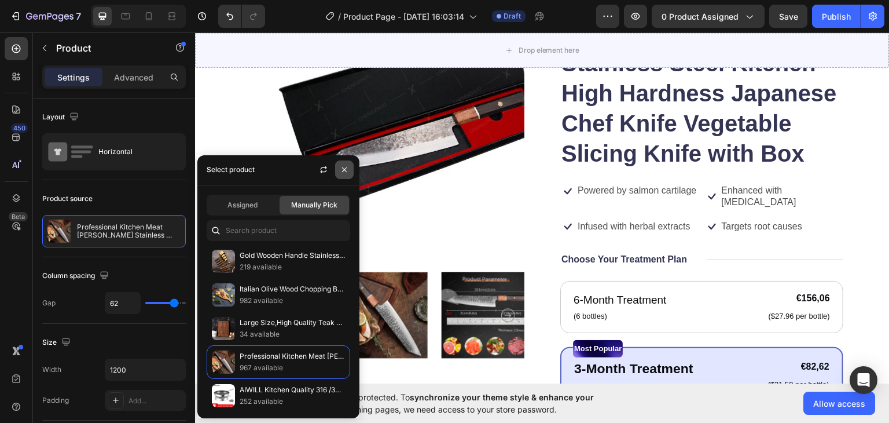
click at [344, 166] on icon "button" at bounding box center [344, 169] width 9 height 9
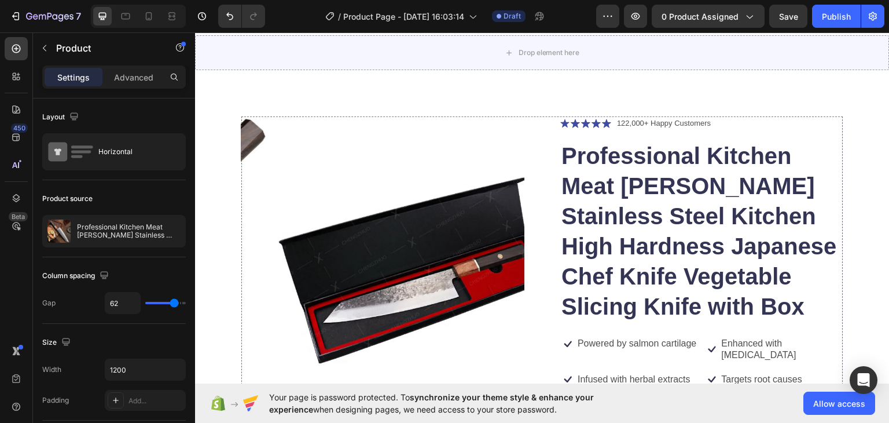
scroll to position [0, 0]
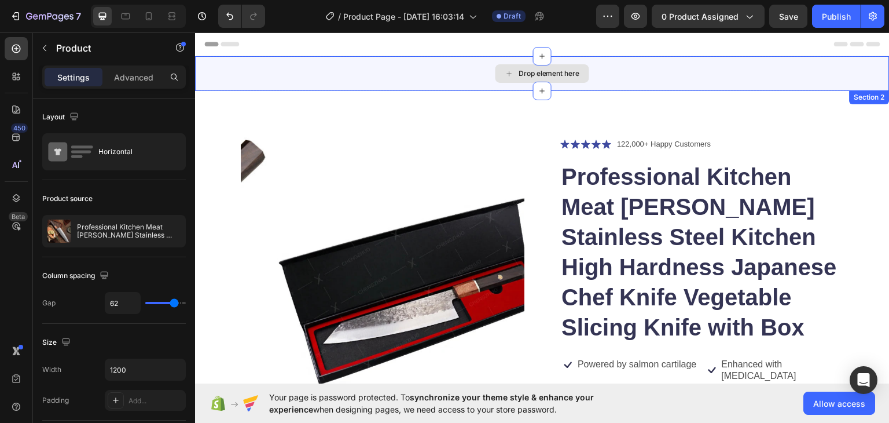
click at [259, 71] on div "Drop element here" at bounding box center [542, 73] width 695 height 35
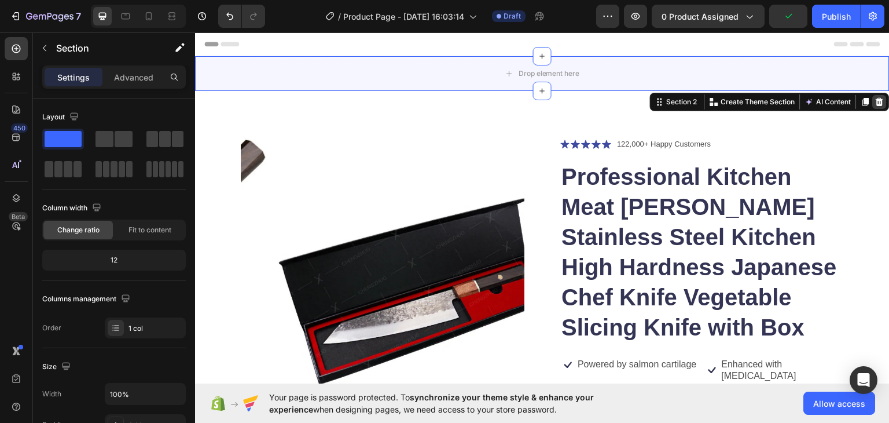
click at [875, 101] on icon at bounding box center [879, 101] width 9 height 9
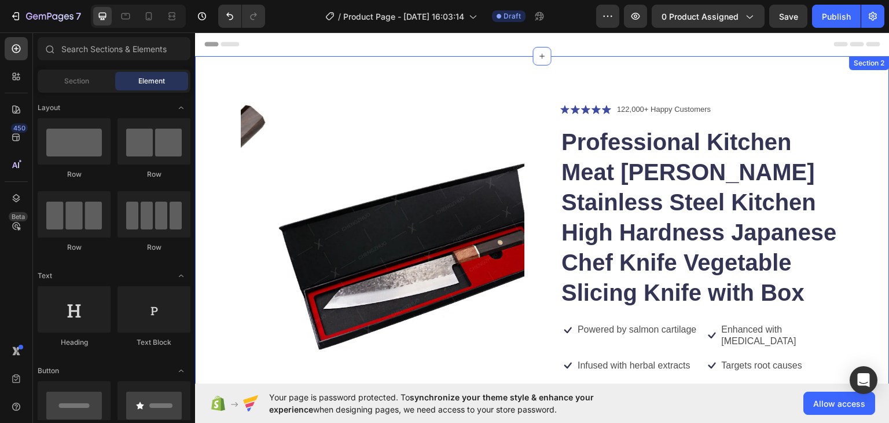
drag, startPoint x: 571, startPoint y: 56, endPoint x: 571, endPoint y: 83, distance: 27.8
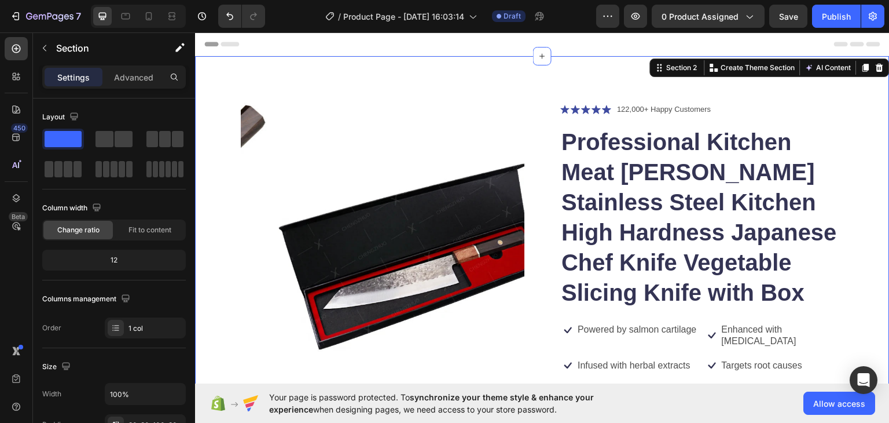
click at [875, 63] on icon at bounding box center [879, 67] width 9 height 9
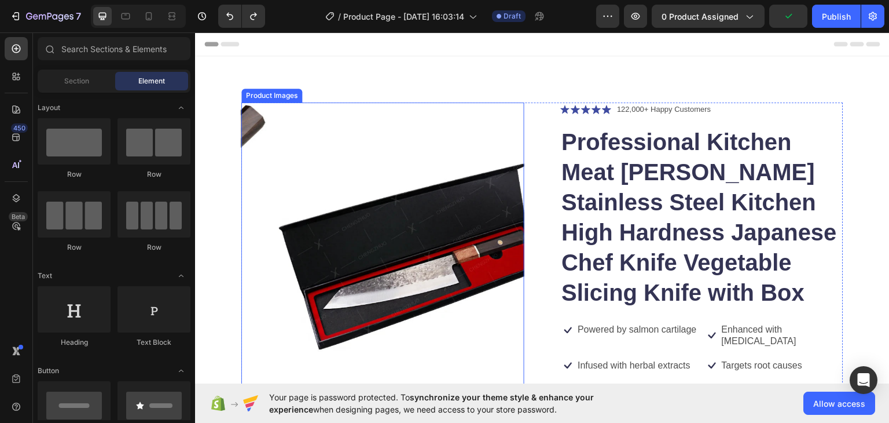
click at [437, 128] on img at bounding box center [413, 243] width 283 height 283
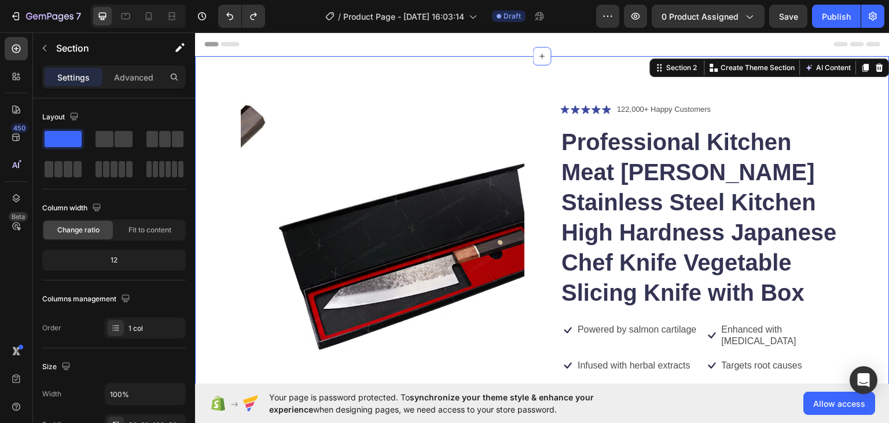
drag, startPoint x: 323, startPoint y: 78, endPoint x: 316, endPoint y: 78, distance: 6.9
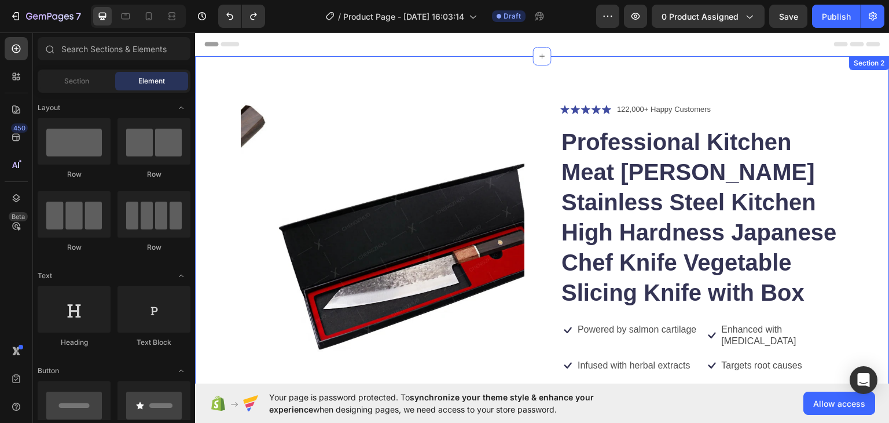
drag, startPoint x: 552, startPoint y: 54, endPoint x: 556, endPoint y: 65, distance: 11.5
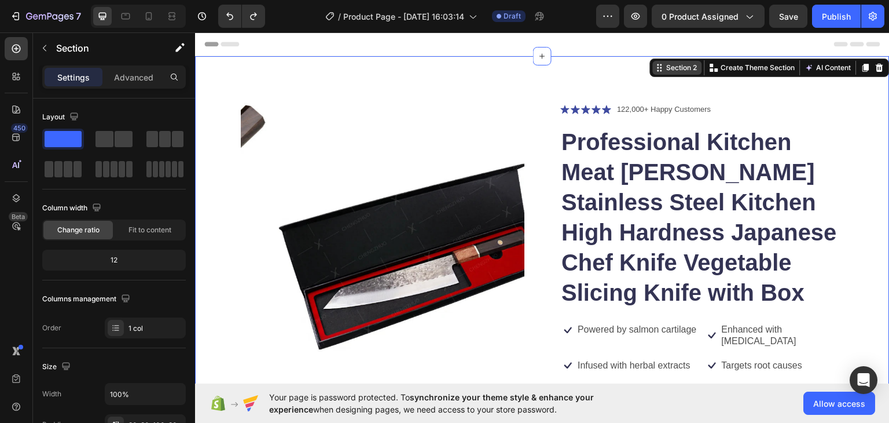
click at [653, 72] on div "Section 2" at bounding box center [677, 67] width 49 height 14
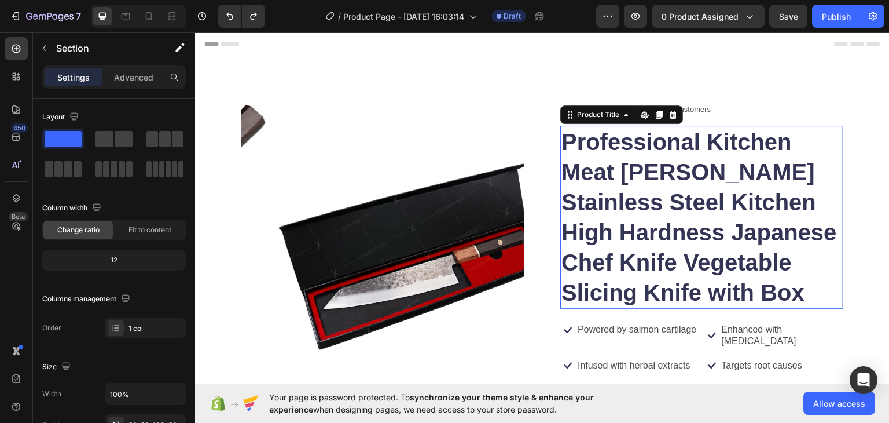
click at [647, 132] on h1 "Professional Kitchen Meat [PERSON_NAME] Stainless Steel Kitchen High Hardness J…" at bounding box center [701, 216] width 283 height 183
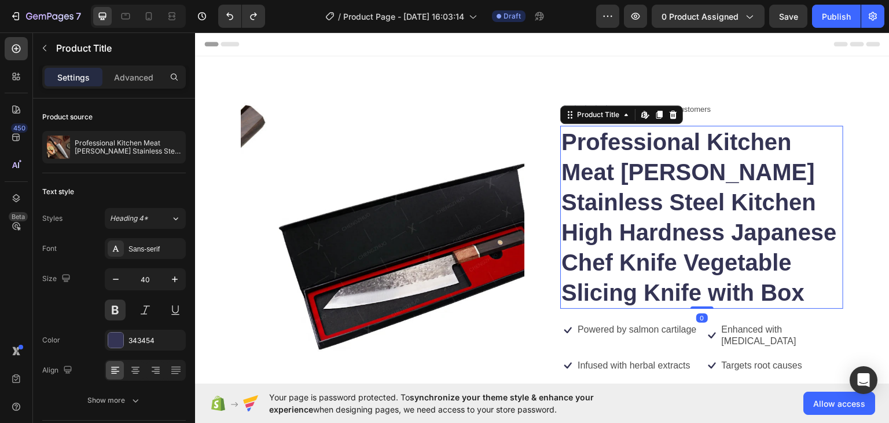
click at [671, 163] on h1 "Professional Kitchen Meat [PERSON_NAME] Stainless Steel Kitchen High Hardness J…" at bounding box center [701, 216] width 283 height 183
click at [634, 192] on h1 "Professional Kitchen Meat [PERSON_NAME] Stainless Steel Kitchen High Hardness J…" at bounding box center [701, 216] width 283 height 183
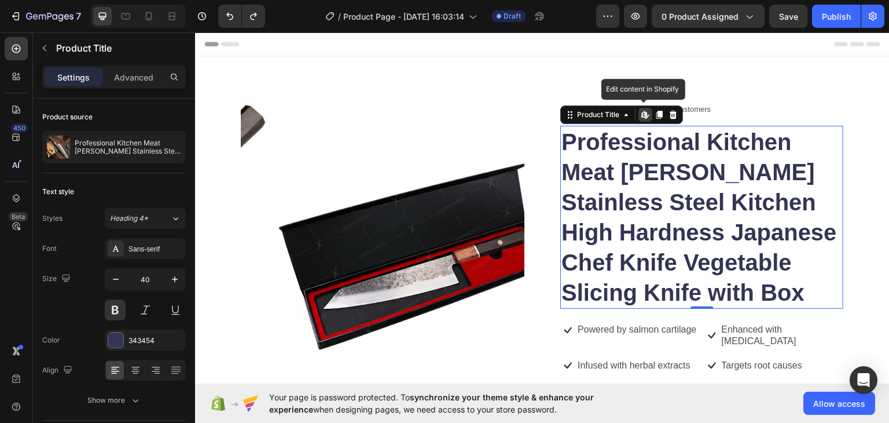
click at [645, 113] on div "Edit content in Shopify" at bounding box center [646, 114] width 14 height 14
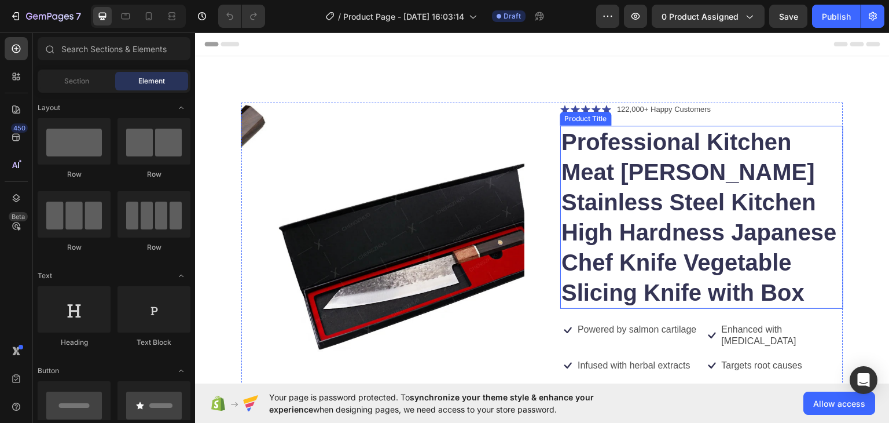
click at [622, 146] on h1 "Professional Kitchen Meat [PERSON_NAME] Stainless Steel Kitchen High Hardness J…" at bounding box center [701, 216] width 283 height 183
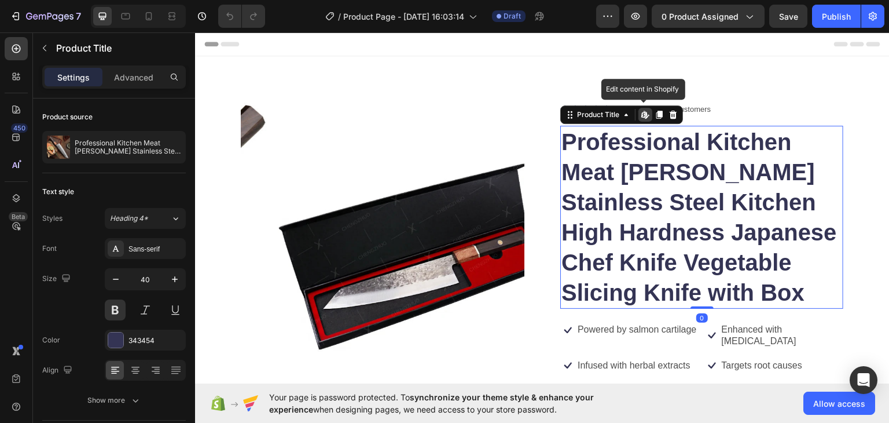
click at [643, 118] on icon at bounding box center [645, 113] width 9 height 9
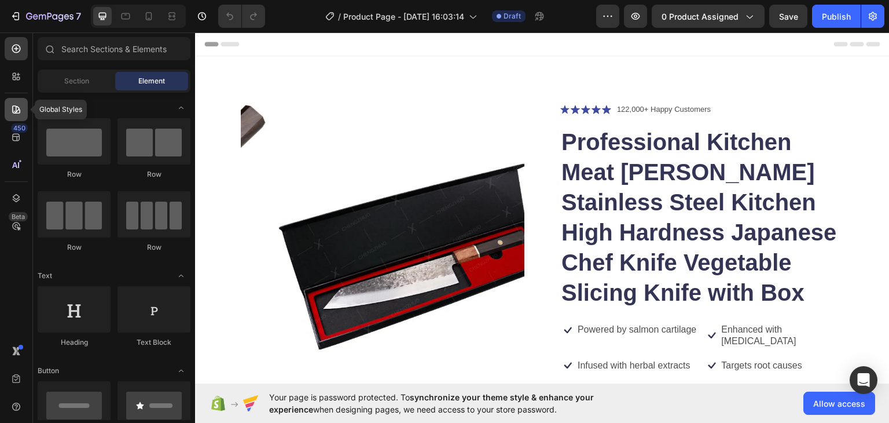
click at [20, 115] on icon at bounding box center [16, 110] width 12 height 12
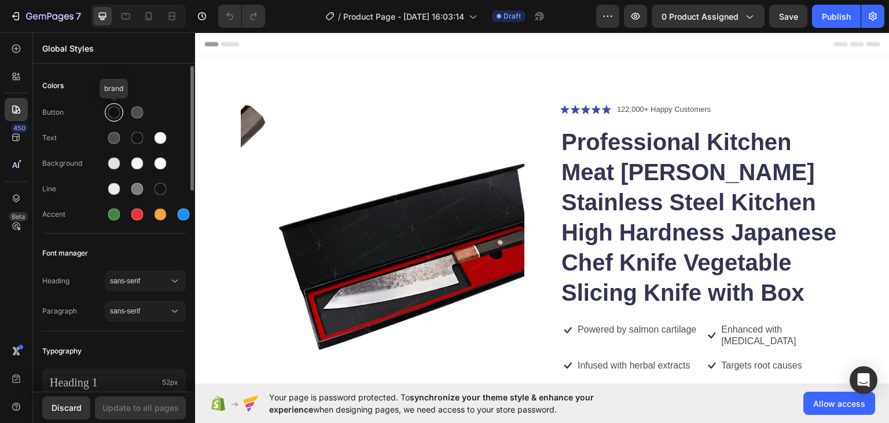
click at [119, 112] on div at bounding box center [114, 113] width 12 height 12
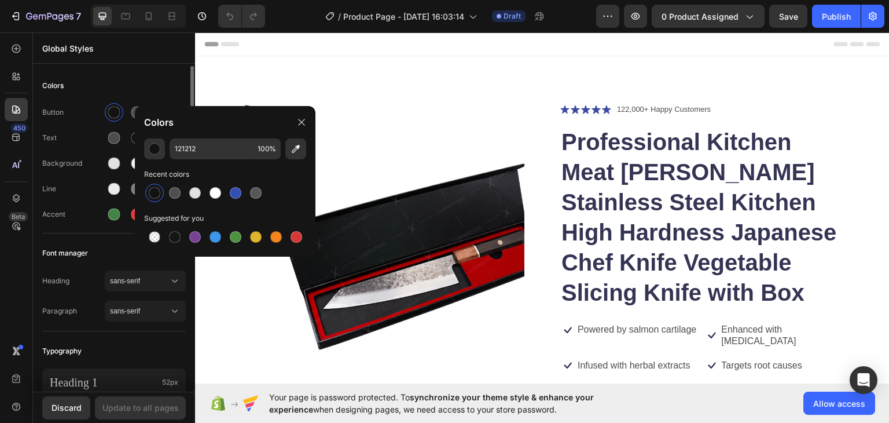
click at [129, 89] on div "Colors" at bounding box center [114, 85] width 144 height 21
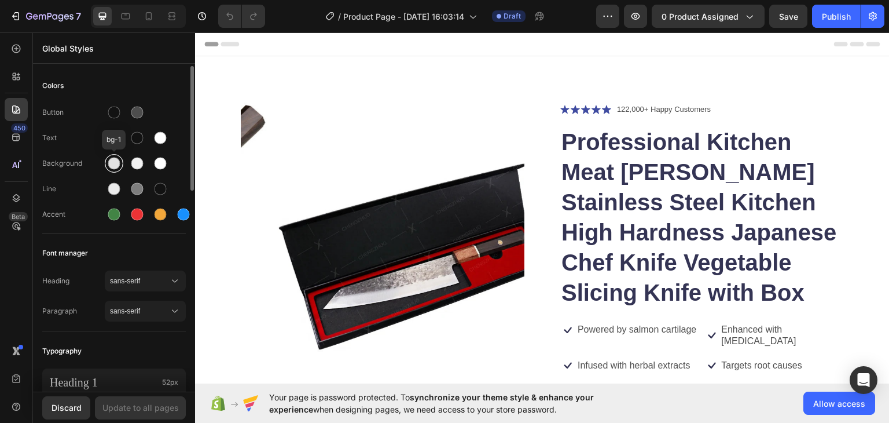
click at [112, 162] on div at bounding box center [114, 163] width 12 height 12
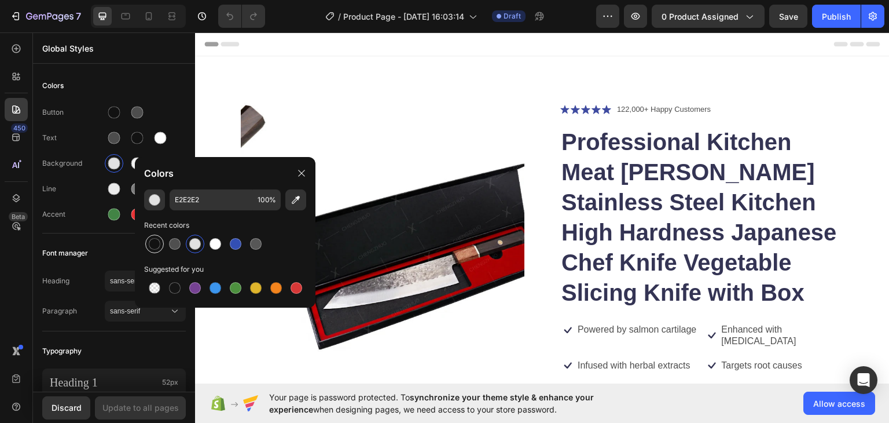
click at [158, 247] on div at bounding box center [155, 244] width 12 height 12
type input "121212"
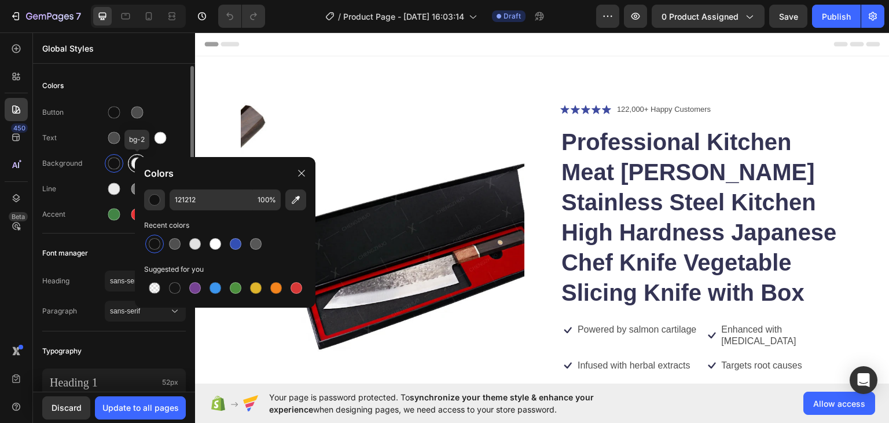
click at [134, 157] on div at bounding box center [137, 163] width 12 height 12
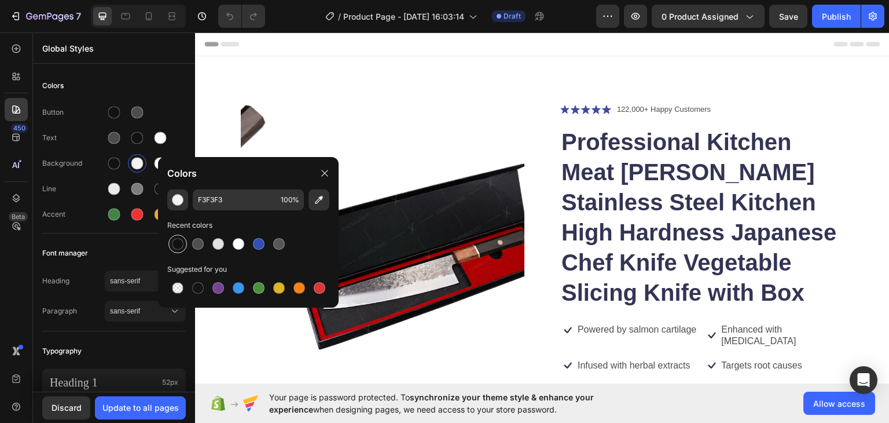
click at [177, 242] on div at bounding box center [178, 244] width 12 height 12
type input "121212"
click at [153, 165] on div at bounding box center [160, 163] width 19 height 19
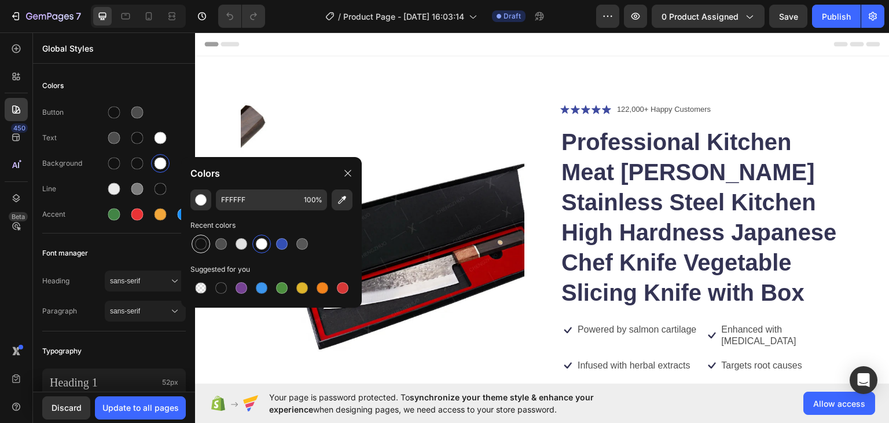
click at [206, 235] on div at bounding box center [200, 243] width 21 height 21
type input "121212"
click at [135, 398] on button "Update to all pages" at bounding box center [140, 407] width 91 height 23
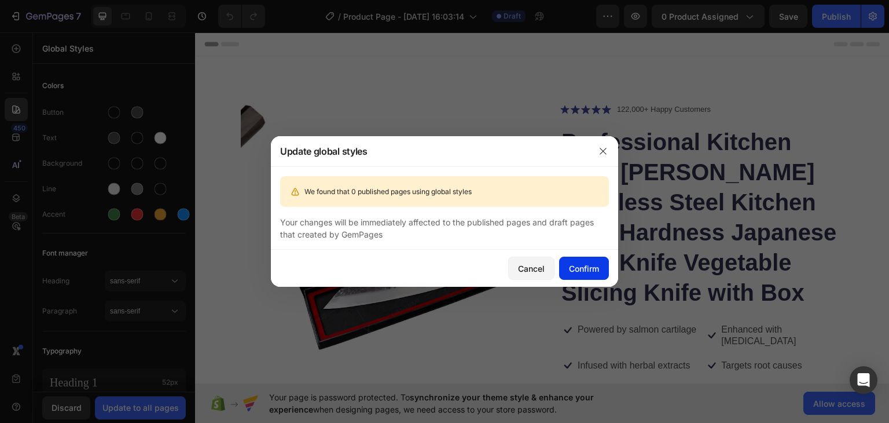
click at [591, 265] on div "Confirm" at bounding box center [584, 268] width 30 height 12
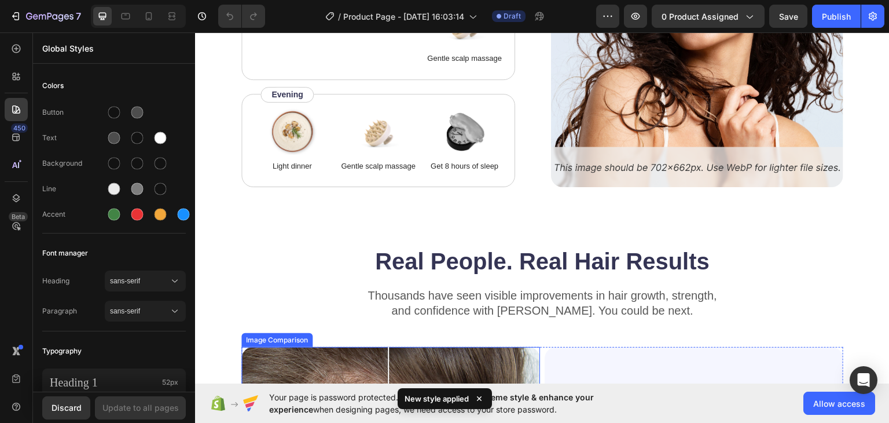
scroll to position [2316, 0]
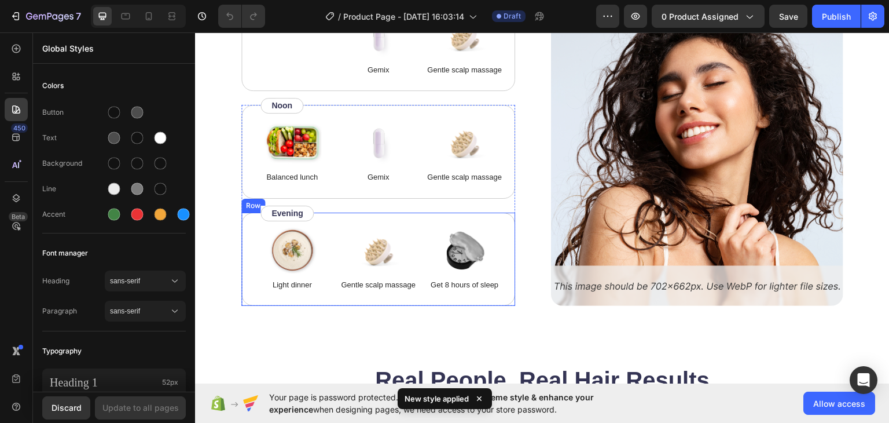
click at [210, 233] on div "How to use Heading While Gemix supports healthy hair from within, don’t forget …" at bounding box center [542, 122] width 695 height 482
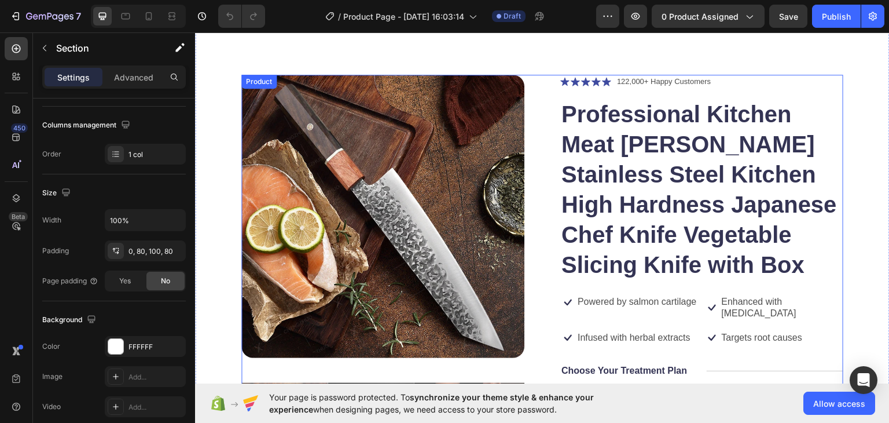
scroll to position [0, 0]
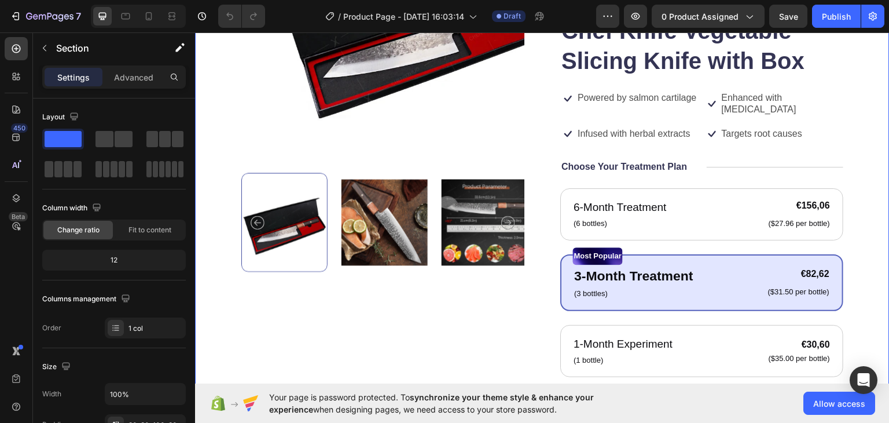
scroll to position [289, 0]
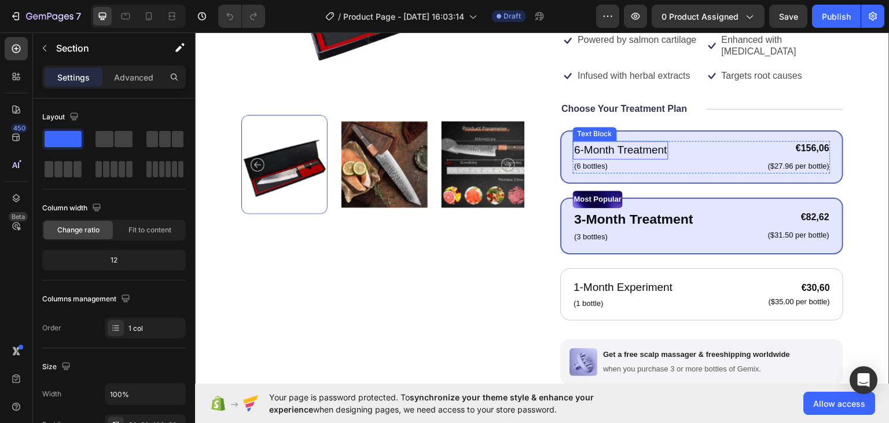
click at [603, 142] on p "6-Month Treatment" at bounding box center [620, 149] width 93 height 17
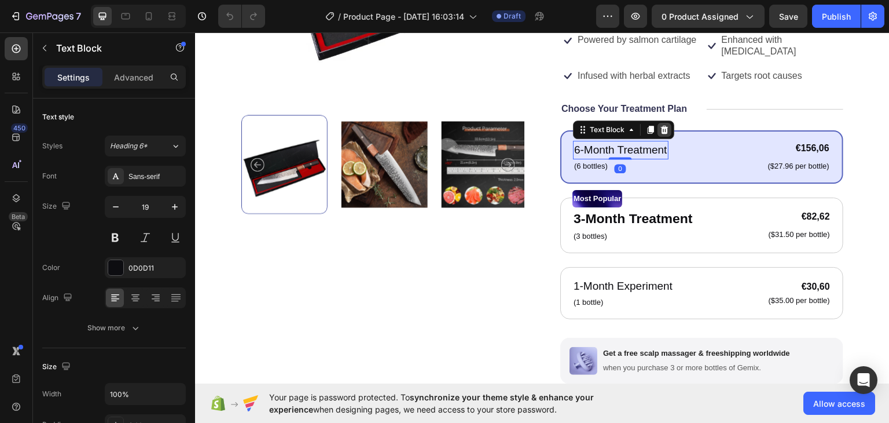
click at [660, 130] on icon at bounding box center [664, 128] width 9 height 9
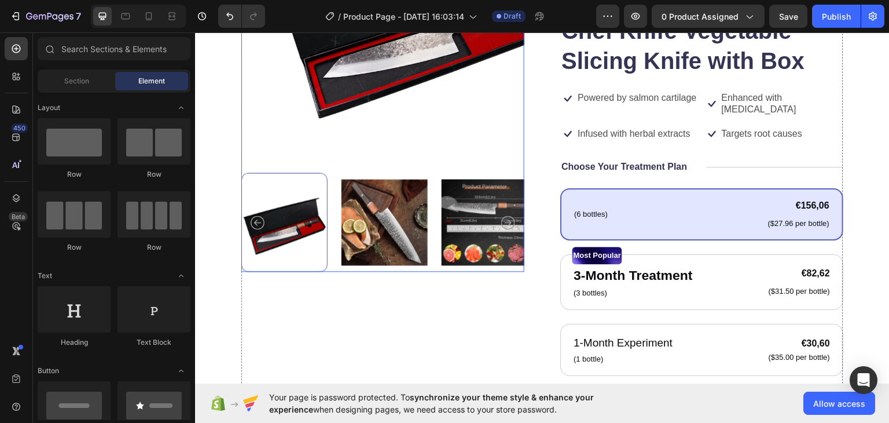
scroll to position [463, 0]
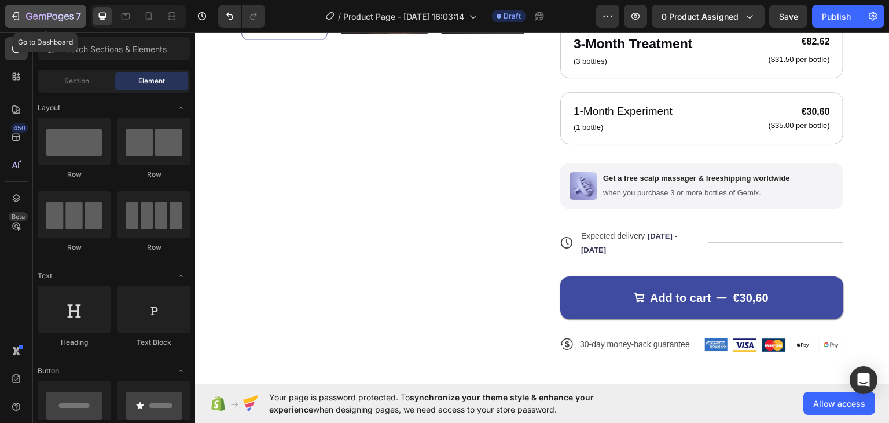
click at [20, 14] on icon "button" at bounding box center [16, 16] width 12 height 12
